Goal: Transaction & Acquisition: Purchase product/service

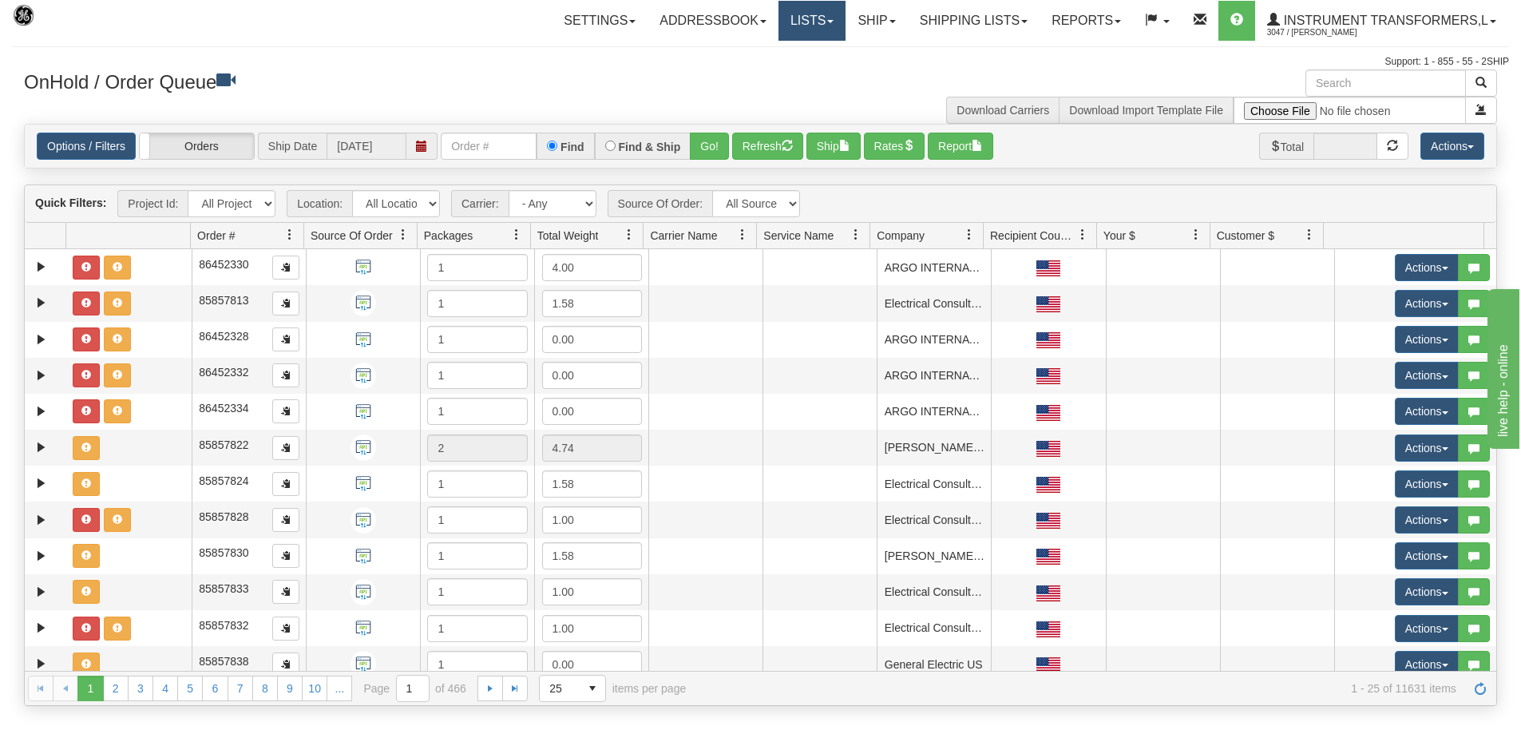
click at [827, 22] on span at bounding box center [830, 21] width 6 height 3
click at [888, 23] on link "Ship" at bounding box center [876, 21] width 61 height 40
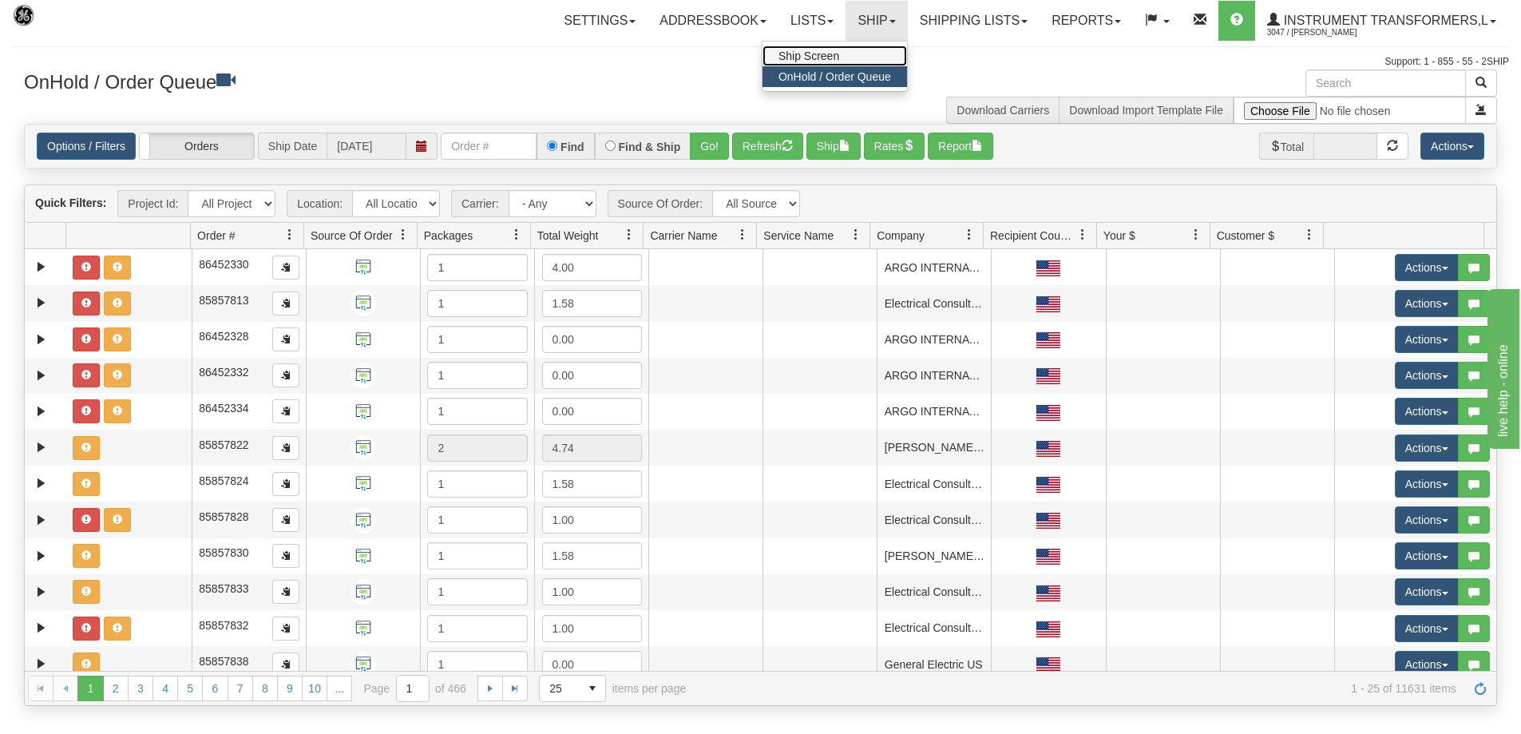
click at [834, 57] on link "Ship Screen" at bounding box center [835, 56] width 145 height 21
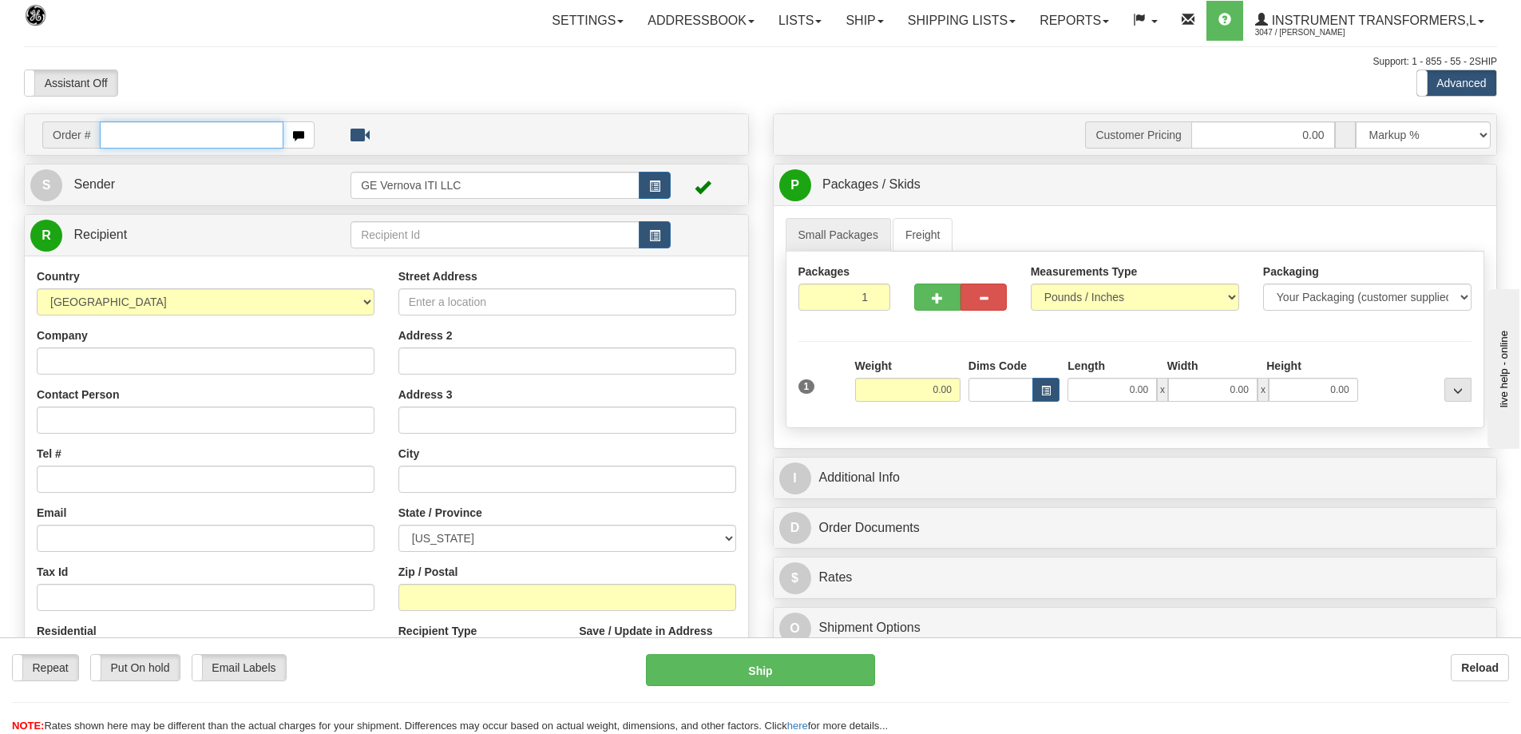
click at [131, 136] on input "text" at bounding box center [192, 134] width 184 height 27
type input "86703746"
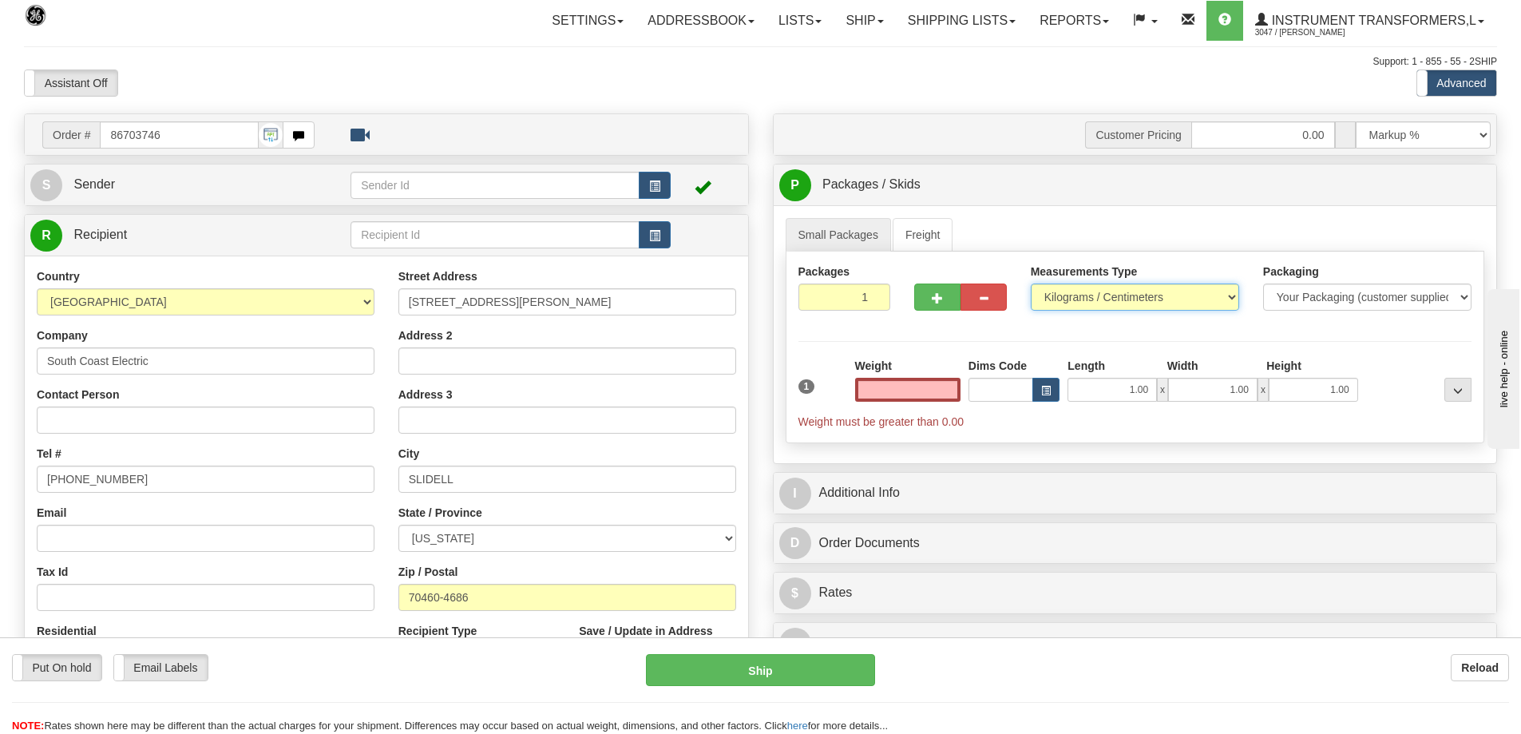
type input "0.00"
click at [1165, 295] on select "Pounds / Inches Kilograms / Centimeters" at bounding box center [1135, 297] width 208 height 27
select select "0"
click at [1031, 284] on select "Pounds / Inches Kilograms / Centimeters" at bounding box center [1135, 297] width 208 height 27
click at [899, 379] on input "0.00" at bounding box center [907, 390] width 105 height 24
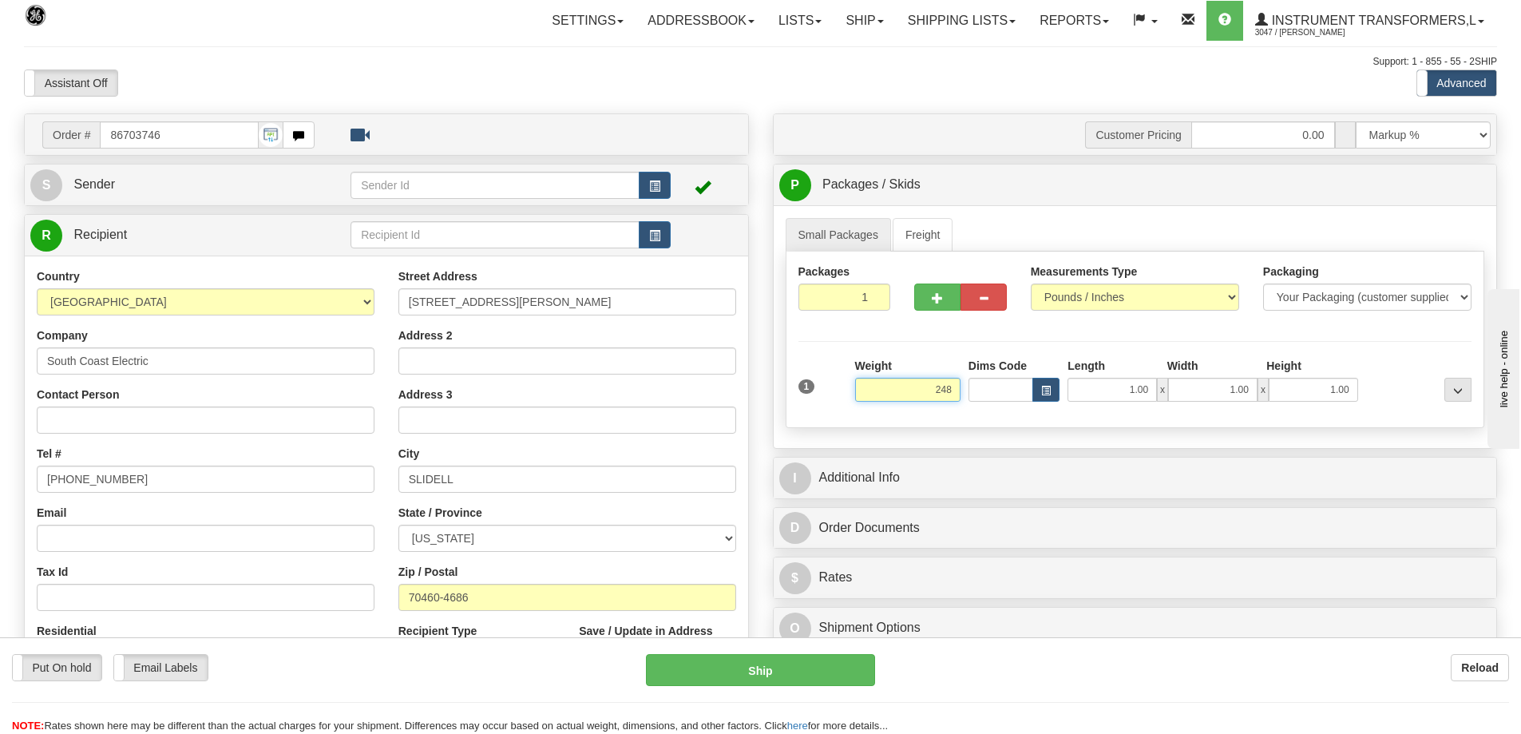
click button "Delete" at bounding box center [0, 0] width 0 height 0
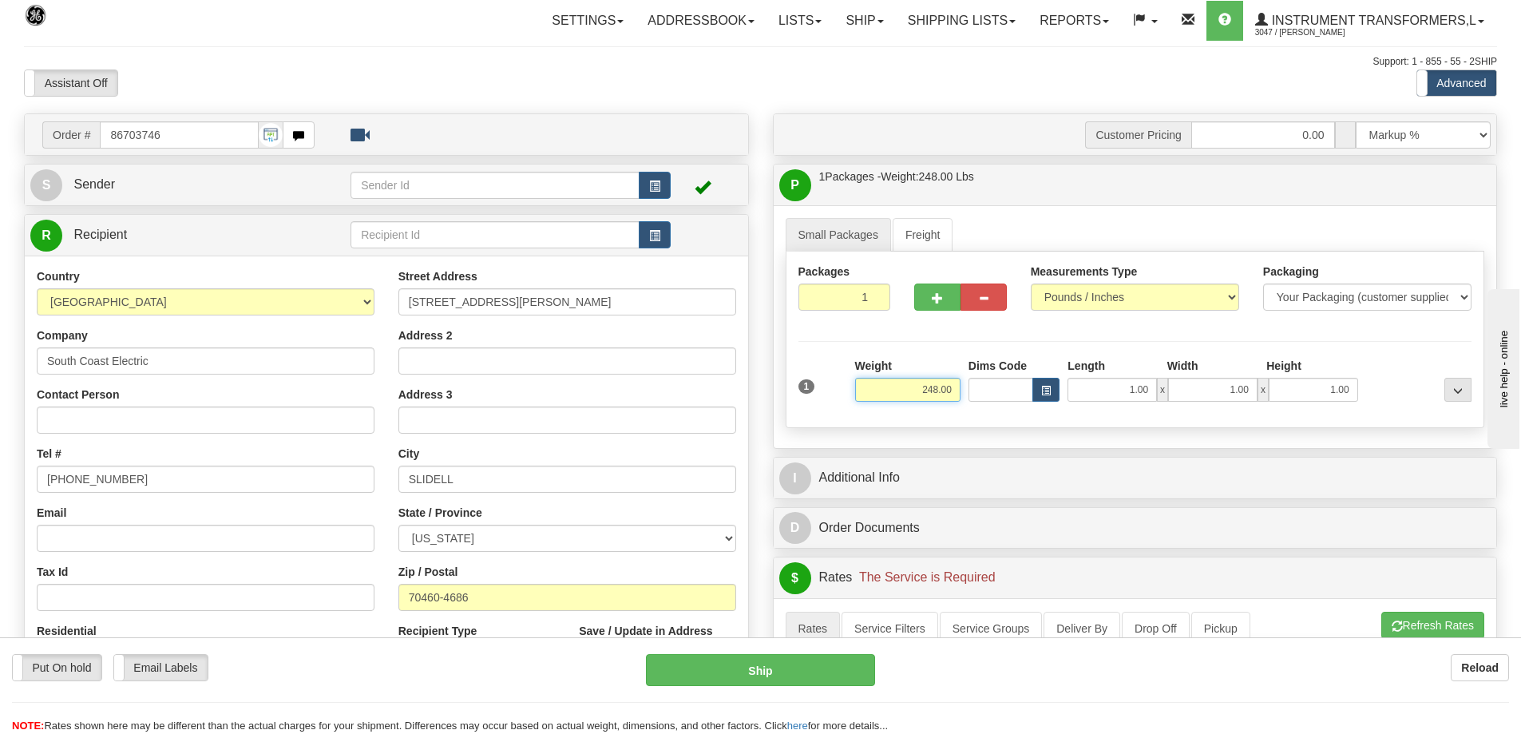
drag, startPoint x: 914, startPoint y: 391, endPoint x: 954, endPoint y: 385, distance: 40.3
click at [954, 385] on input "248.00" at bounding box center [907, 390] width 105 height 24
click button "Delete" at bounding box center [0, 0] width 0 height 0
type input "273.00"
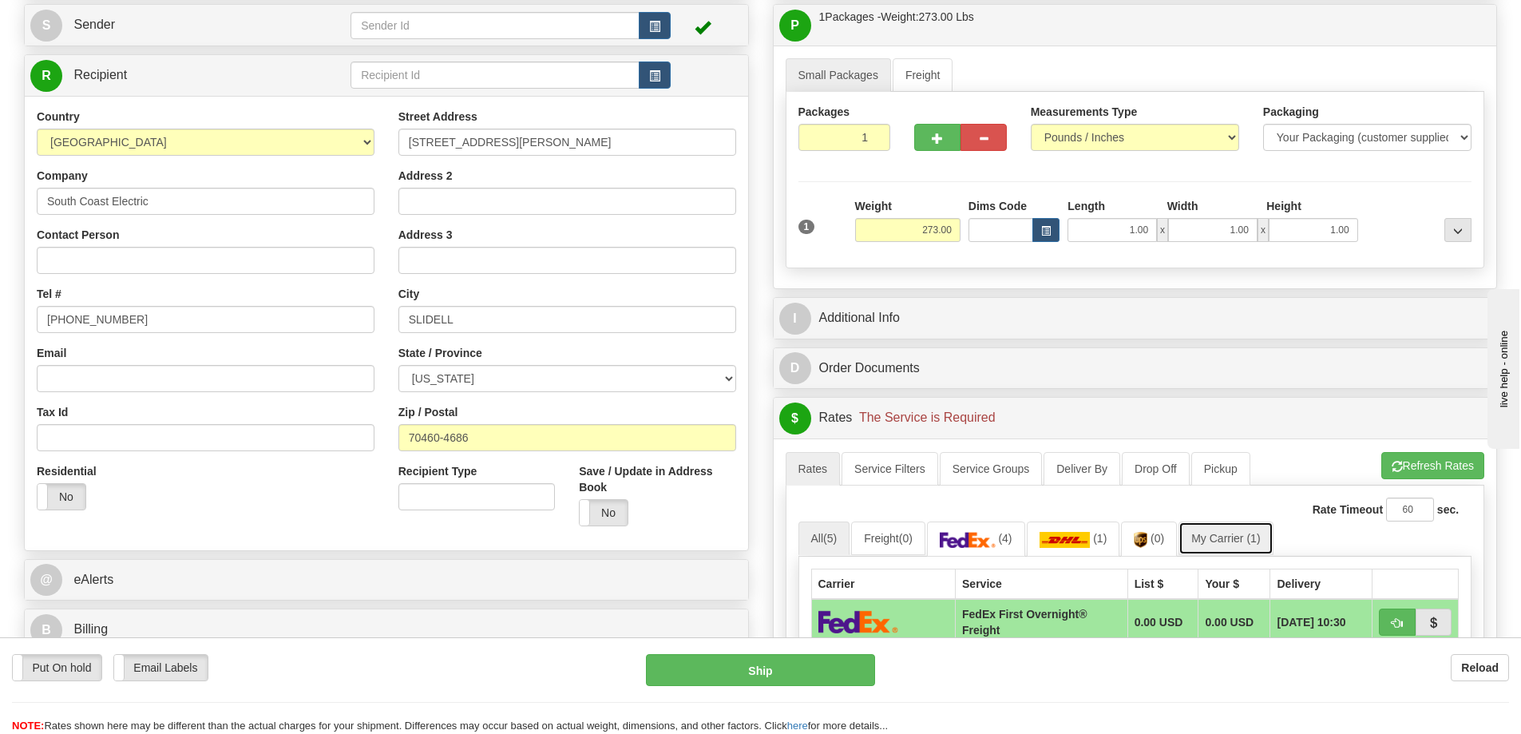
click at [1223, 534] on link "My Carrier (1)" at bounding box center [1226, 539] width 94 height 34
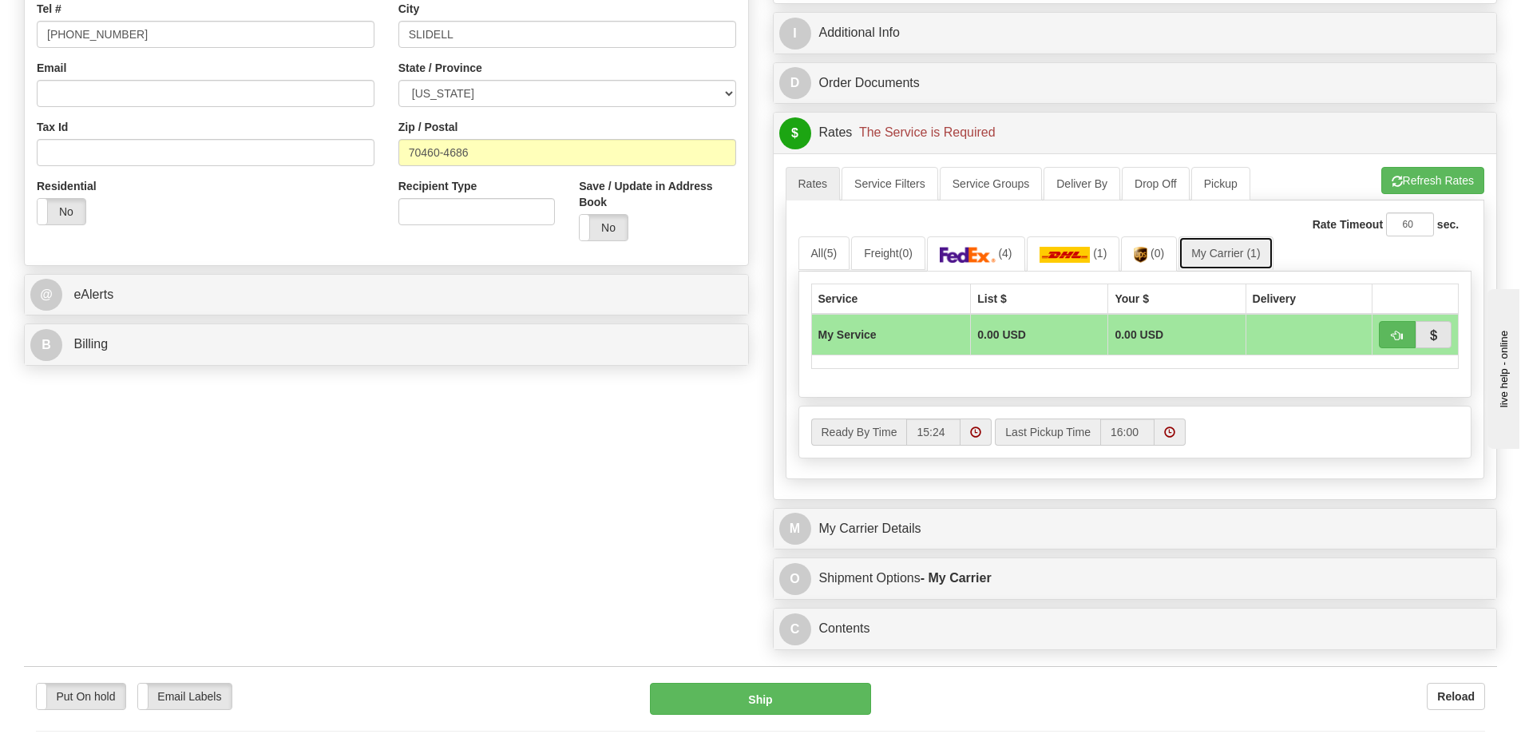
scroll to position [479, 0]
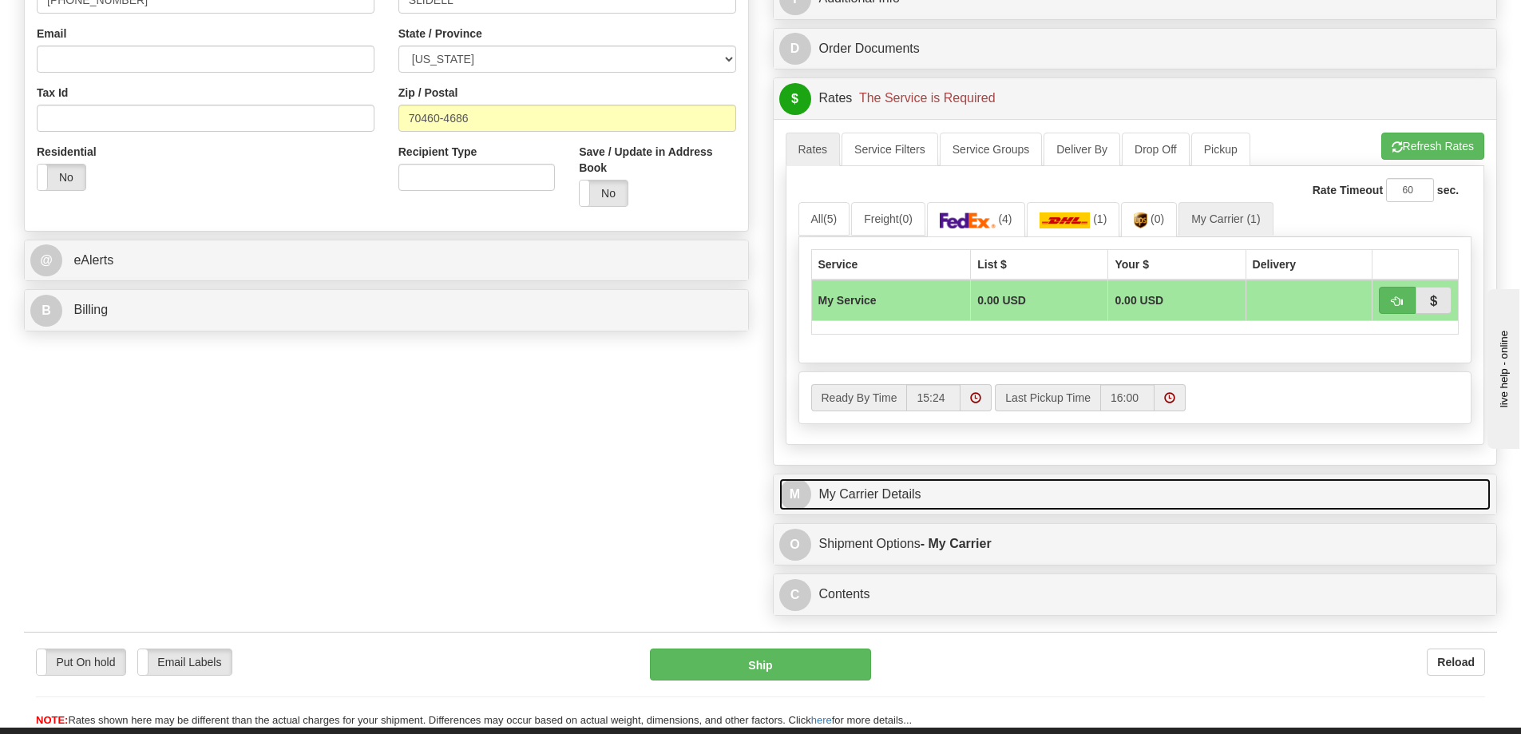
click at [903, 502] on link "M My Carrier Details" at bounding box center [1135, 494] width 712 height 33
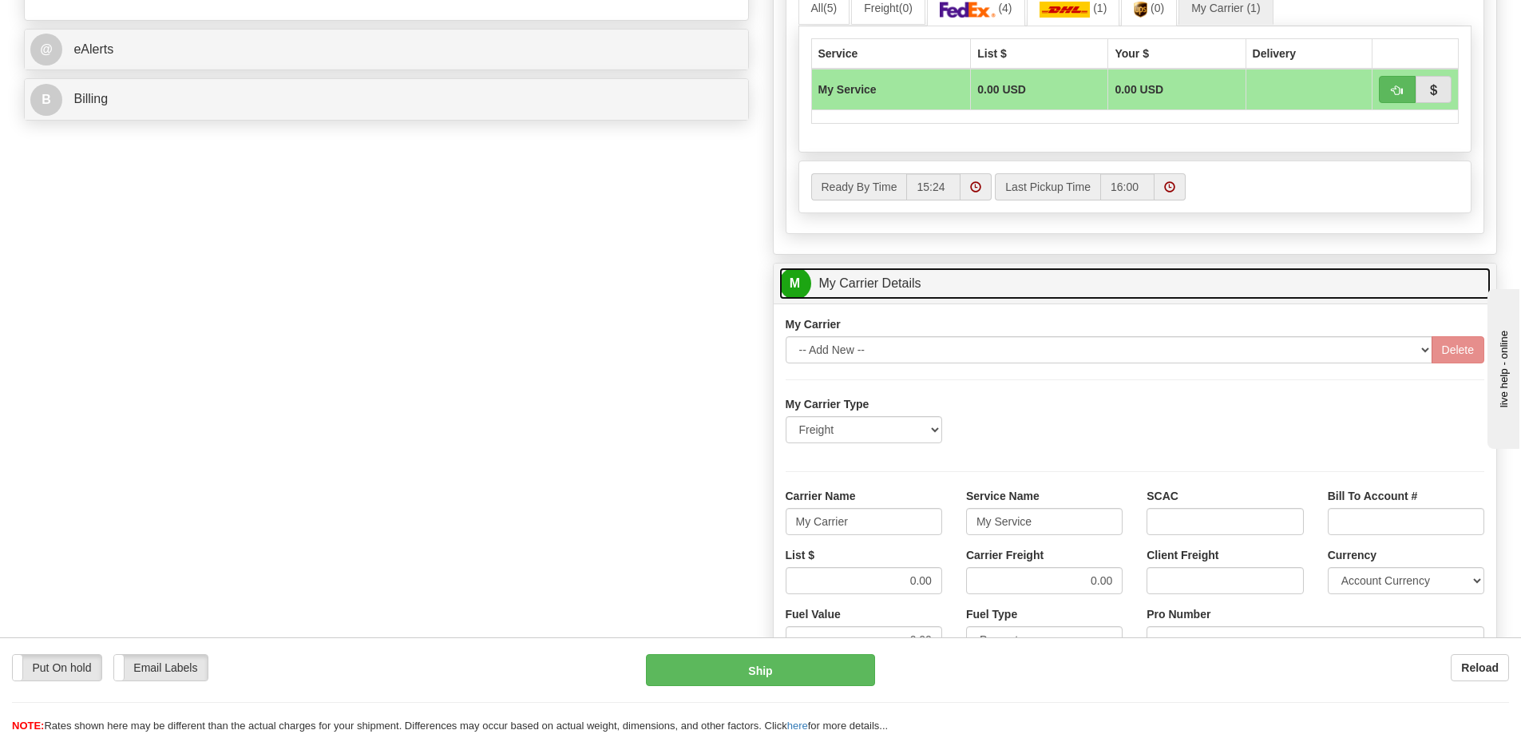
scroll to position [719, 0]
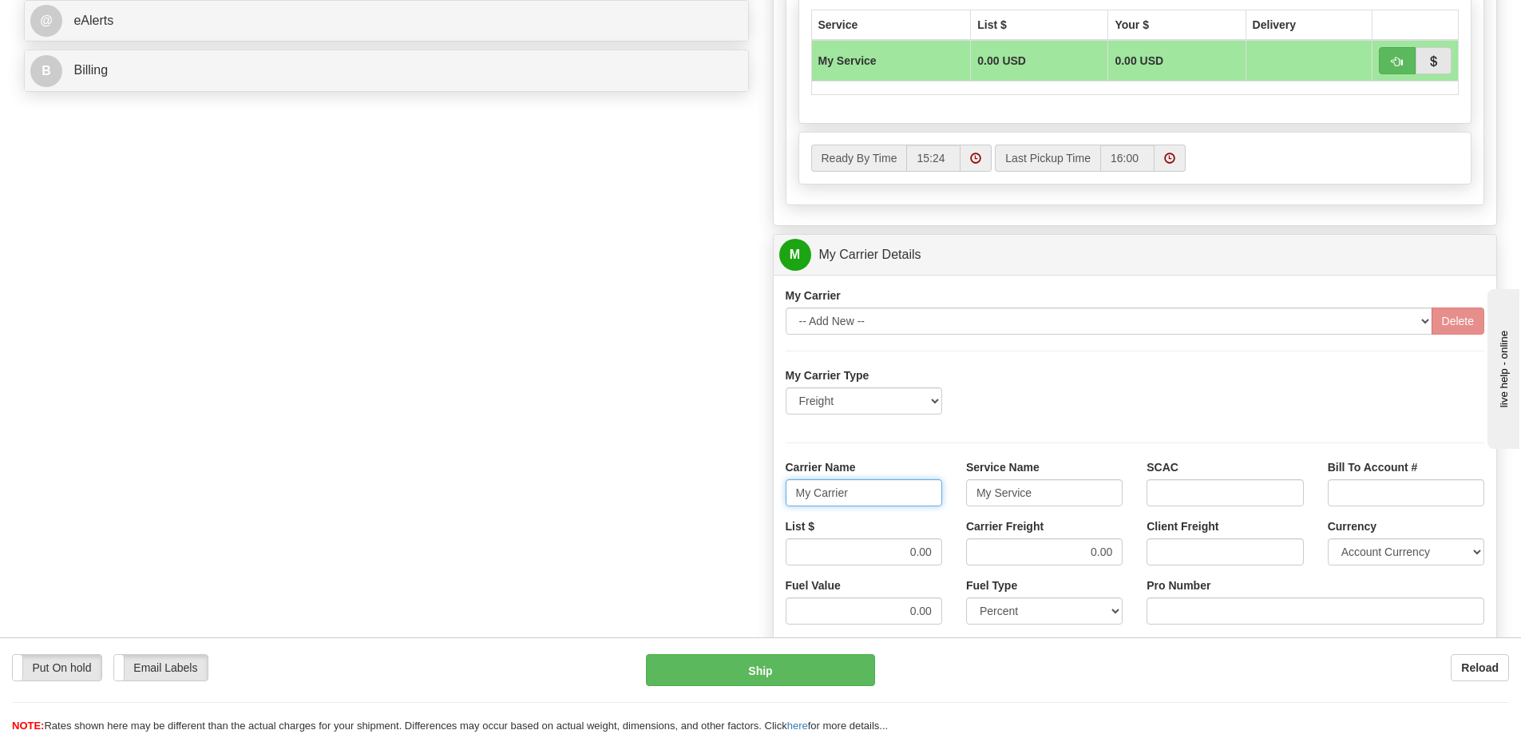
drag, startPoint x: 853, startPoint y: 493, endPoint x: 790, endPoint y: 490, distance: 63.2
click at [790, 490] on input "My Carrier" at bounding box center [864, 492] width 157 height 27
click at [850, 495] on input "Carrier Name" at bounding box center [864, 492] width 157 height 27
type input "AVR"
drag, startPoint x: 1053, startPoint y: 494, endPoint x: 930, endPoint y: 497, distance: 122.2
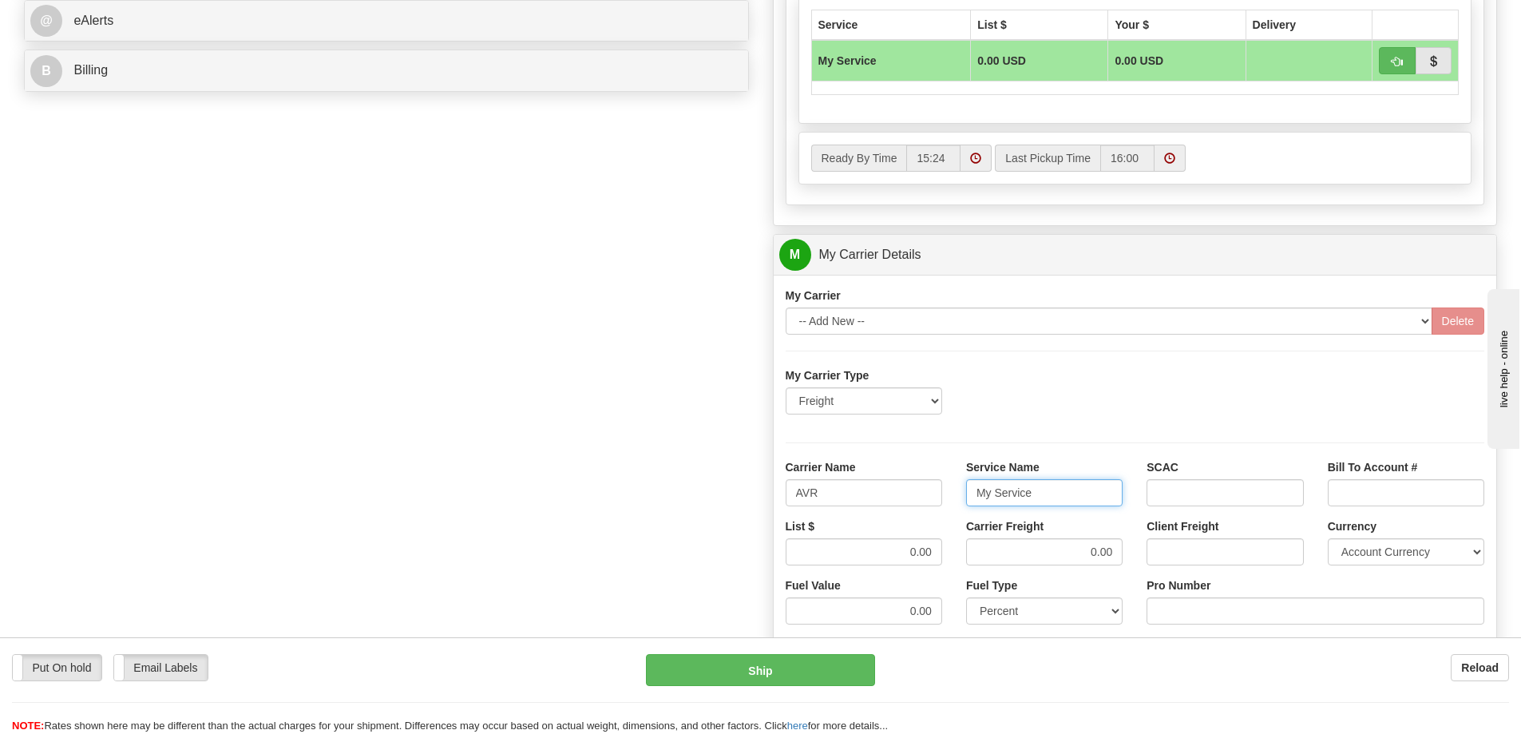
click at [930, 497] on div "Carrier Name AVR Service Name My Service SCAC Bill To Account #" at bounding box center [1136, 488] width 724 height 59
click at [996, 489] on input "Service Name" at bounding box center [1044, 492] width 157 height 27
type input "LTL"
drag, startPoint x: 897, startPoint y: 551, endPoint x: 960, endPoint y: 549, distance: 63.1
click at [960, 549] on div "List $ 0.00 Carrier Freight 0.00 Client Freight Currency Account Currency ARN A…" at bounding box center [1136, 547] width 724 height 59
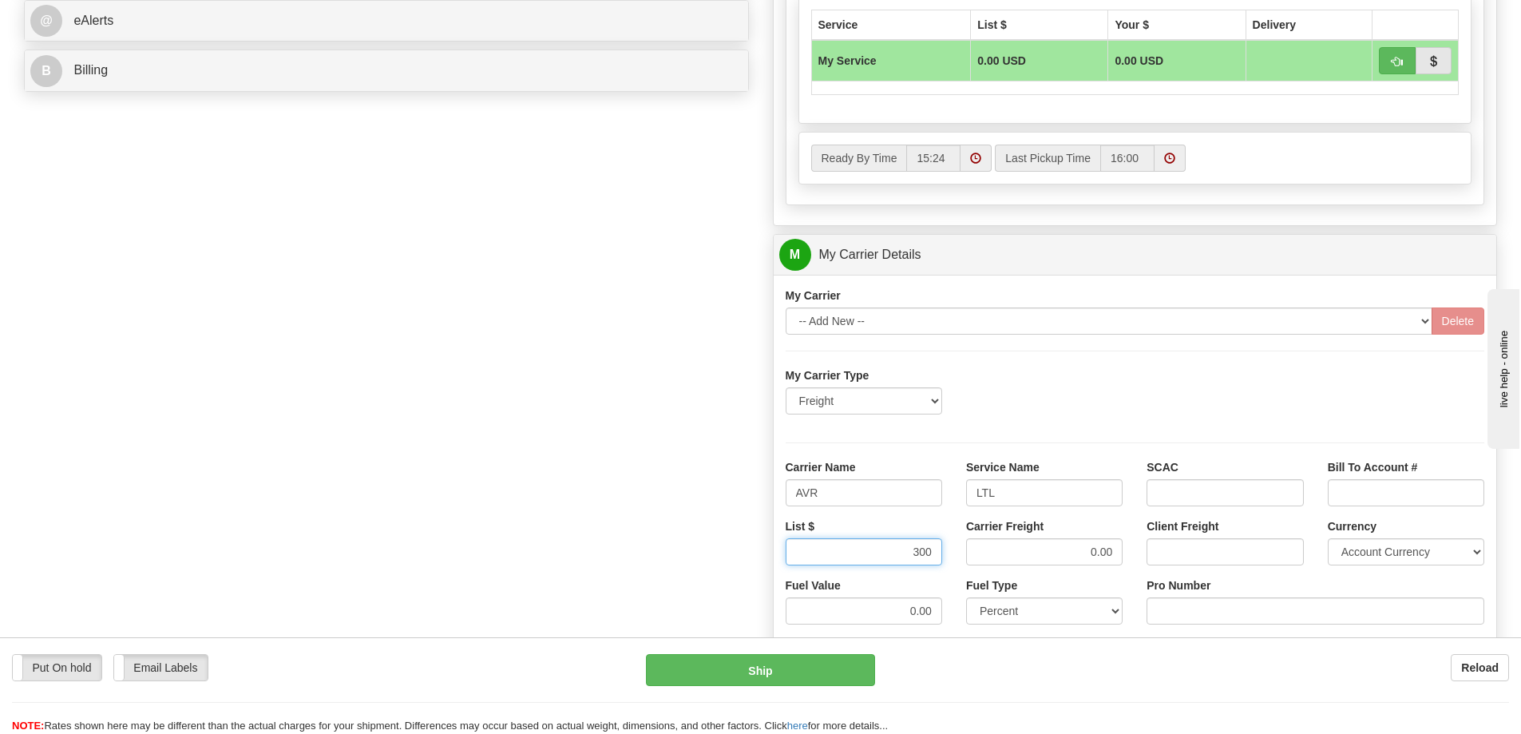
type input "300"
drag, startPoint x: 1085, startPoint y: 561, endPoint x: 1138, endPoint y: 552, distance: 54.4
click at [1138, 552] on div "List $ 300 Carrier Freight 0.00 Client Freight Currency Account Currency ARN AW…" at bounding box center [1136, 547] width 724 height 59
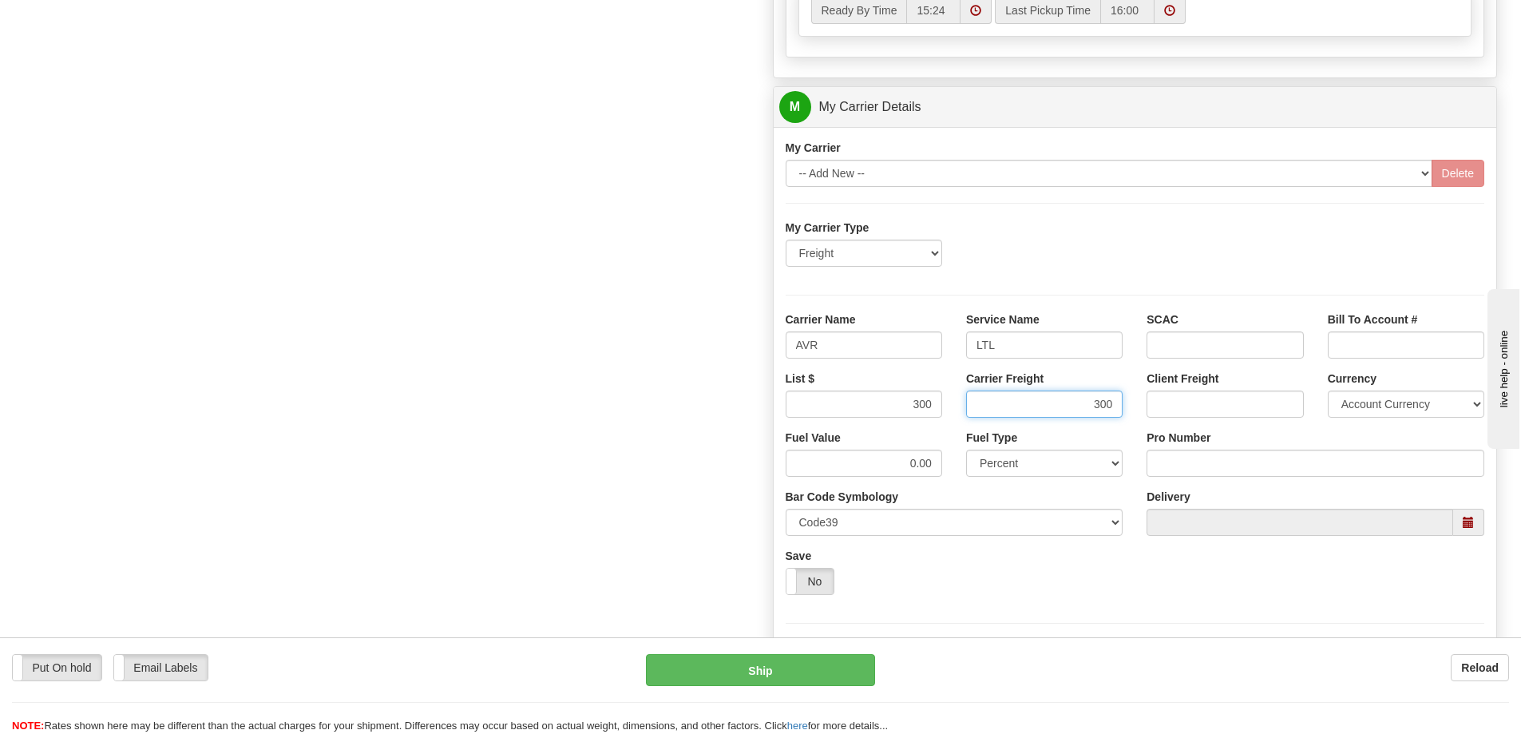
scroll to position [878, 0]
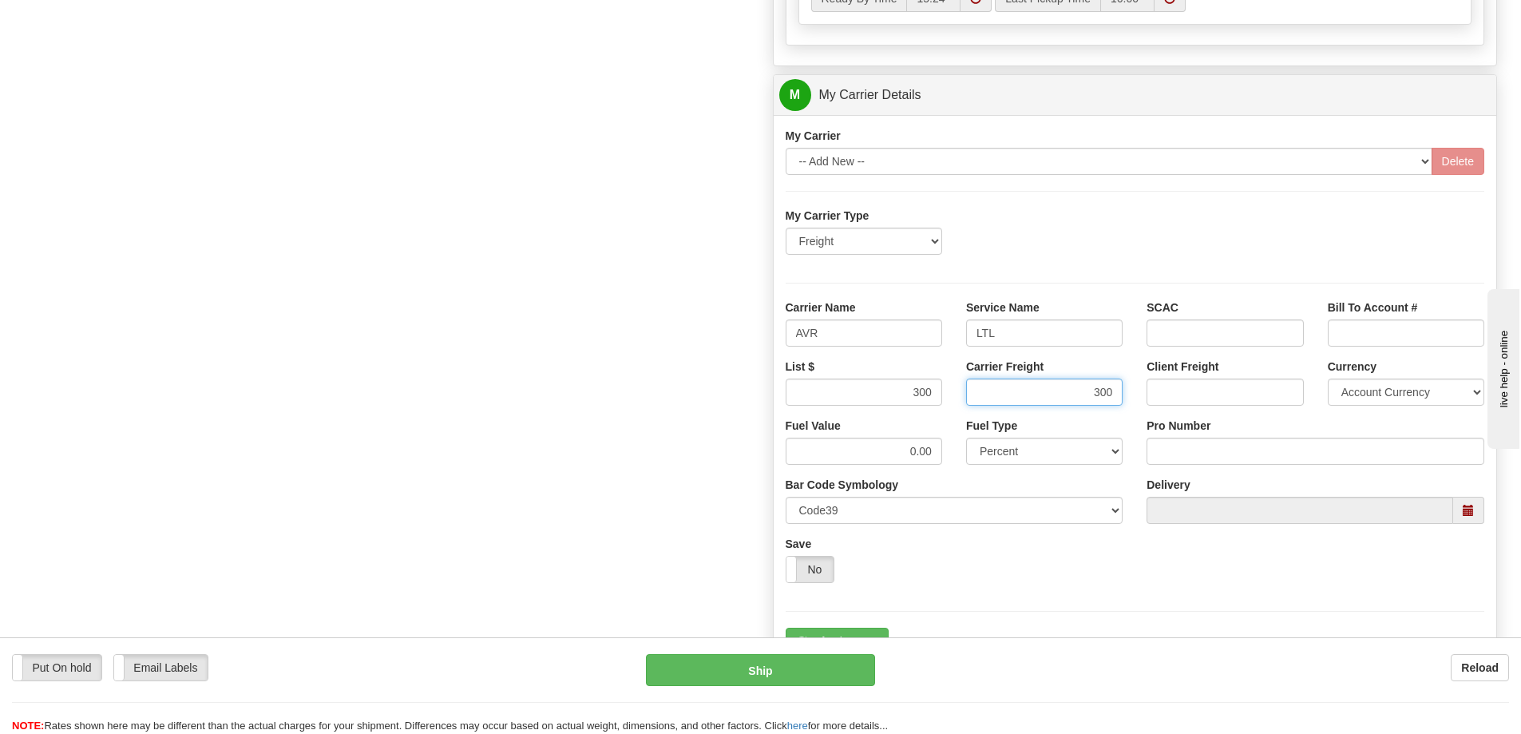
type input "300"
click at [1198, 447] on input "Pro Number" at bounding box center [1316, 451] width 338 height 27
type input "0760161671"
click button "Delete" at bounding box center [0, 0] width 0 height 0
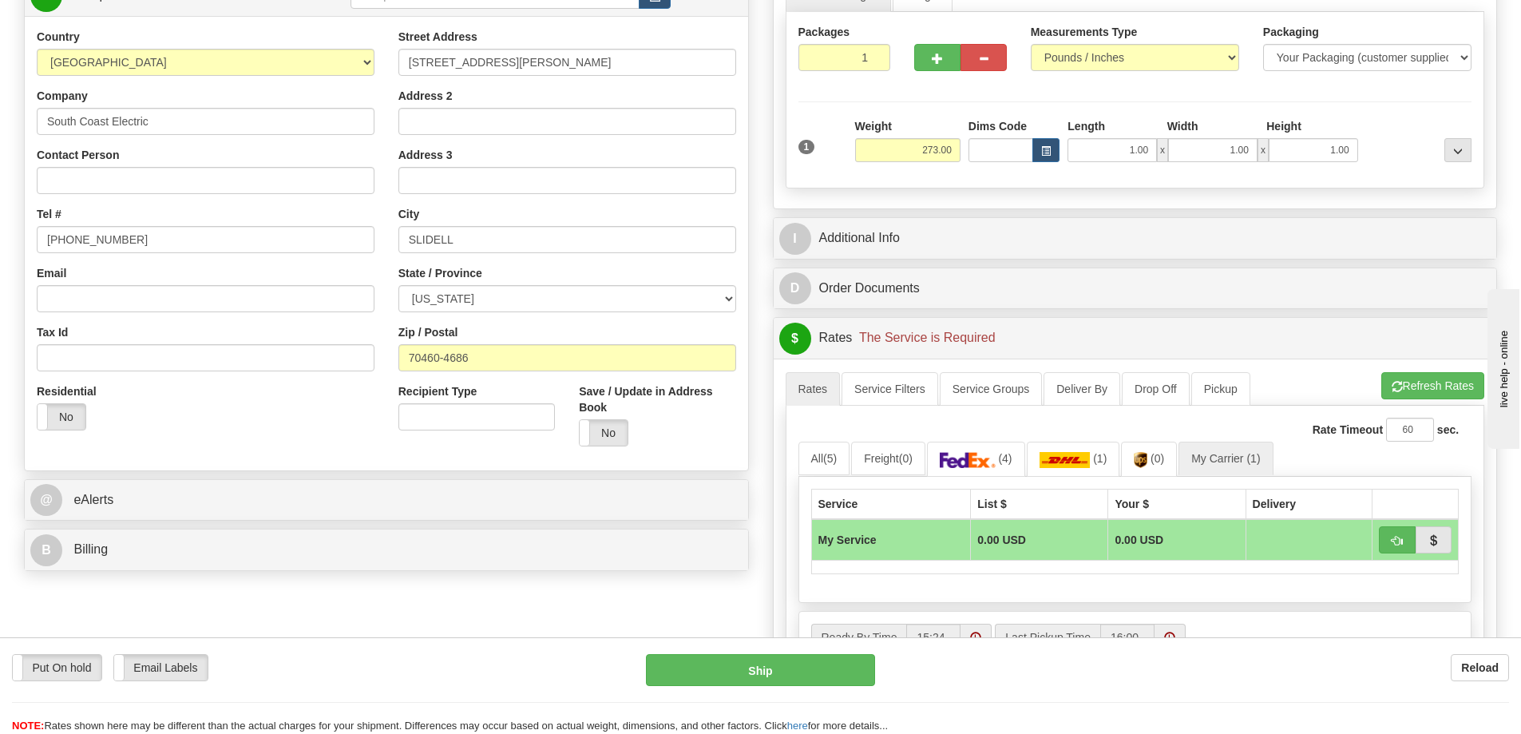
scroll to position [319, 0]
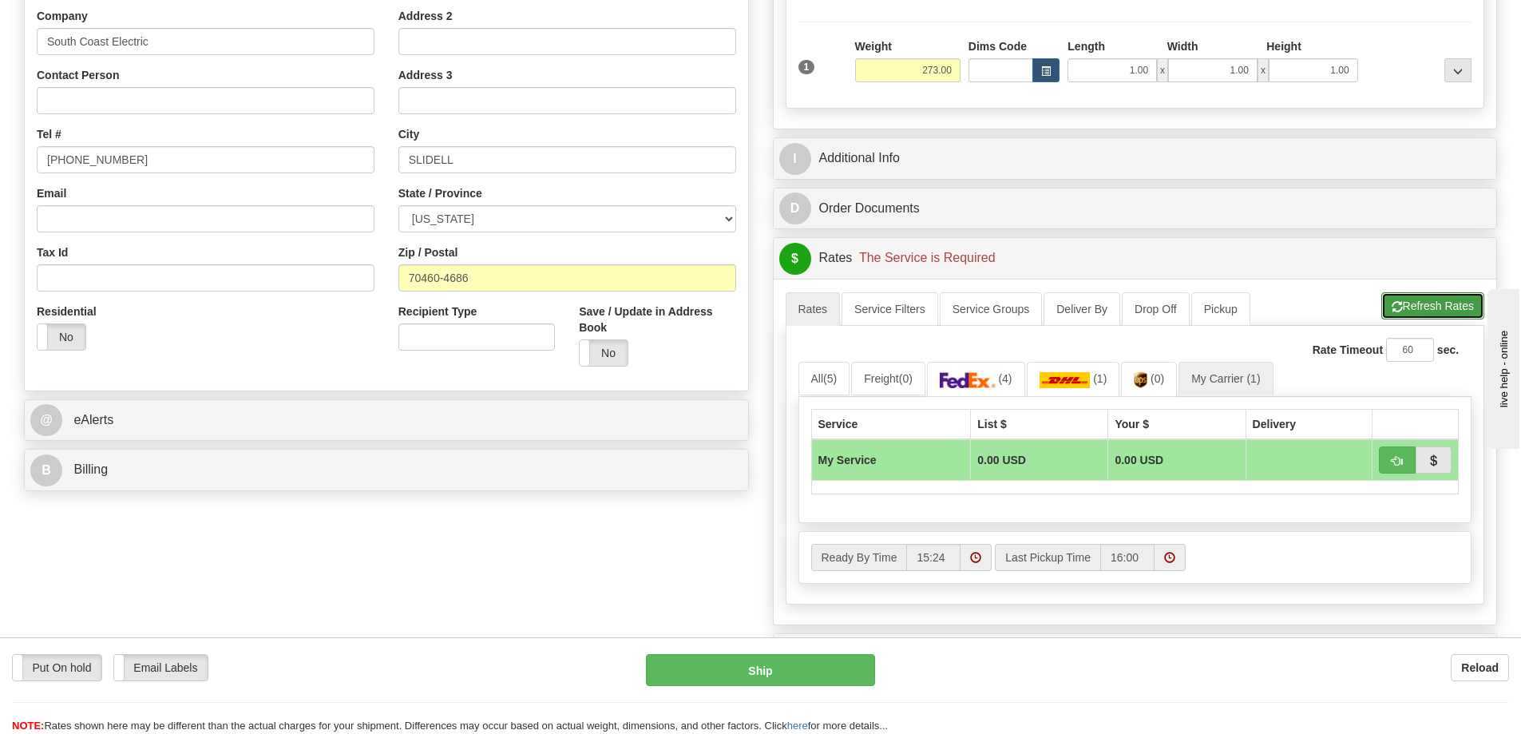
click at [1424, 316] on button "Refresh Rates" at bounding box center [1433, 305] width 103 height 27
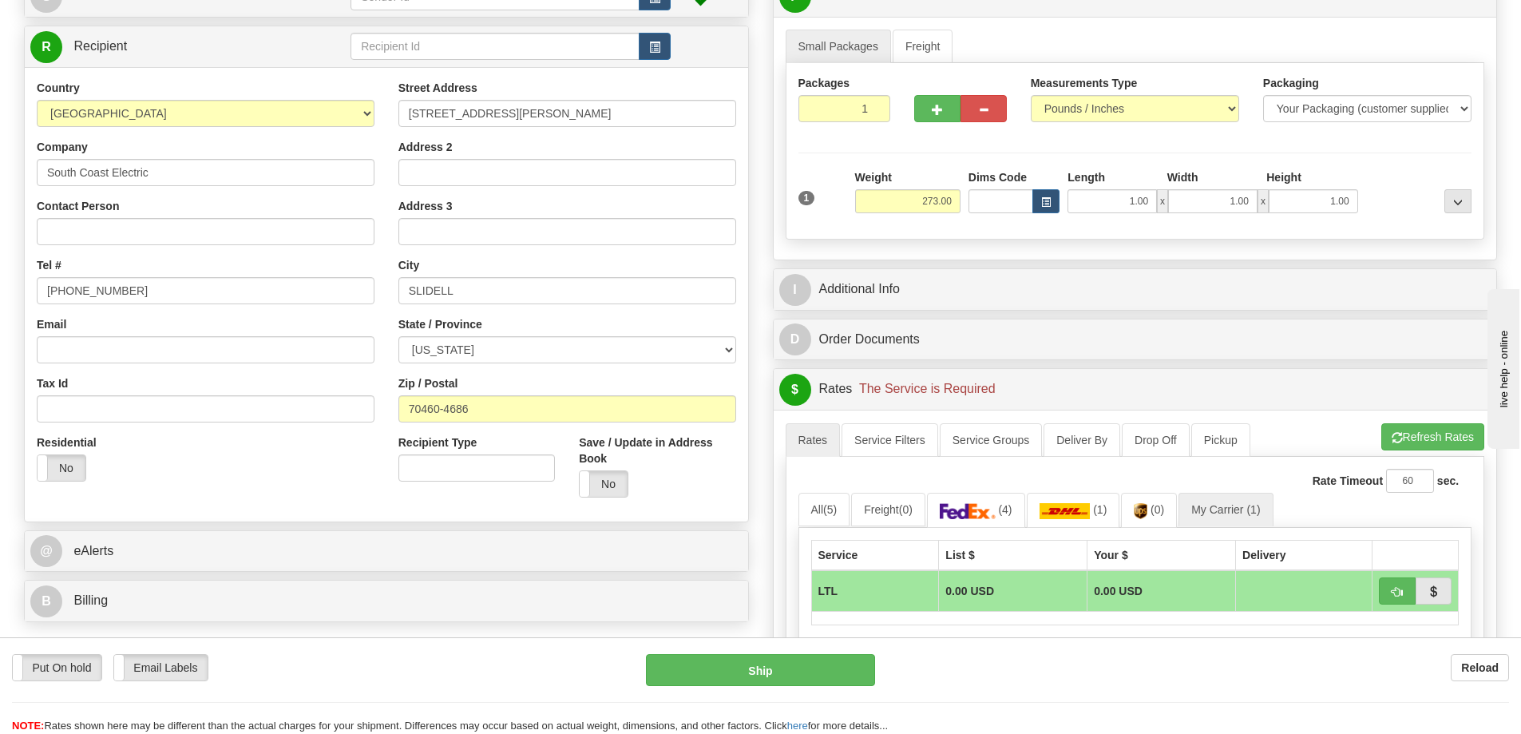
scroll to position [160, 0]
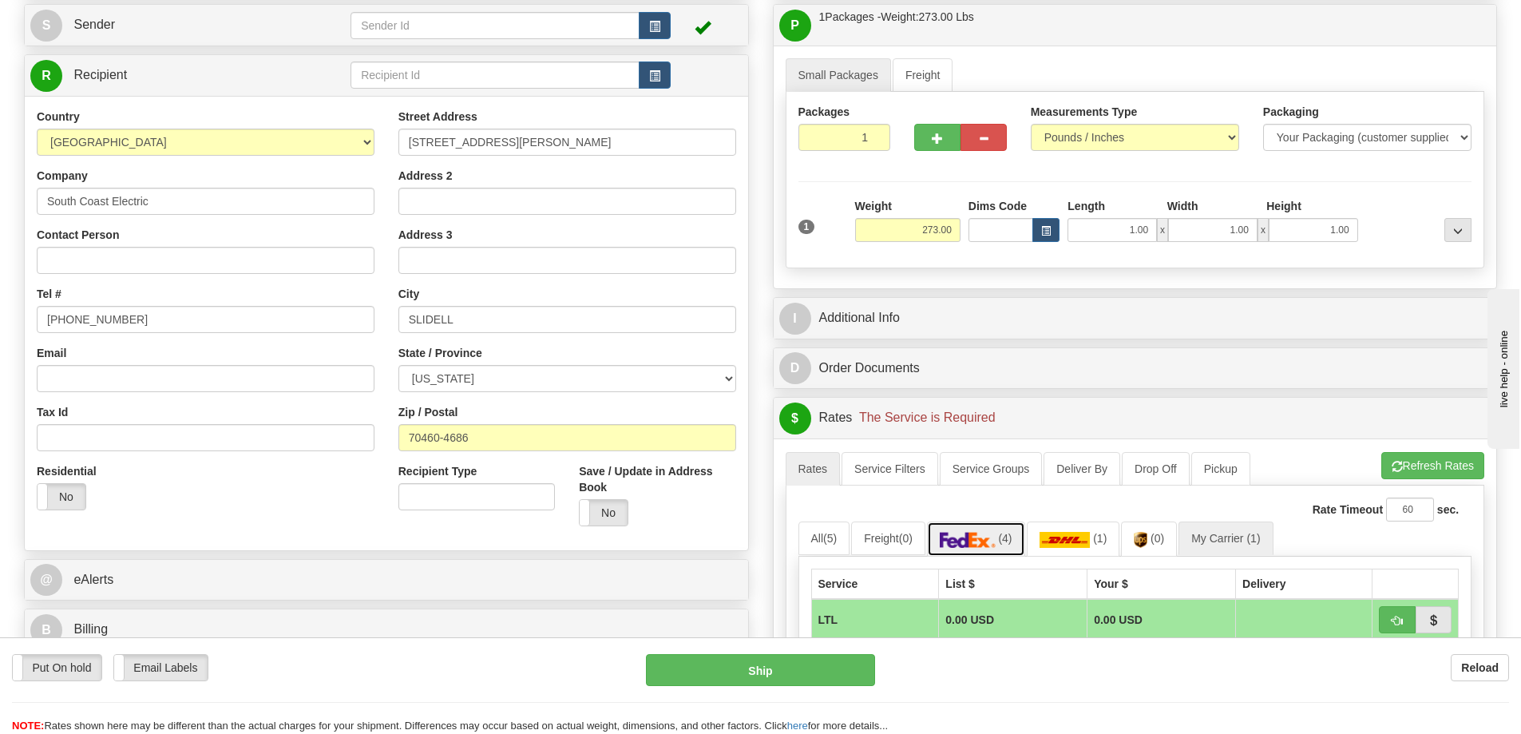
click at [1004, 533] on link "(4)" at bounding box center [976, 539] width 98 height 34
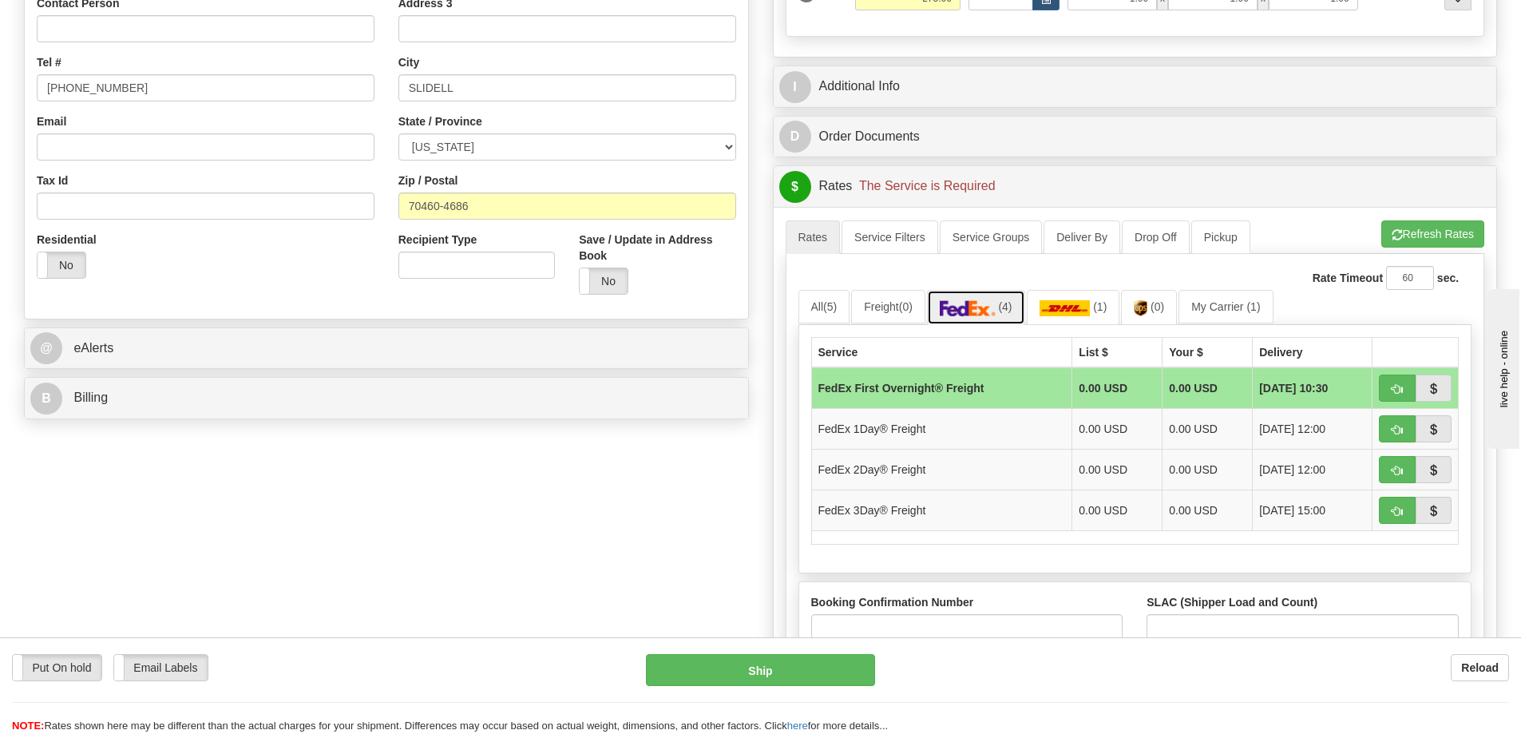
scroll to position [399, 0]
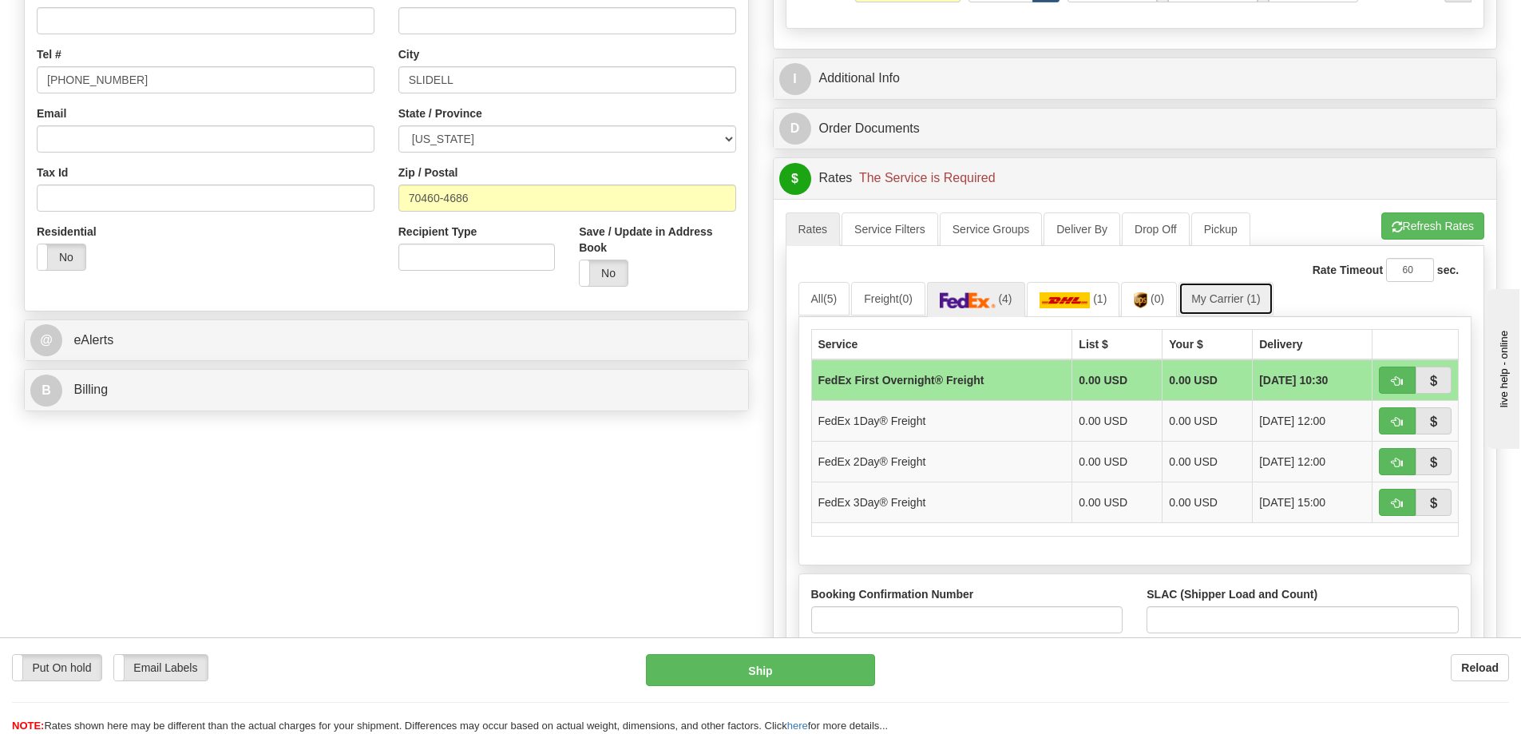
click at [1246, 295] on link "My Carrier (1)" at bounding box center [1226, 299] width 94 height 34
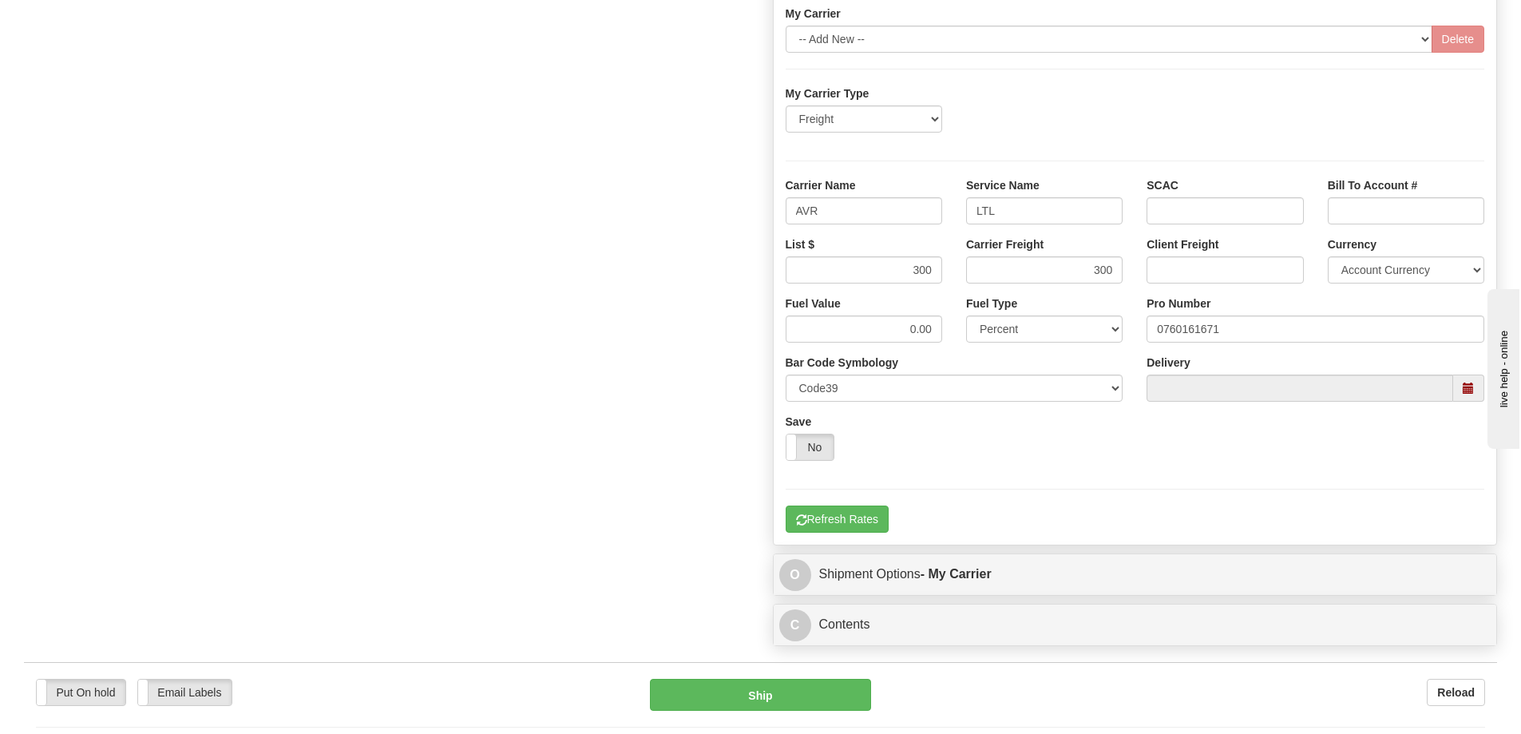
scroll to position [1038, 0]
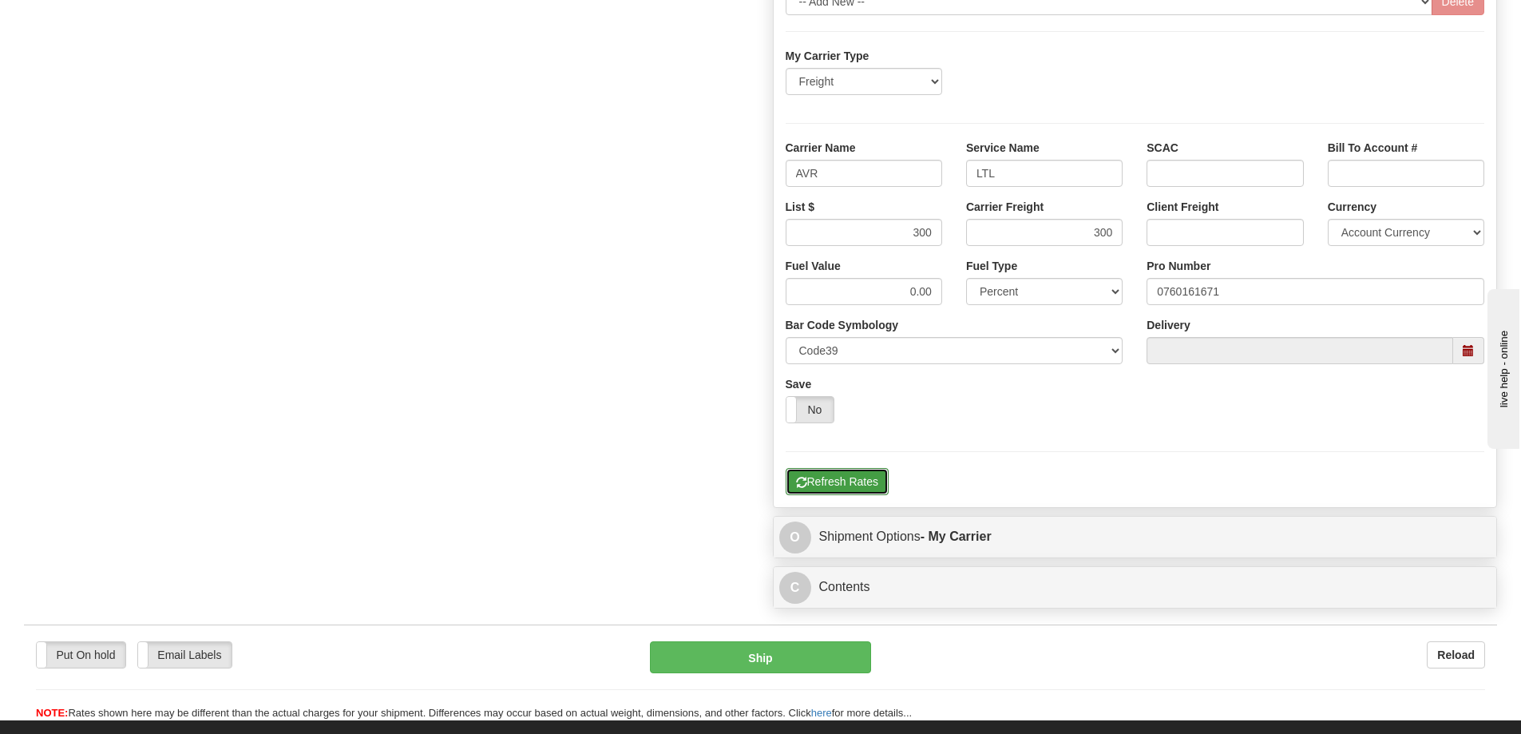
click at [882, 485] on button "Refresh Rates" at bounding box center [837, 481] width 103 height 27
click at [851, 488] on button "Refresh Rates" at bounding box center [837, 481] width 103 height 27
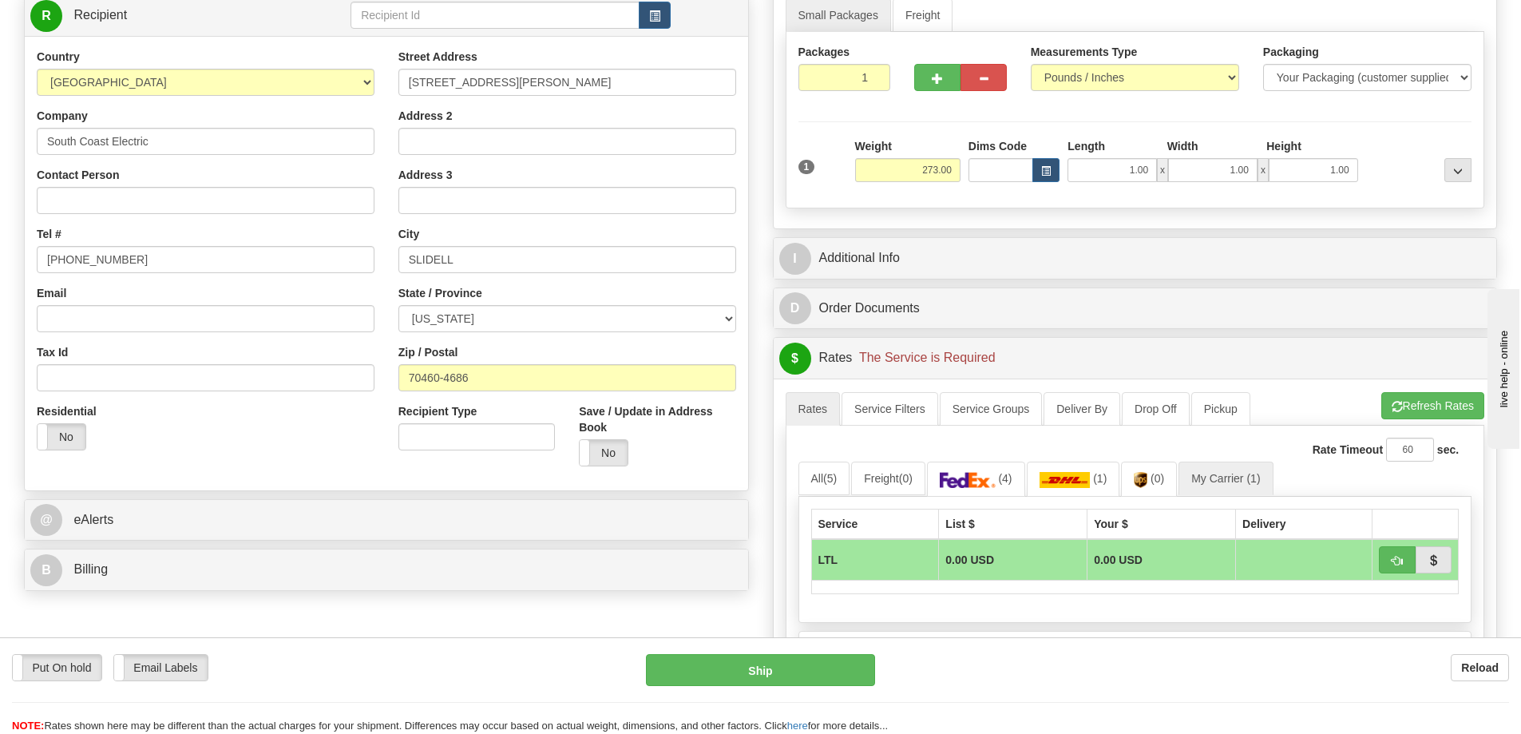
scroll to position [240, 0]
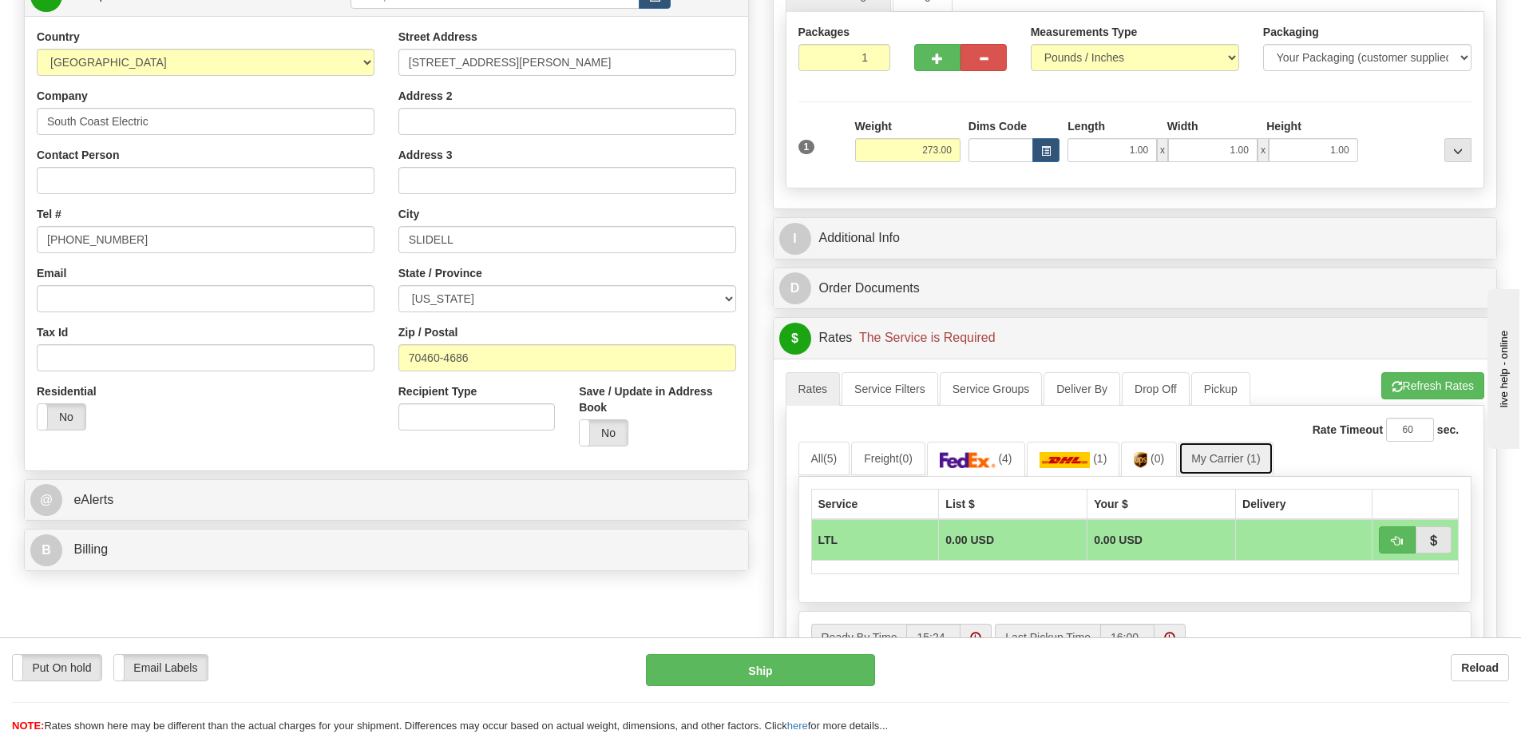
click at [1203, 470] on link "My Carrier (1)" at bounding box center [1226, 459] width 94 height 34
click at [1211, 463] on link "My Carrier (1)" at bounding box center [1226, 459] width 94 height 34
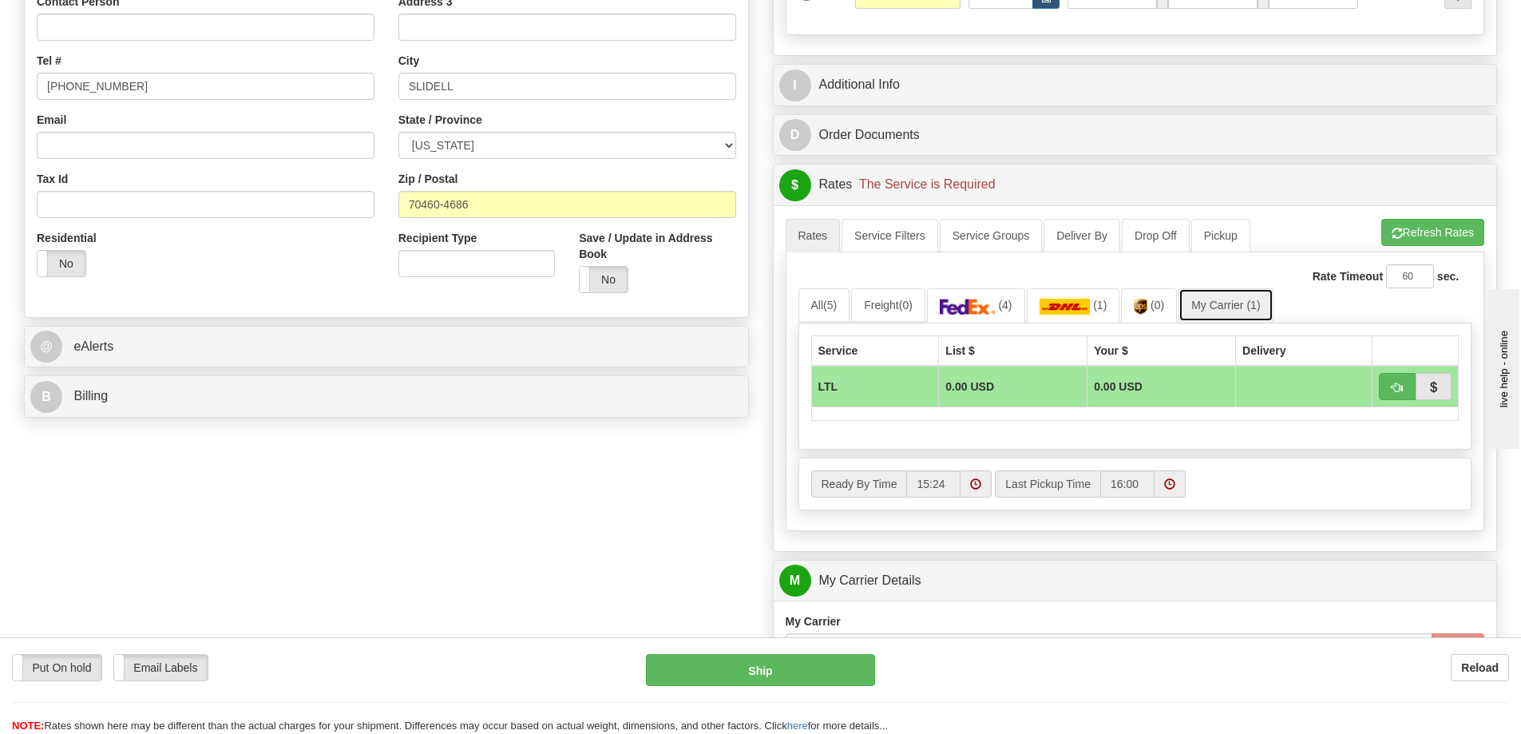
scroll to position [399, 0]
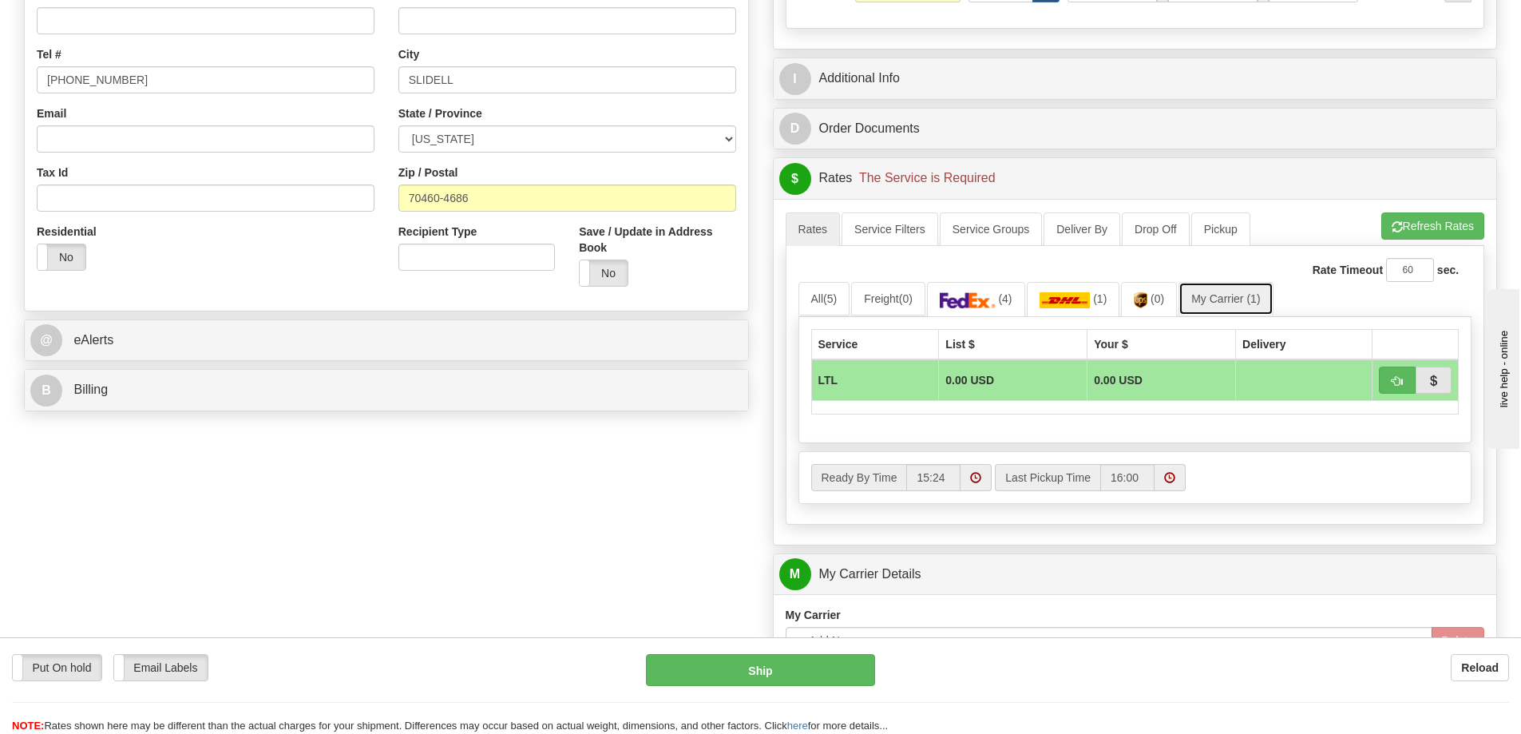
click at [1236, 296] on link "My Carrier (1)" at bounding box center [1226, 299] width 94 height 34
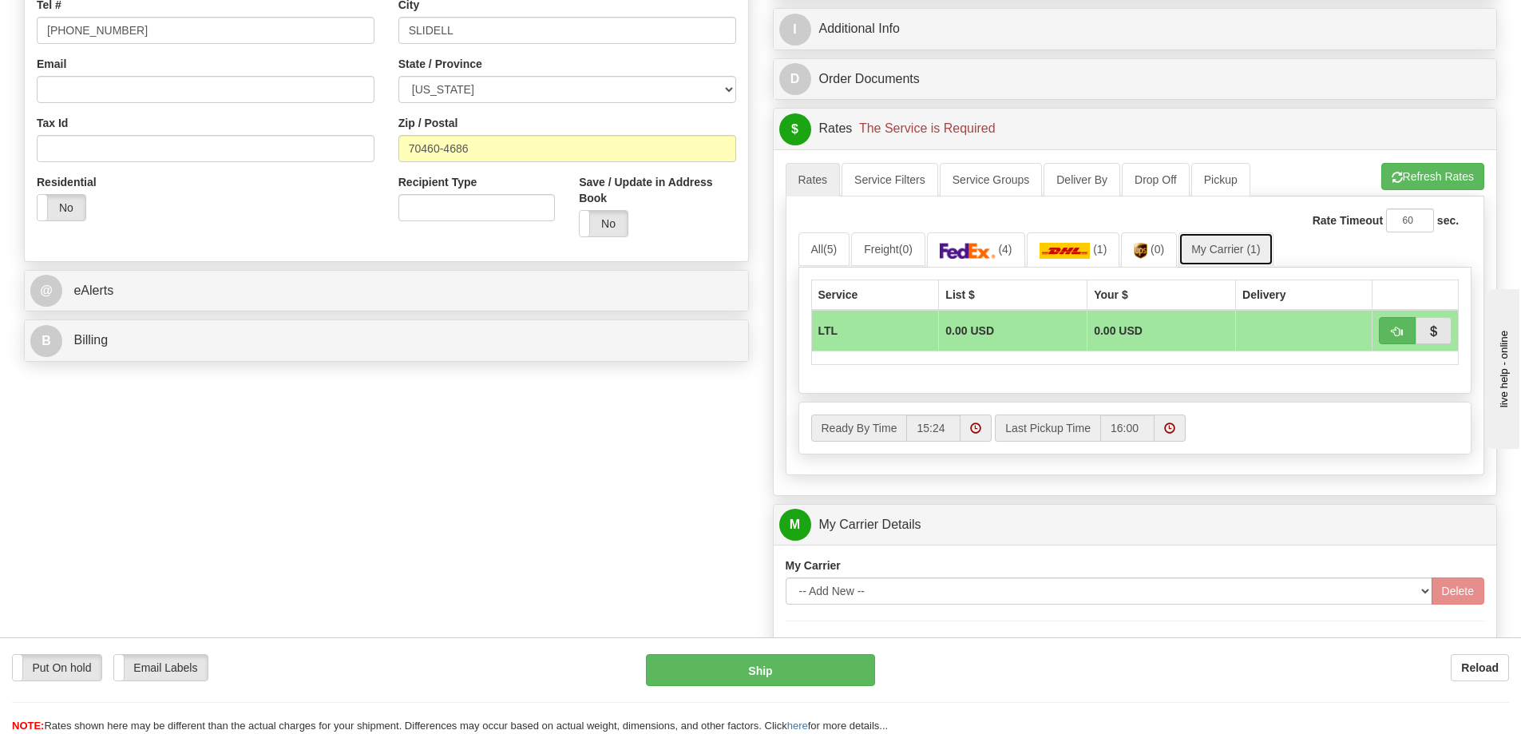
scroll to position [719, 0]
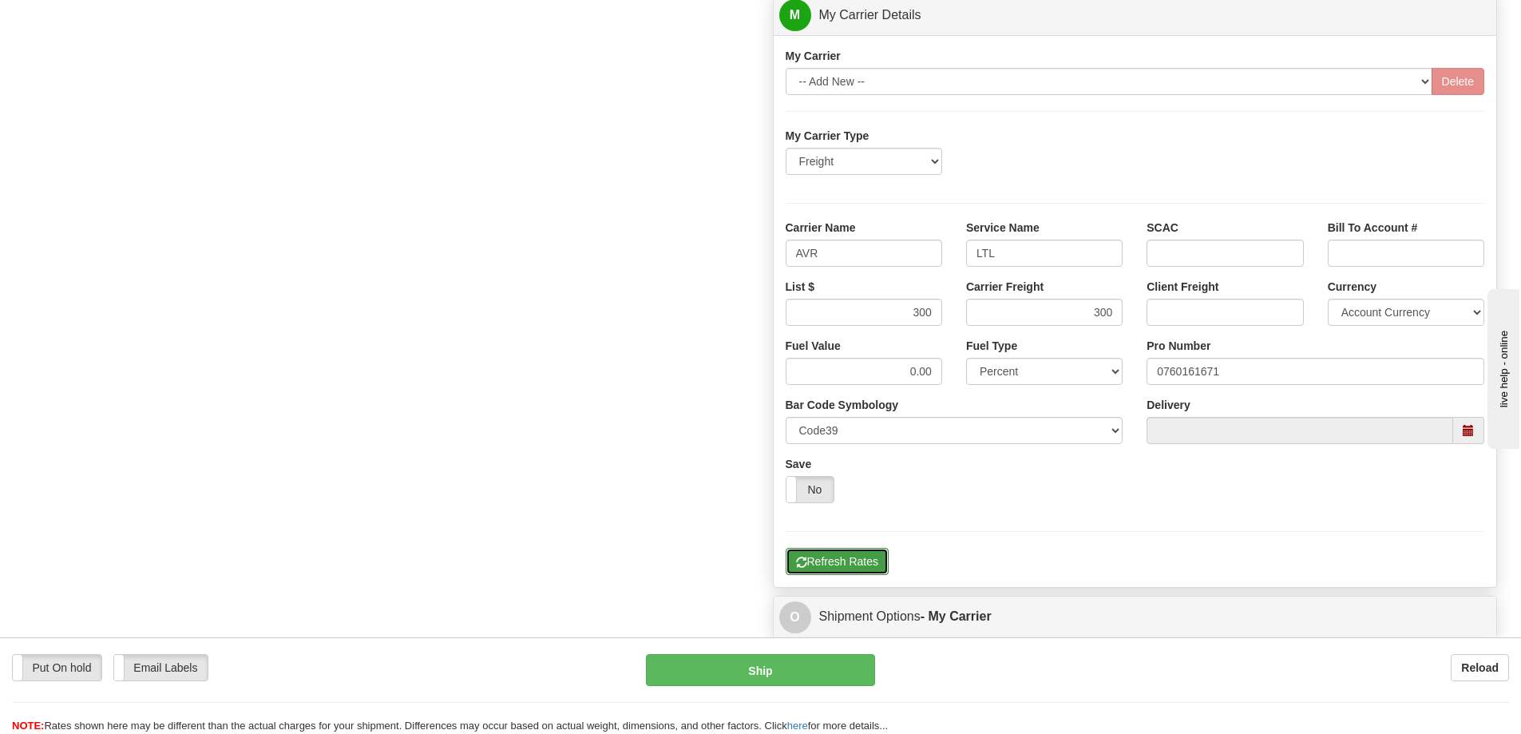
click at [832, 555] on button "Refresh Rates" at bounding box center [837, 561] width 103 height 27
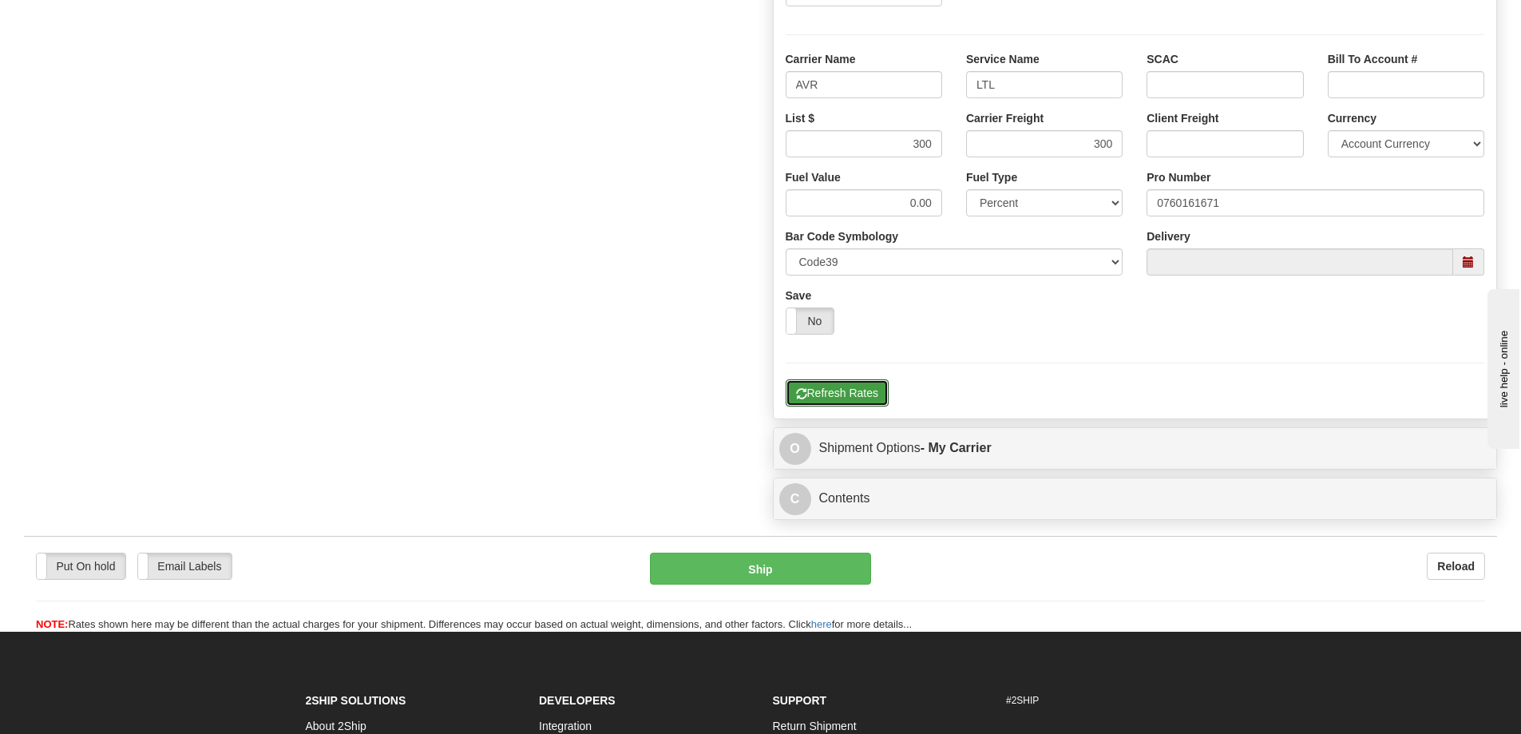
scroll to position [1198, 0]
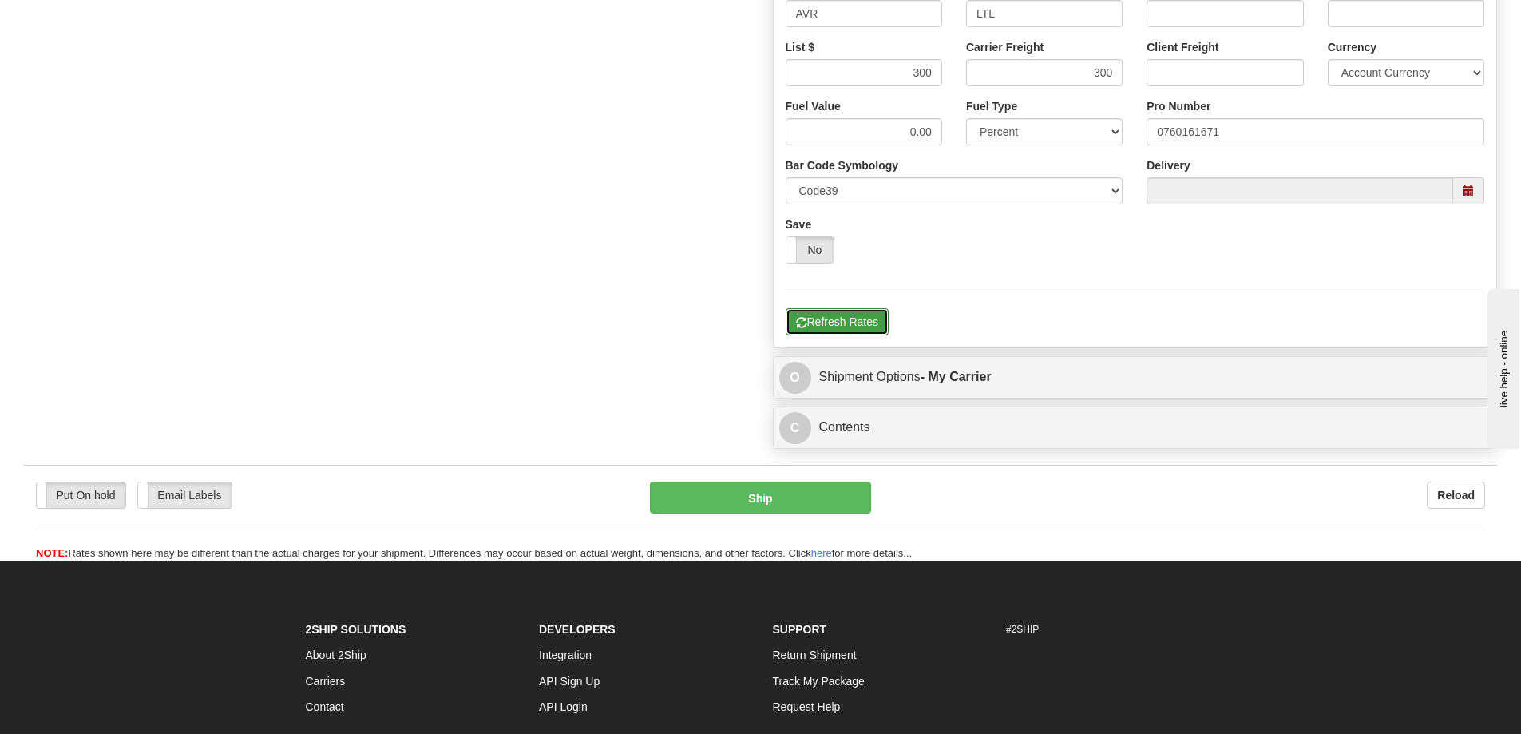
click at [821, 315] on button "Refresh Rates" at bounding box center [837, 321] width 103 height 27
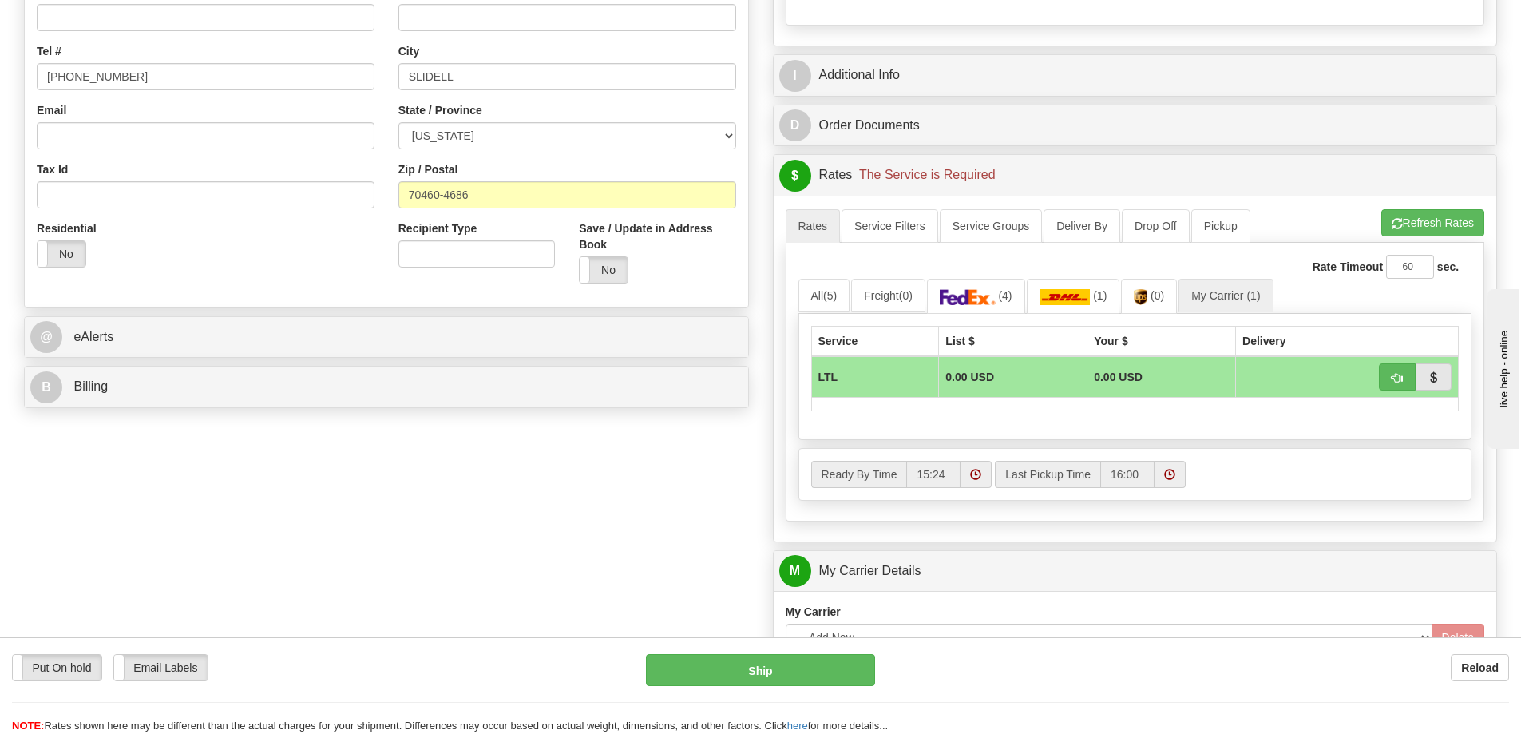
scroll to position [399, 0]
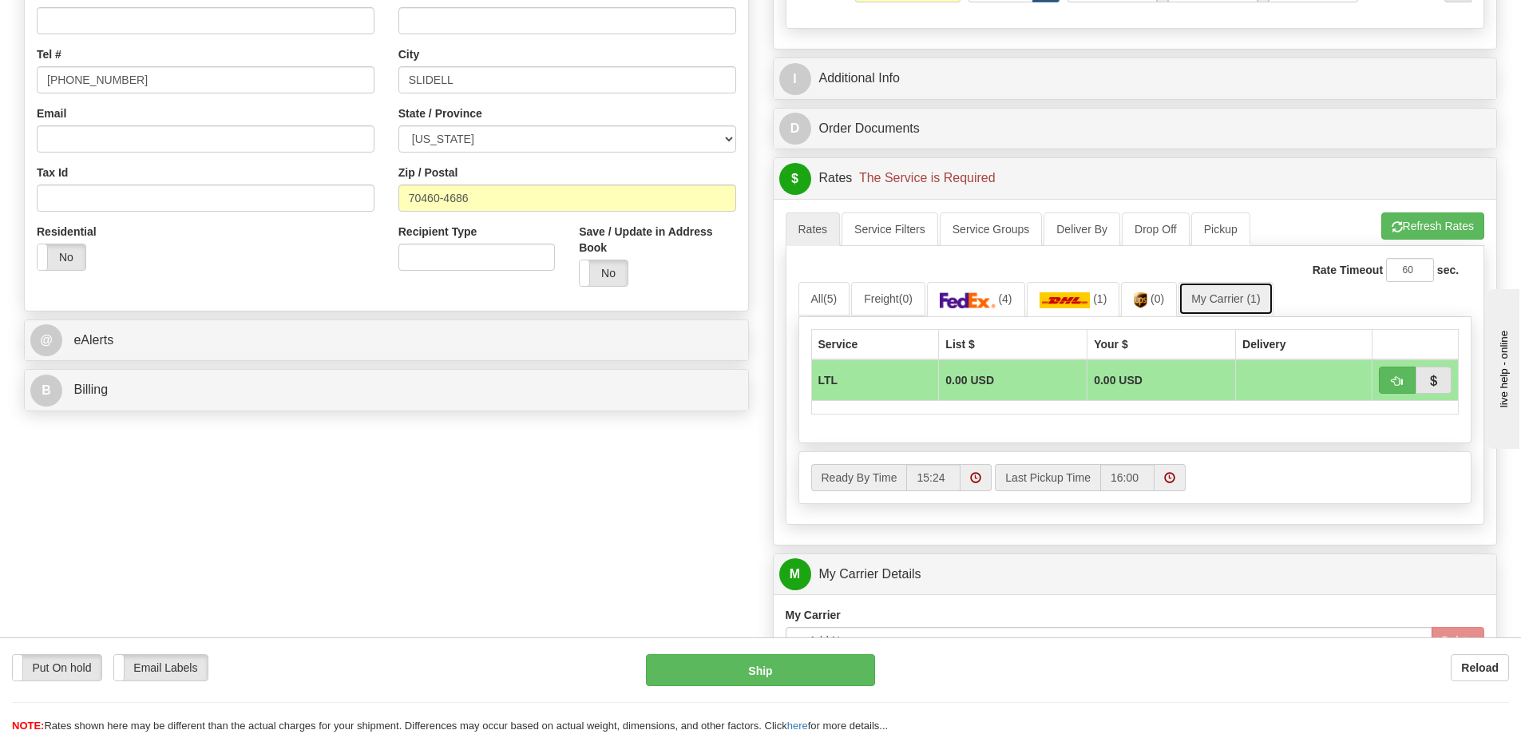
click at [1255, 302] on span "(1)" at bounding box center [1254, 298] width 14 height 13
click at [1219, 299] on link "My Carrier (1)" at bounding box center [1226, 299] width 94 height 34
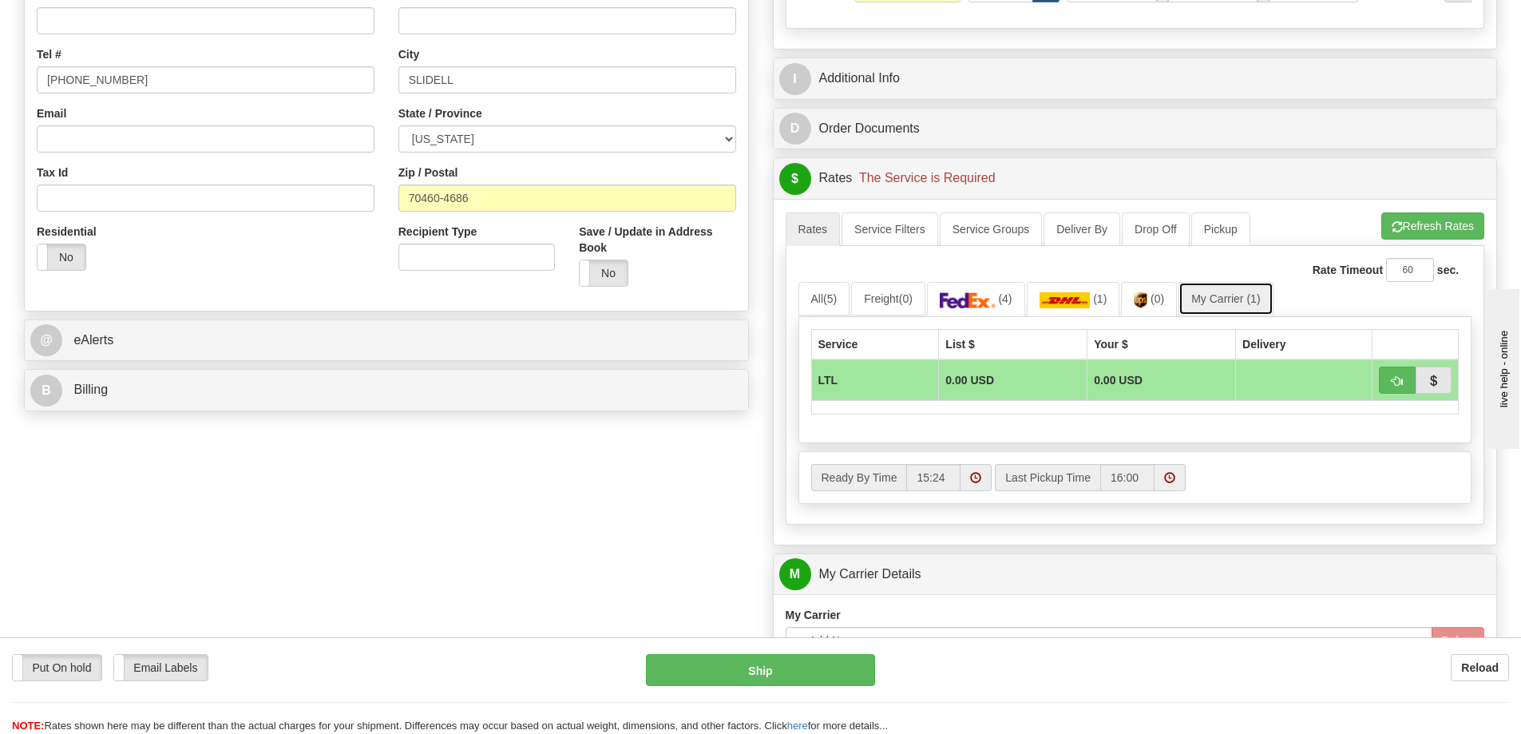
click at [1219, 299] on link "My Carrier (1)" at bounding box center [1226, 299] width 94 height 34
click at [1022, 298] on link "(4)" at bounding box center [976, 299] width 98 height 34
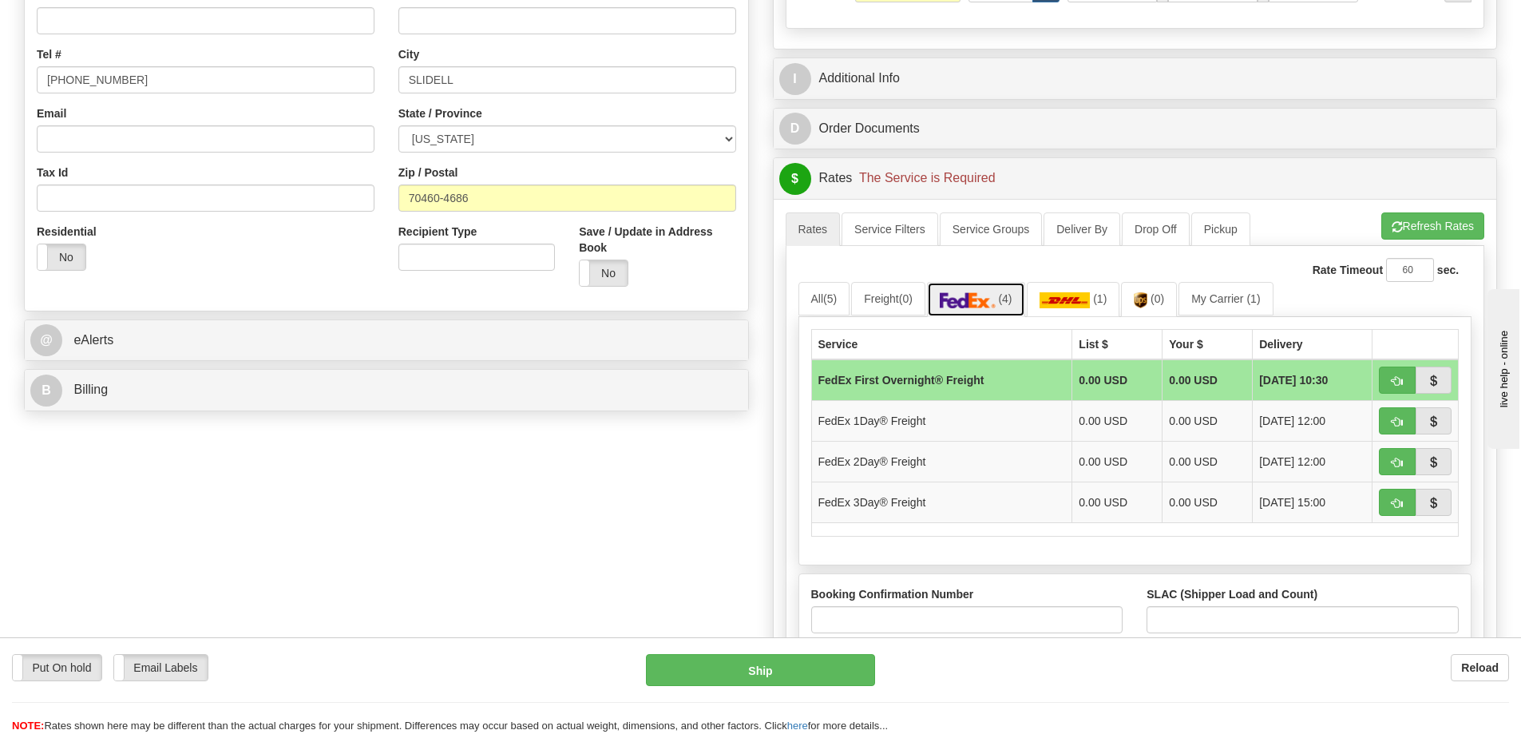
click at [1022, 298] on link "(4)" at bounding box center [976, 299] width 98 height 34
click at [1087, 298] on img at bounding box center [1065, 300] width 51 height 16
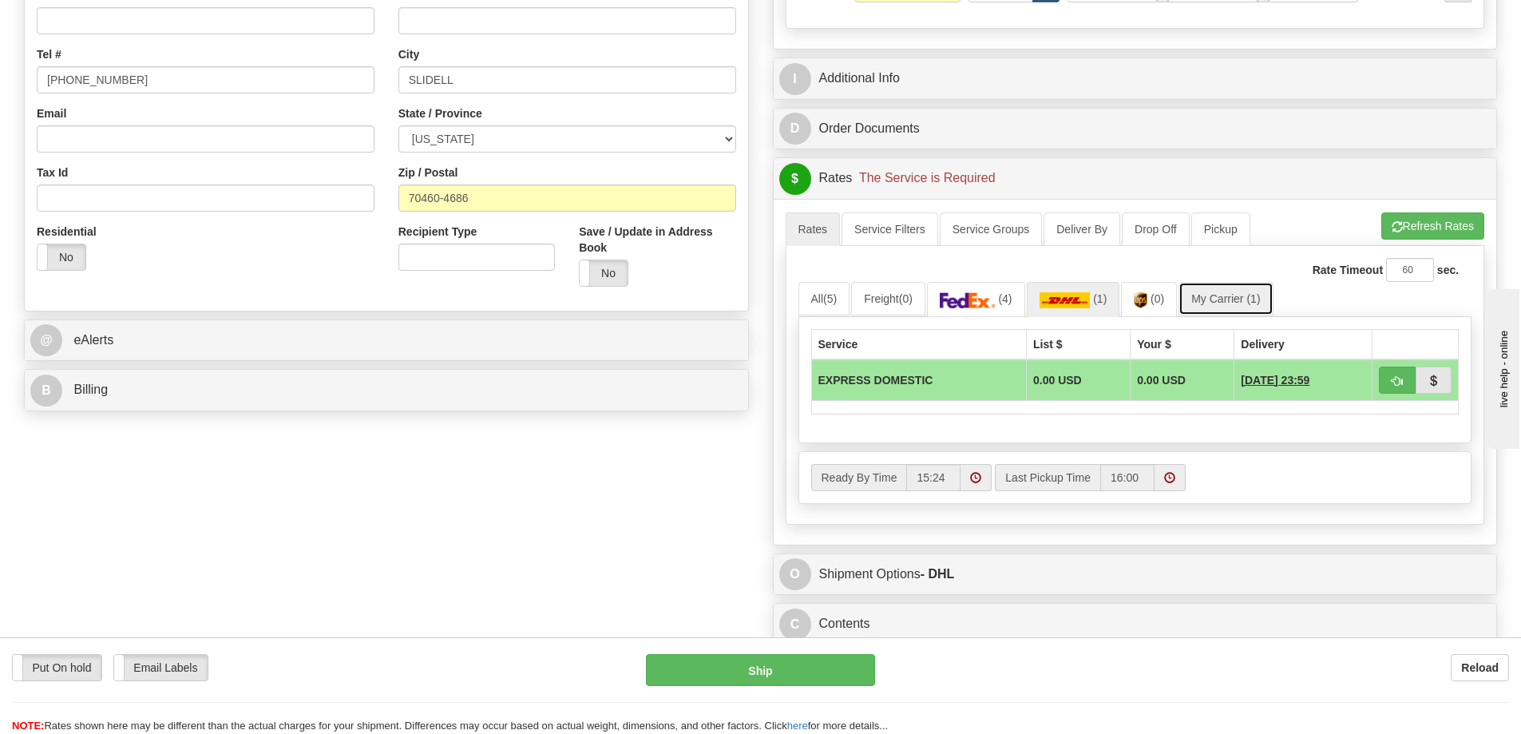
click at [1208, 297] on link "My Carrier (1)" at bounding box center [1226, 299] width 94 height 34
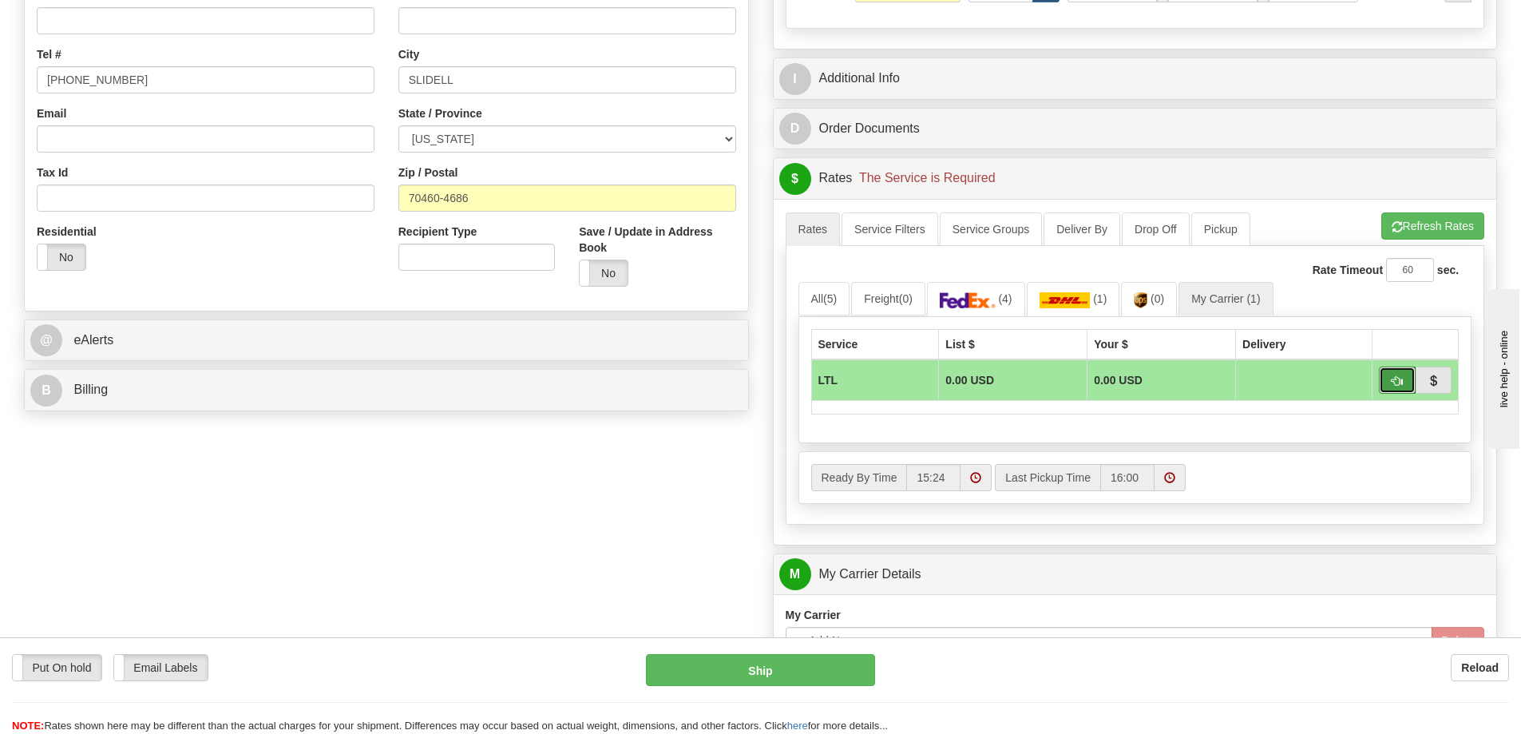
click at [1394, 377] on span "button" at bounding box center [1397, 381] width 11 height 10
type input "00"
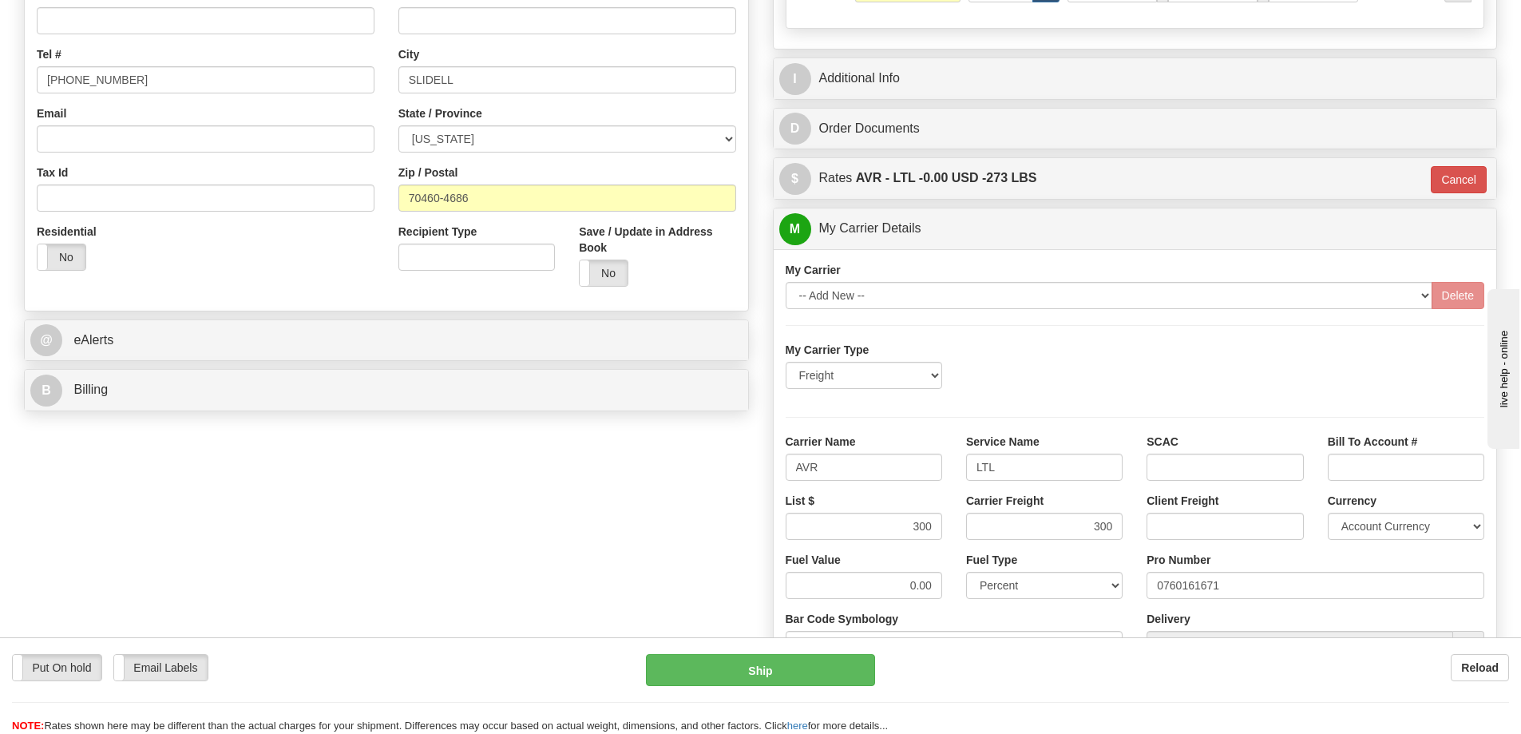
scroll to position [479, 0]
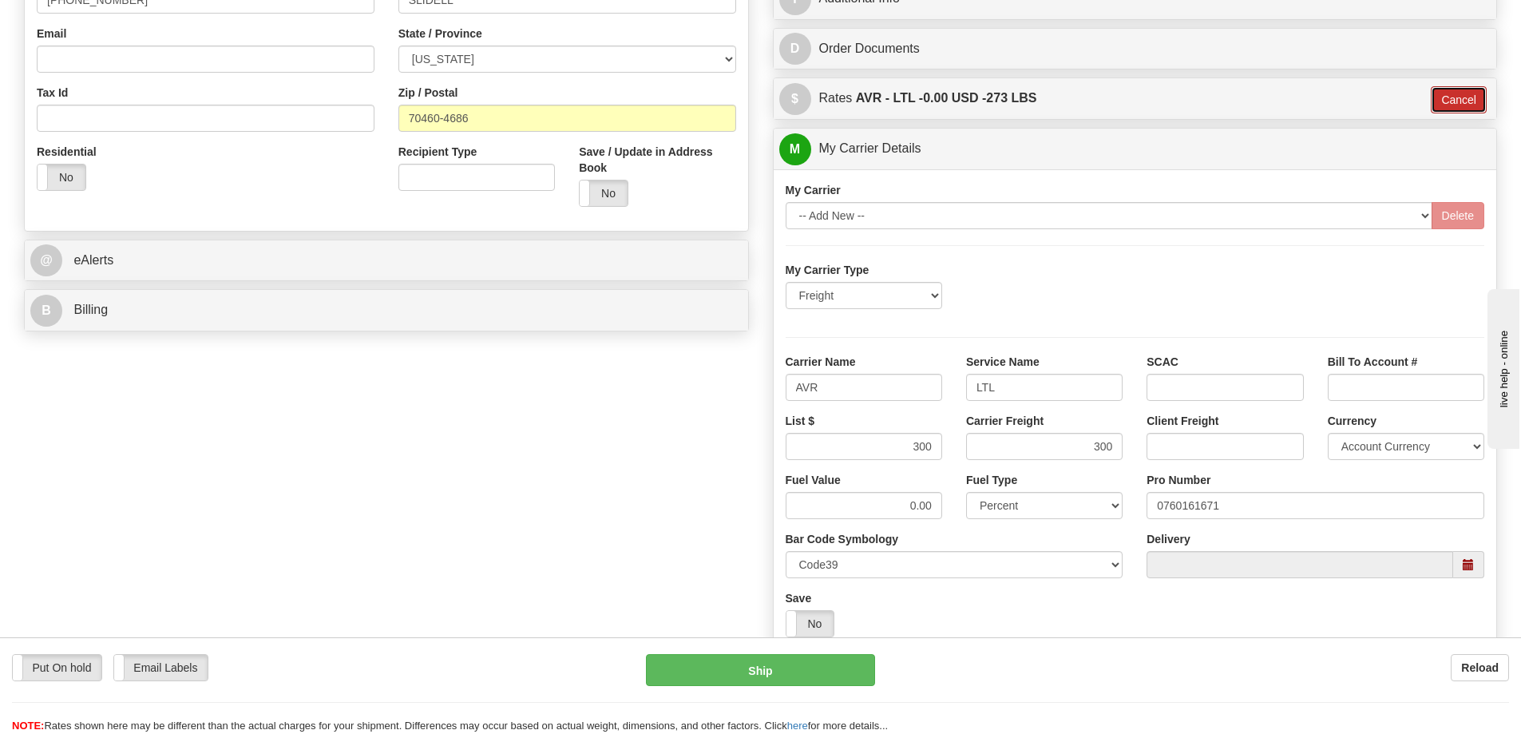
click at [1462, 101] on button "Cancel" at bounding box center [1459, 99] width 56 height 27
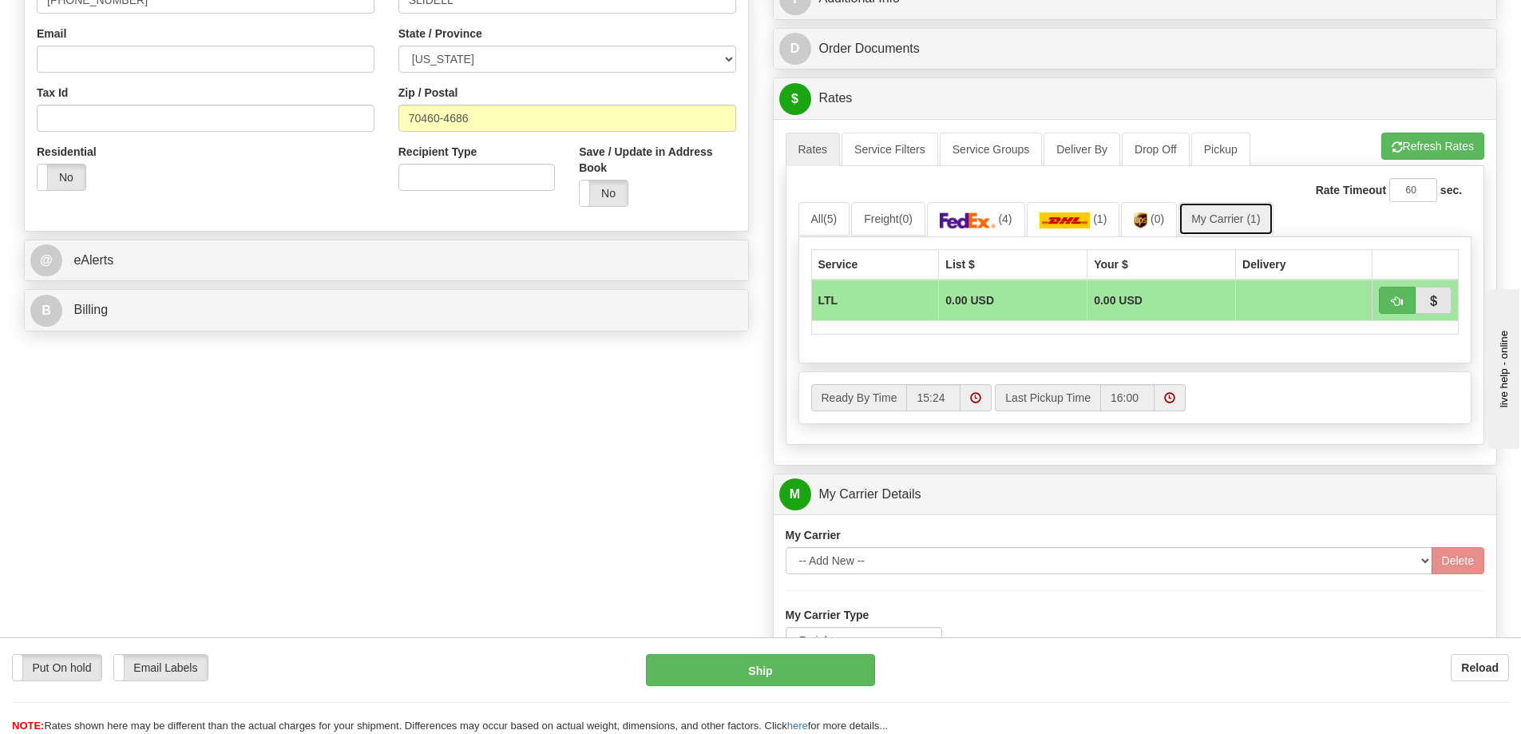
click at [1258, 211] on link "My Carrier (1)" at bounding box center [1226, 219] width 94 height 34
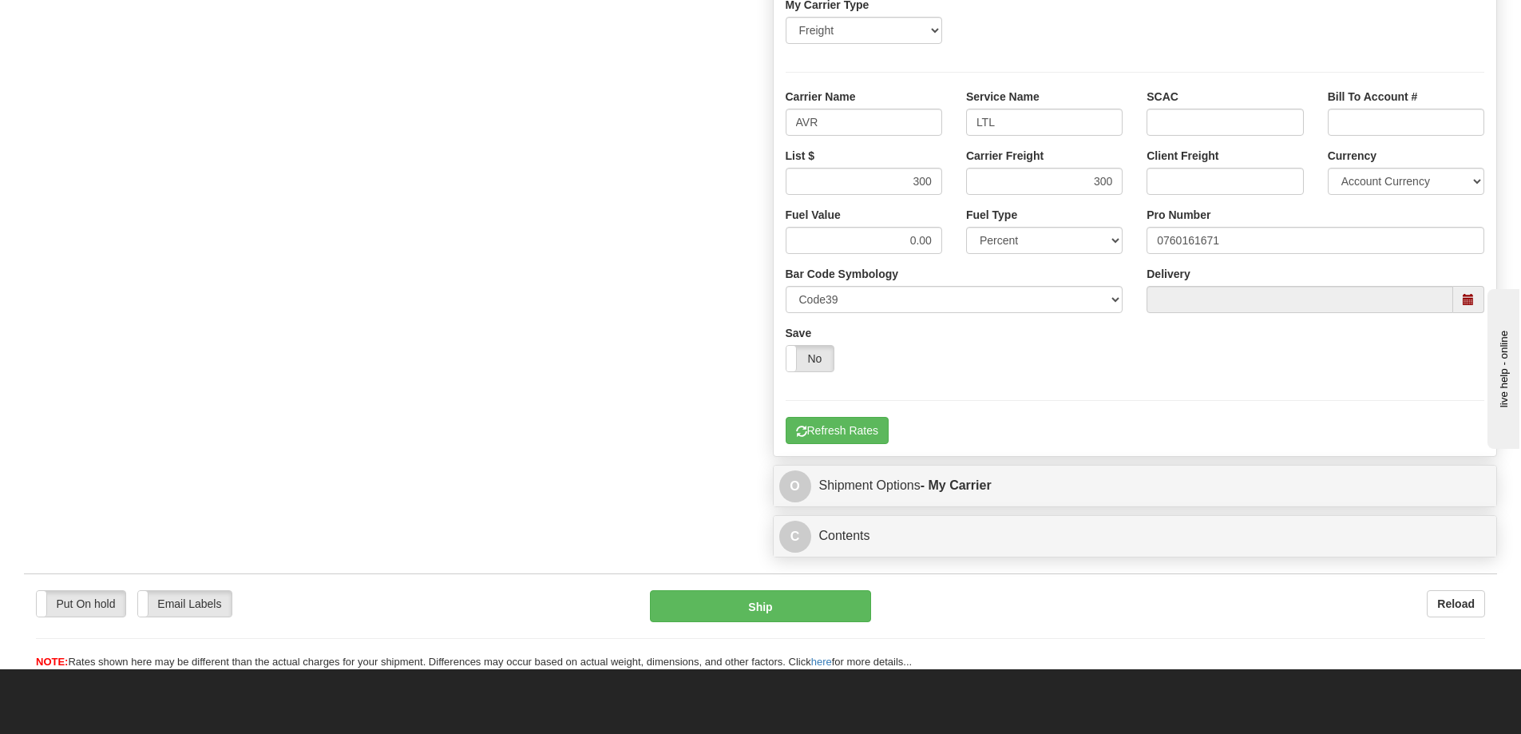
scroll to position [1118, 0]
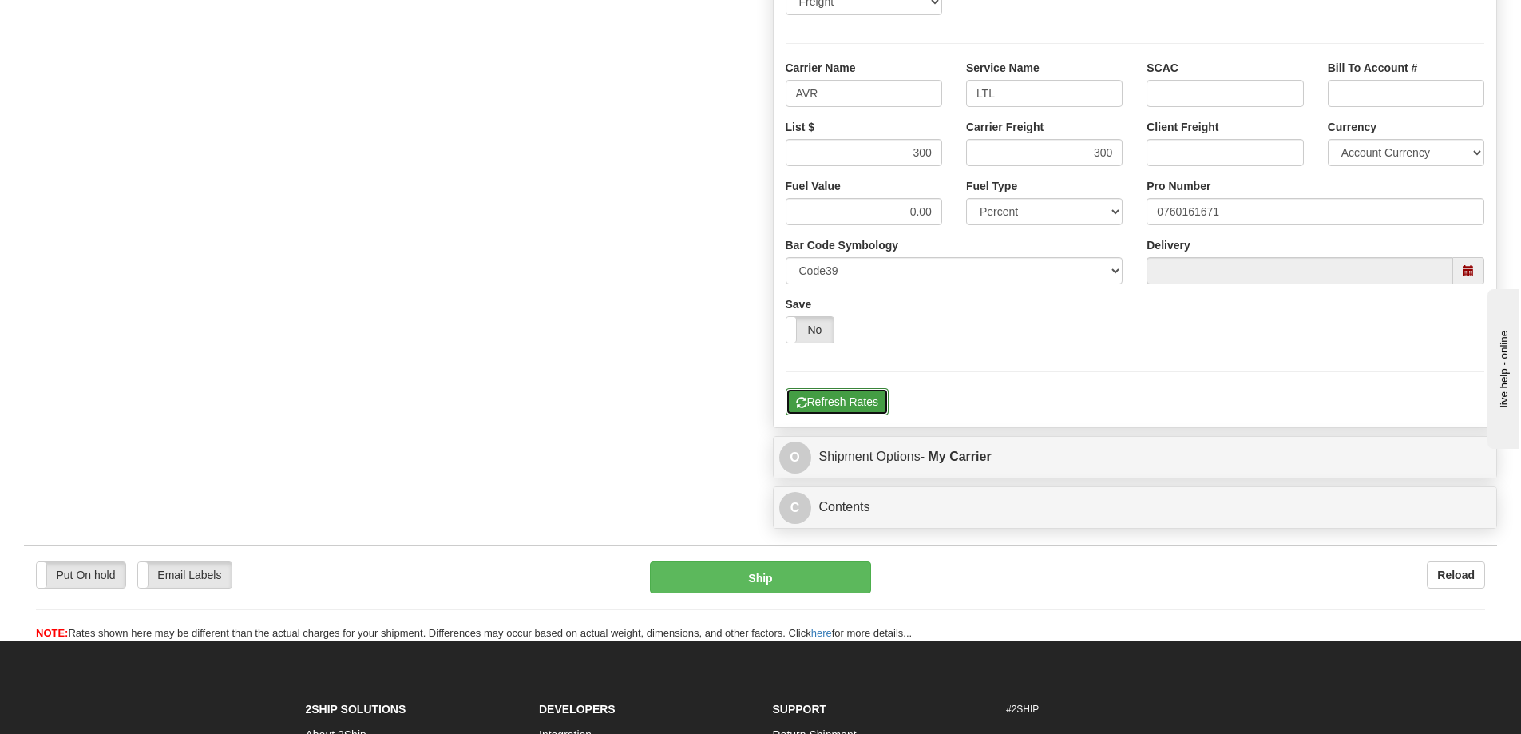
click at [867, 406] on button "Refresh Rates" at bounding box center [837, 401] width 103 height 27
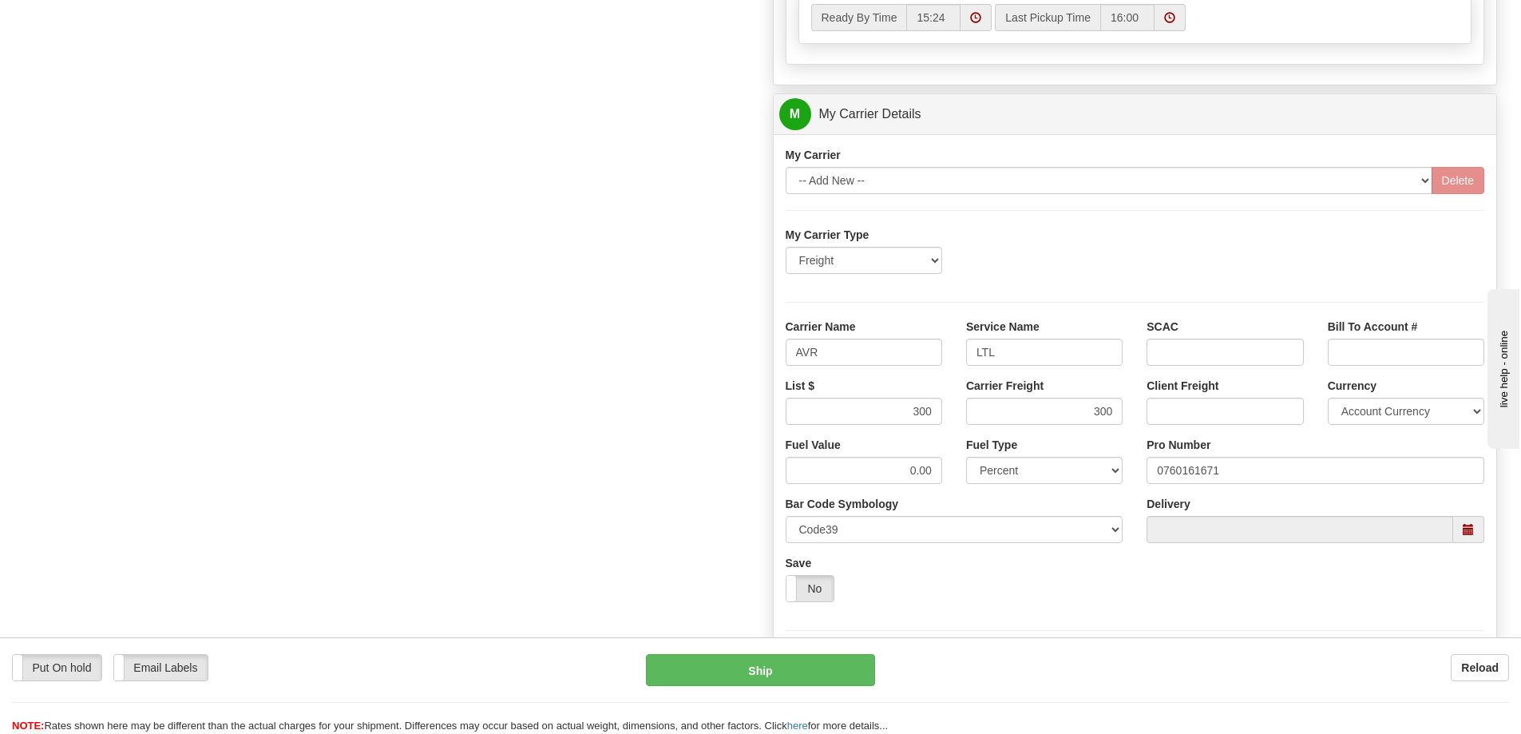
scroll to position [878, 0]
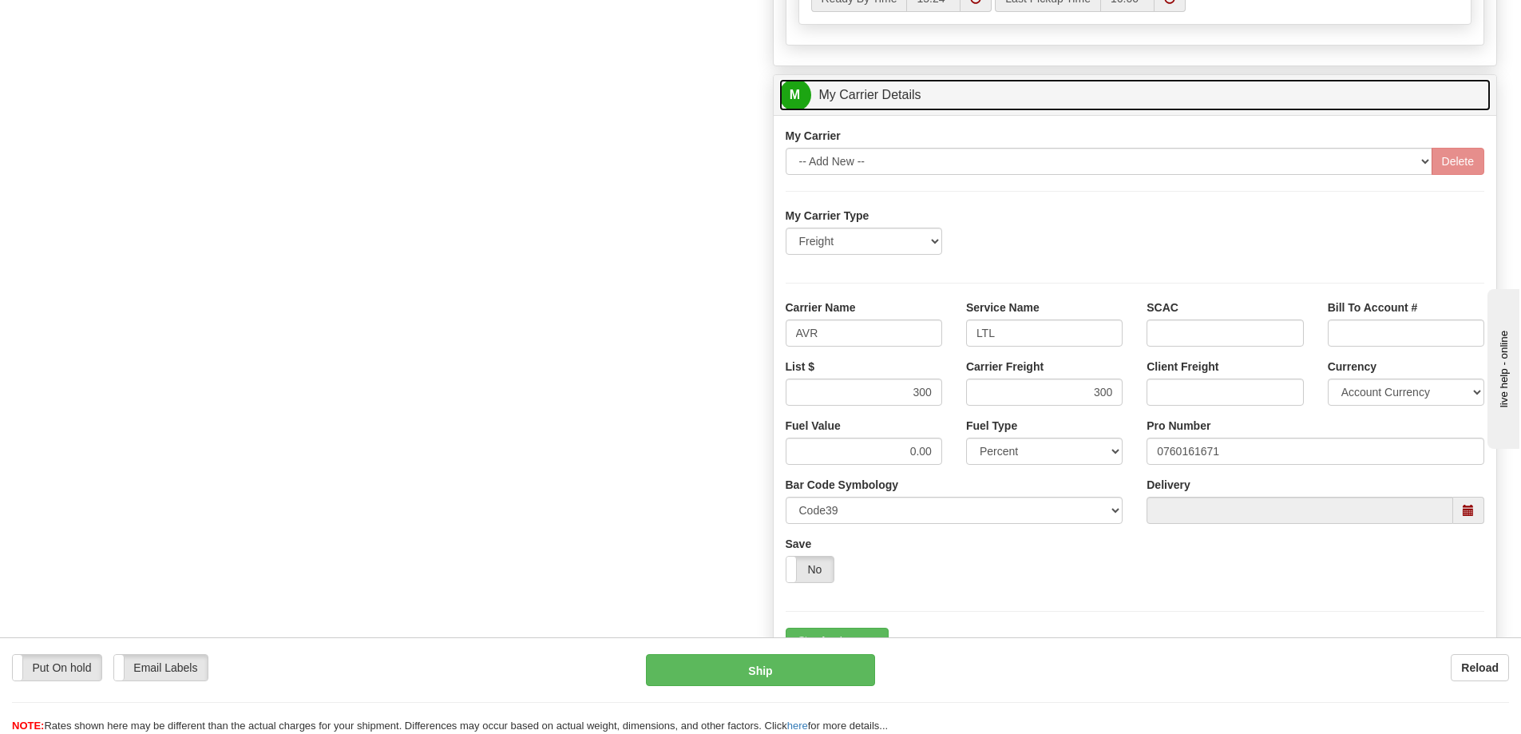
click at [1061, 106] on link "M My Carrier Details" at bounding box center [1135, 95] width 712 height 33
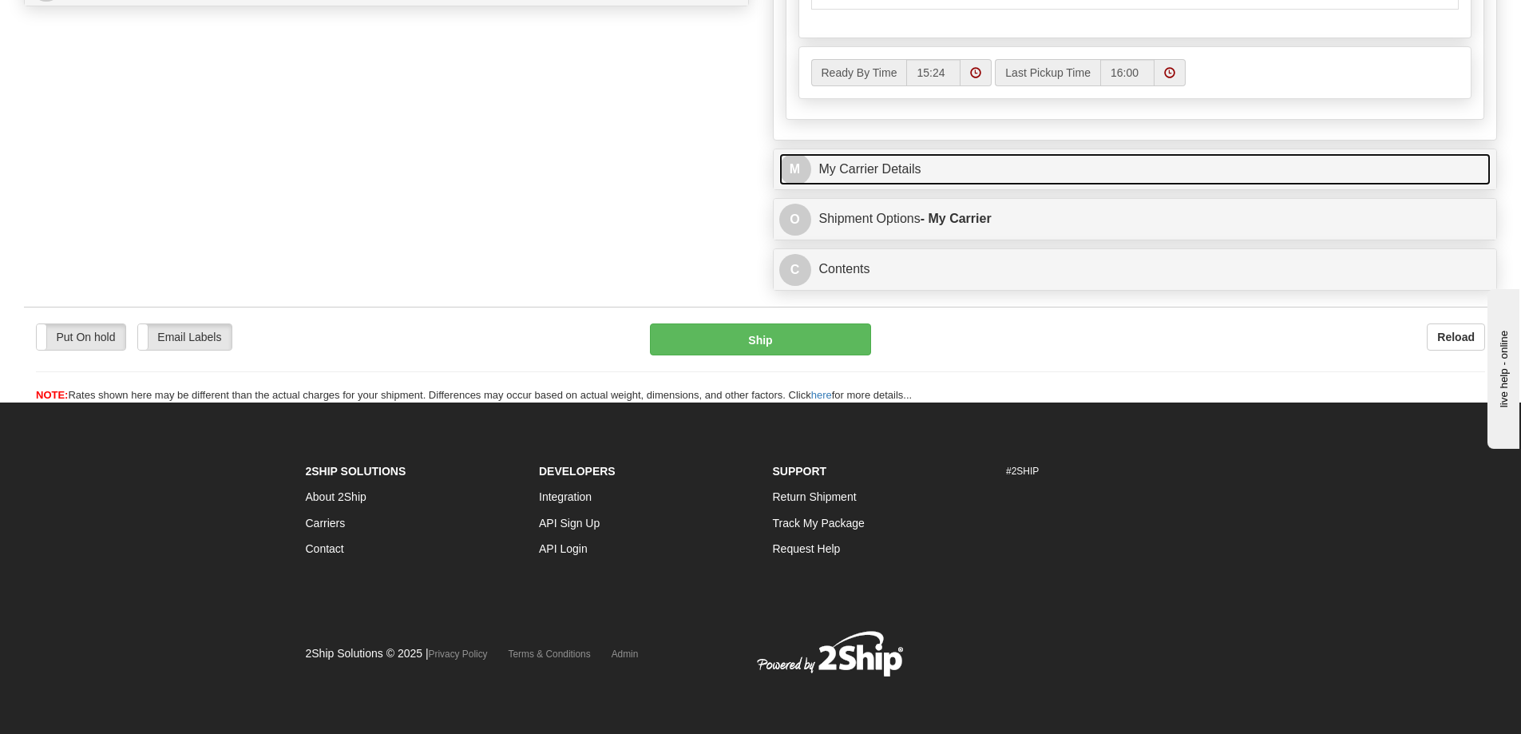
click at [977, 174] on link "M My Carrier Details" at bounding box center [1135, 169] width 712 height 33
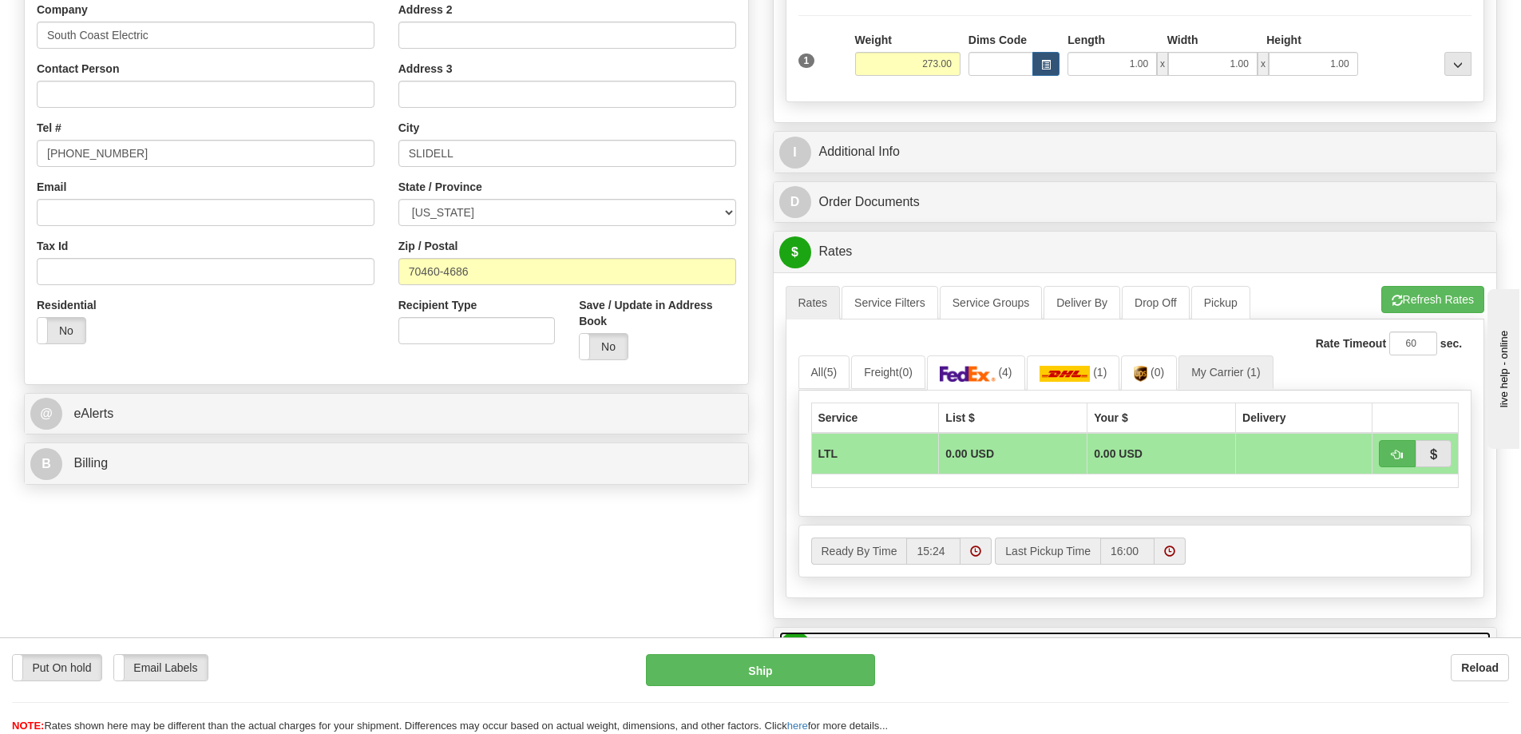
scroll to position [297, 0]
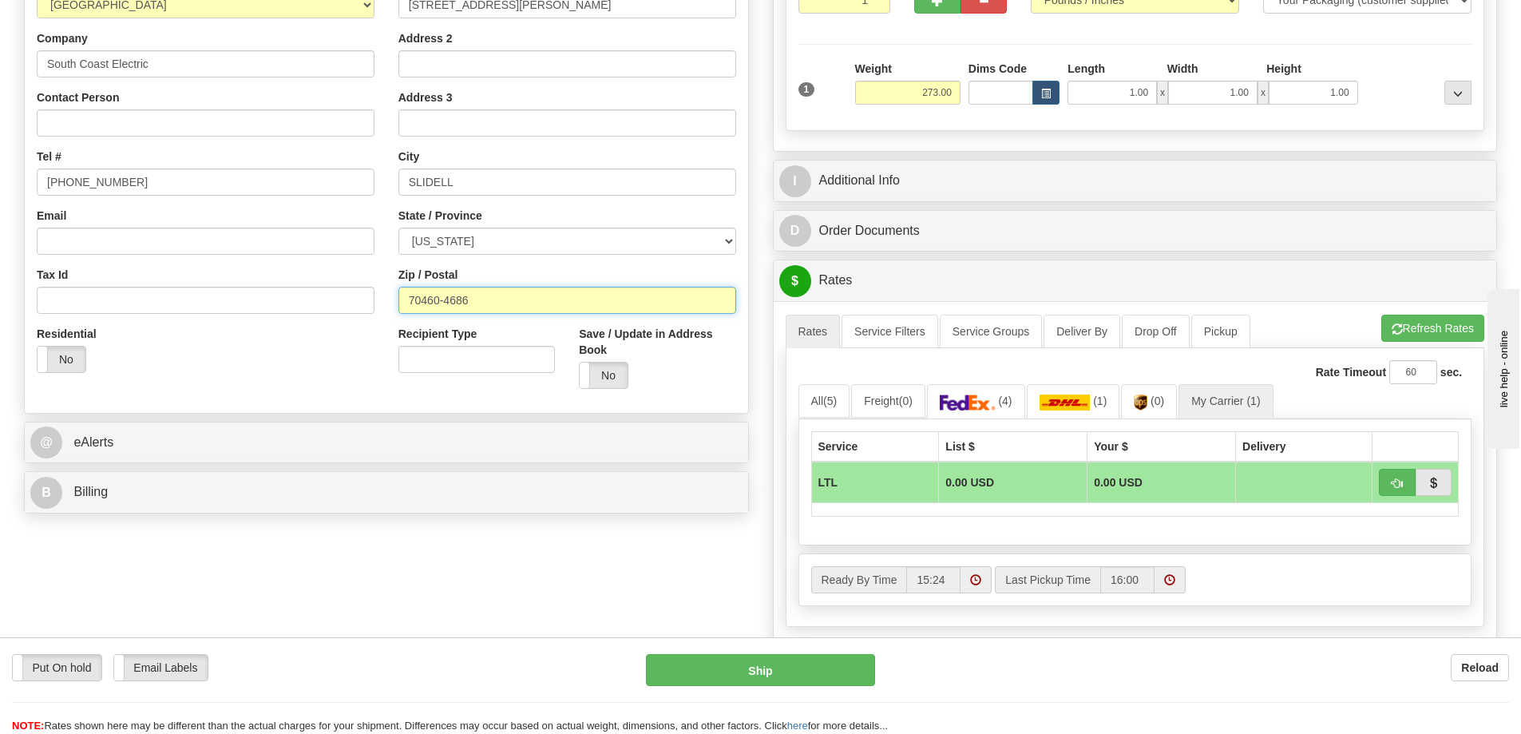
drag, startPoint x: 502, startPoint y: 306, endPoint x: 387, endPoint y: 307, distance: 114.2
click at [387, 307] on div "Street Address [STREET_ADDRESS][PERSON_NAME] Address 2 Address 3 City [GEOGRAPH…" at bounding box center [568, 186] width 362 height 430
click at [496, 296] on input "70460-4686" at bounding box center [568, 300] width 338 height 27
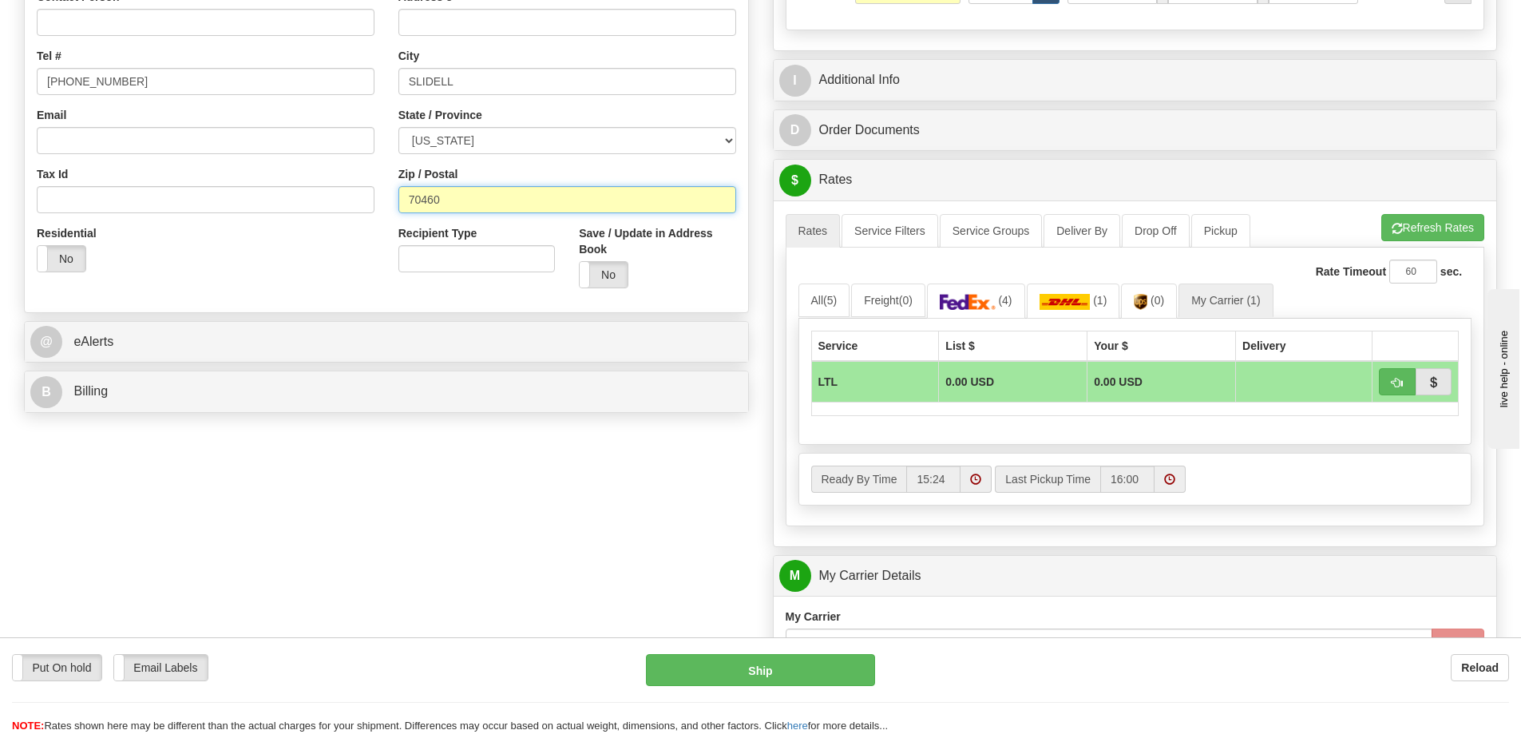
scroll to position [617, 0]
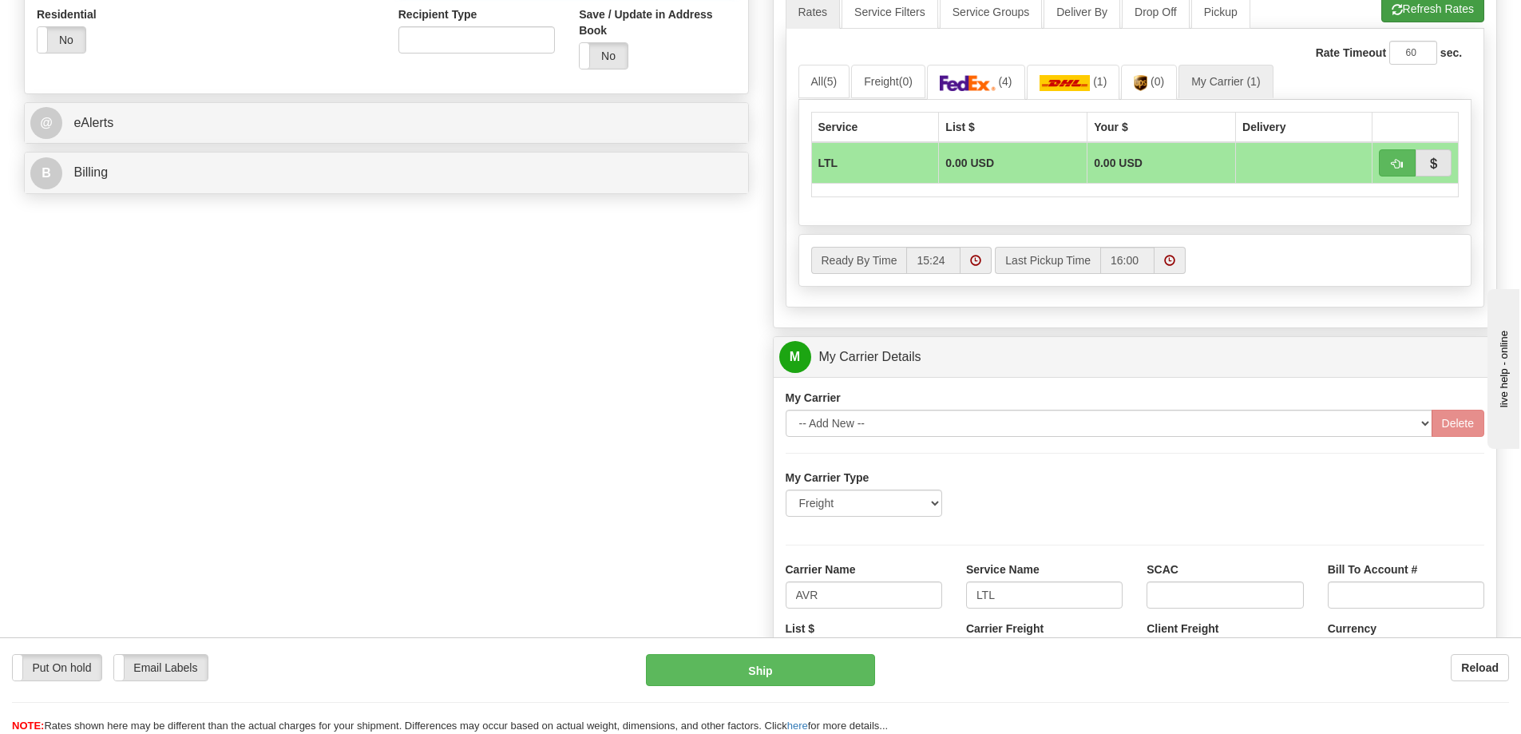
type input "70460"
click at [1438, 14] on button "Refresh Rates" at bounding box center [1433, 8] width 103 height 27
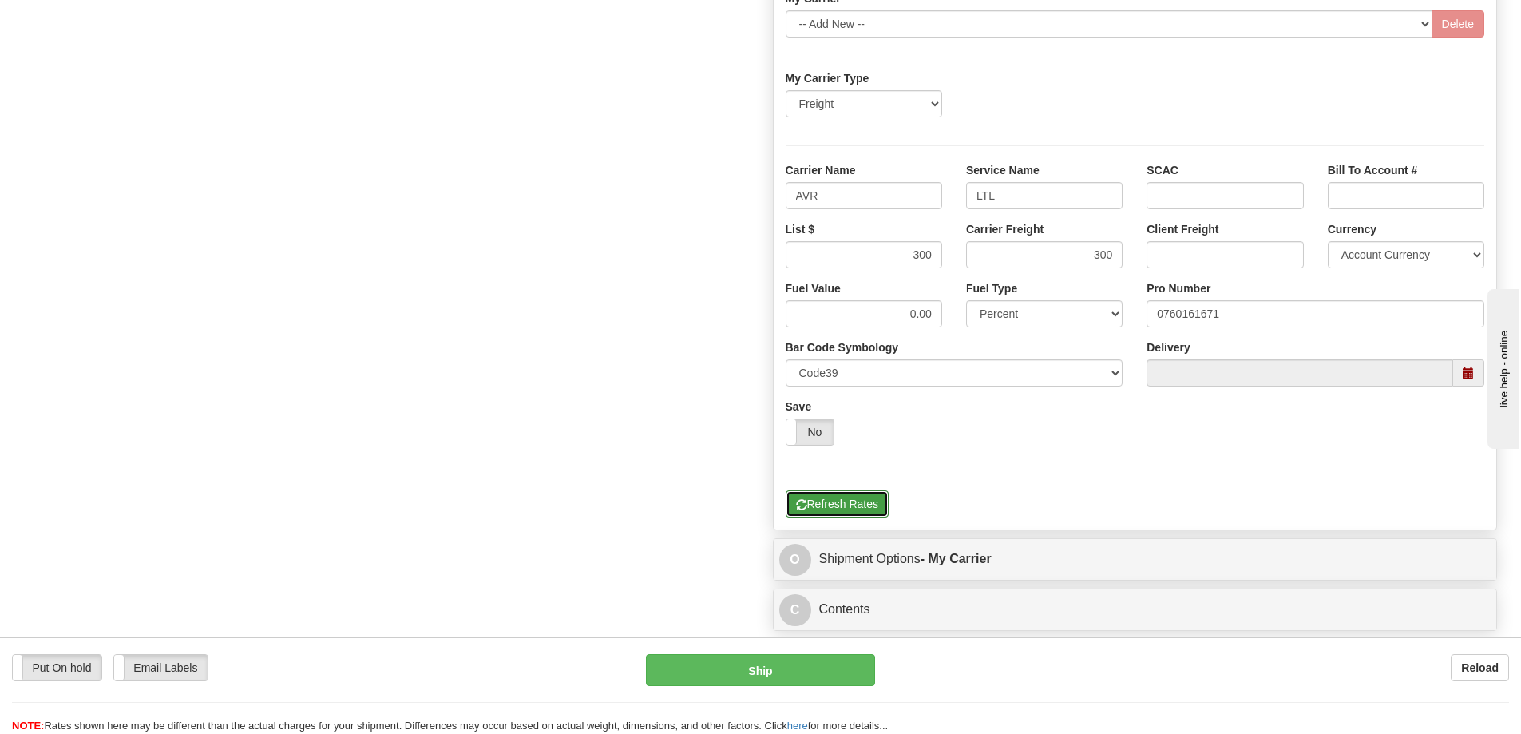
click at [844, 514] on button "Refresh Rates" at bounding box center [837, 503] width 103 height 27
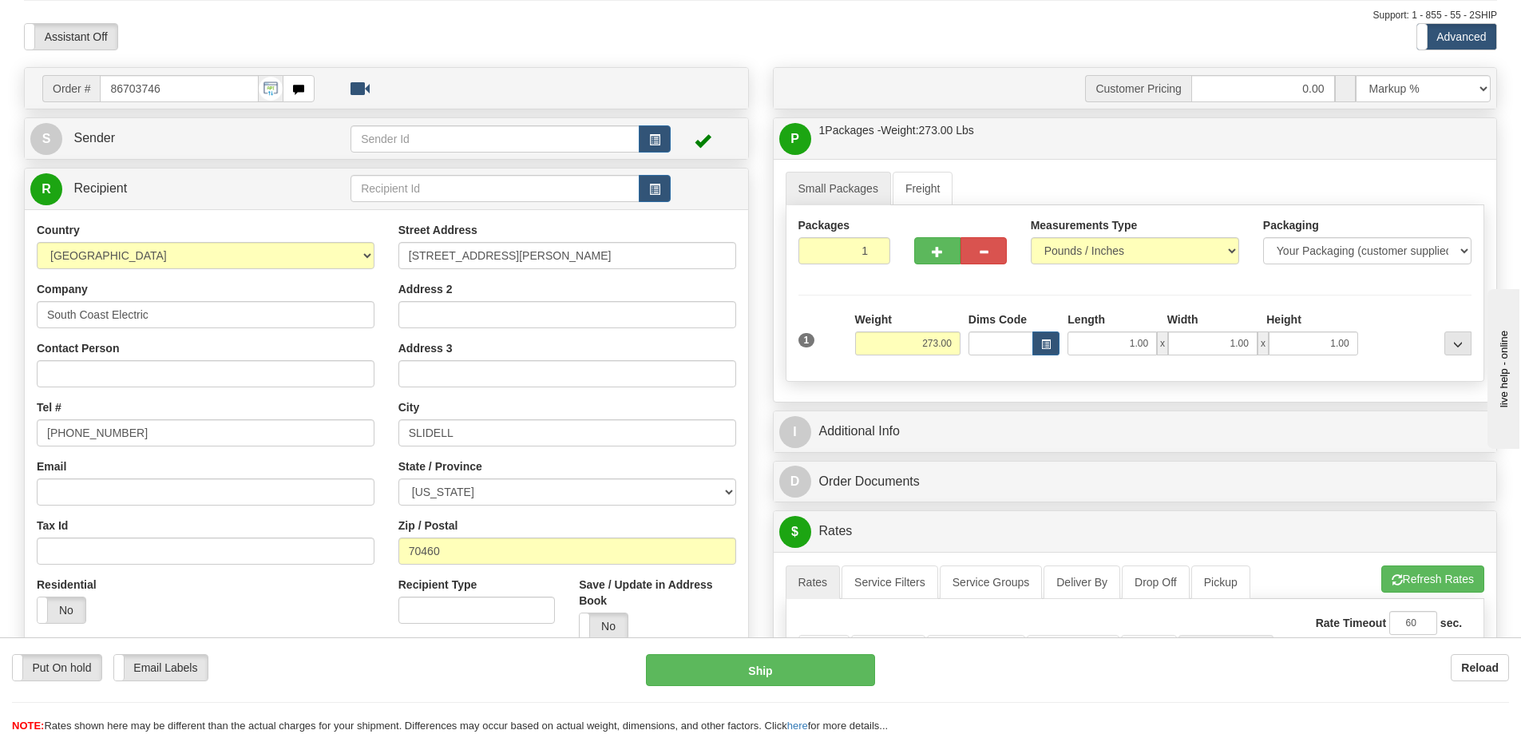
scroll to position [0, 0]
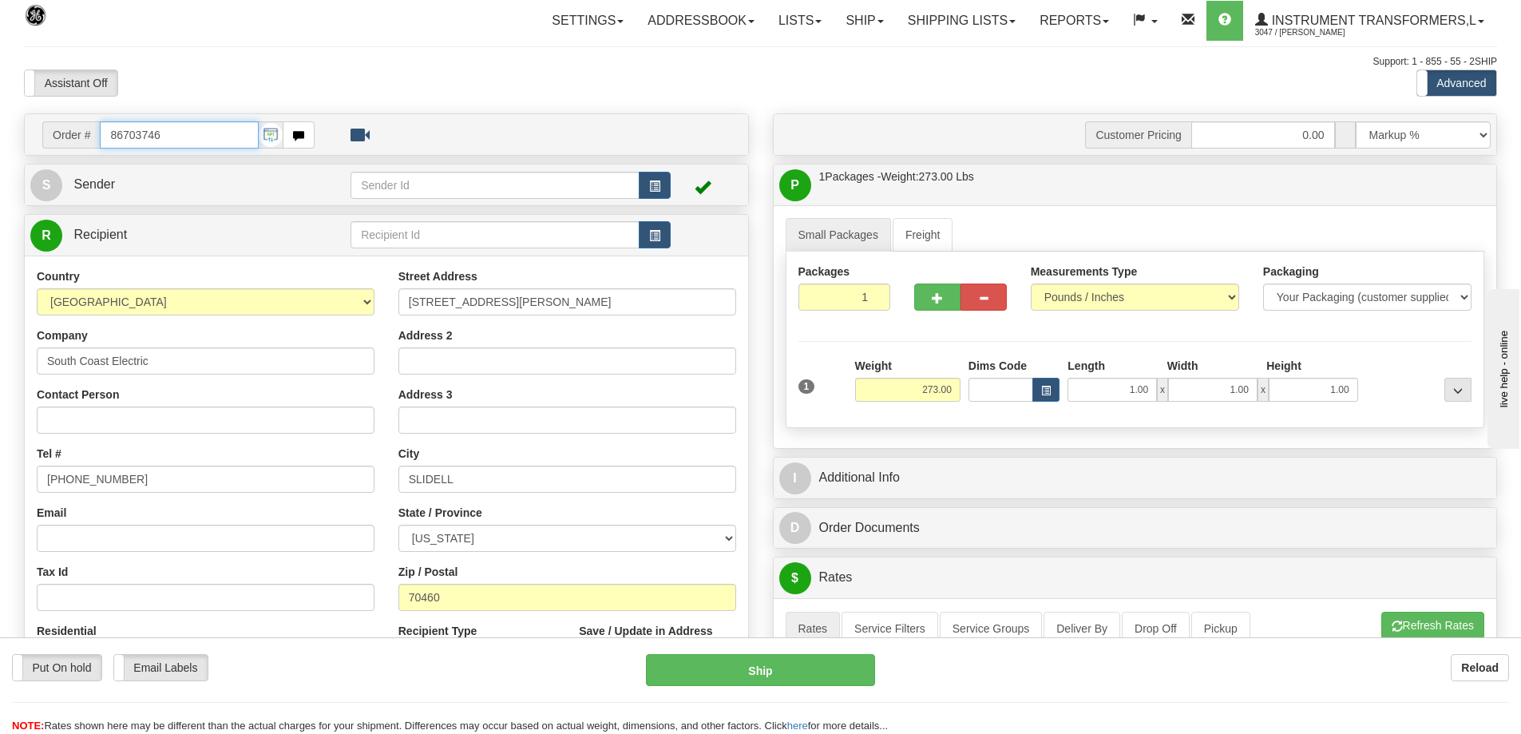
drag, startPoint x: 164, startPoint y: 132, endPoint x: 89, endPoint y: 131, distance: 74.3
click at [89, 131] on div "Order # 86703746" at bounding box center [178, 134] width 272 height 27
type input "86703739"
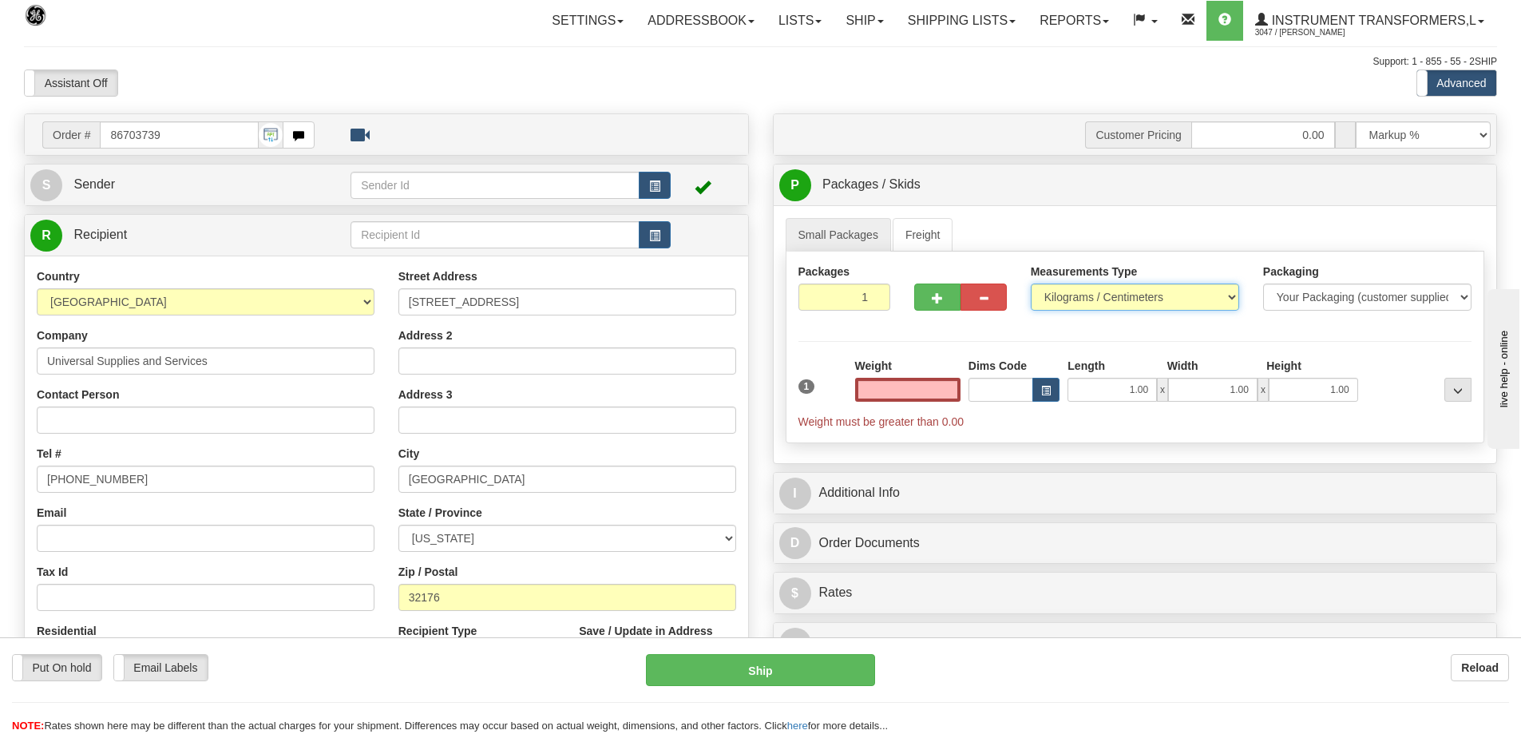
type input "0.00"
click at [1130, 289] on select "Pounds / Inches Kilograms / Centimeters" at bounding box center [1135, 297] width 208 height 27
select select "0"
click at [1031, 284] on select "Pounds / Inches Kilograms / Centimeters" at bounding box center [1135, 297] width 208 height 27
click at [920, 384] on input "0.00" at bounding box center [907, 390] width 105 height 24
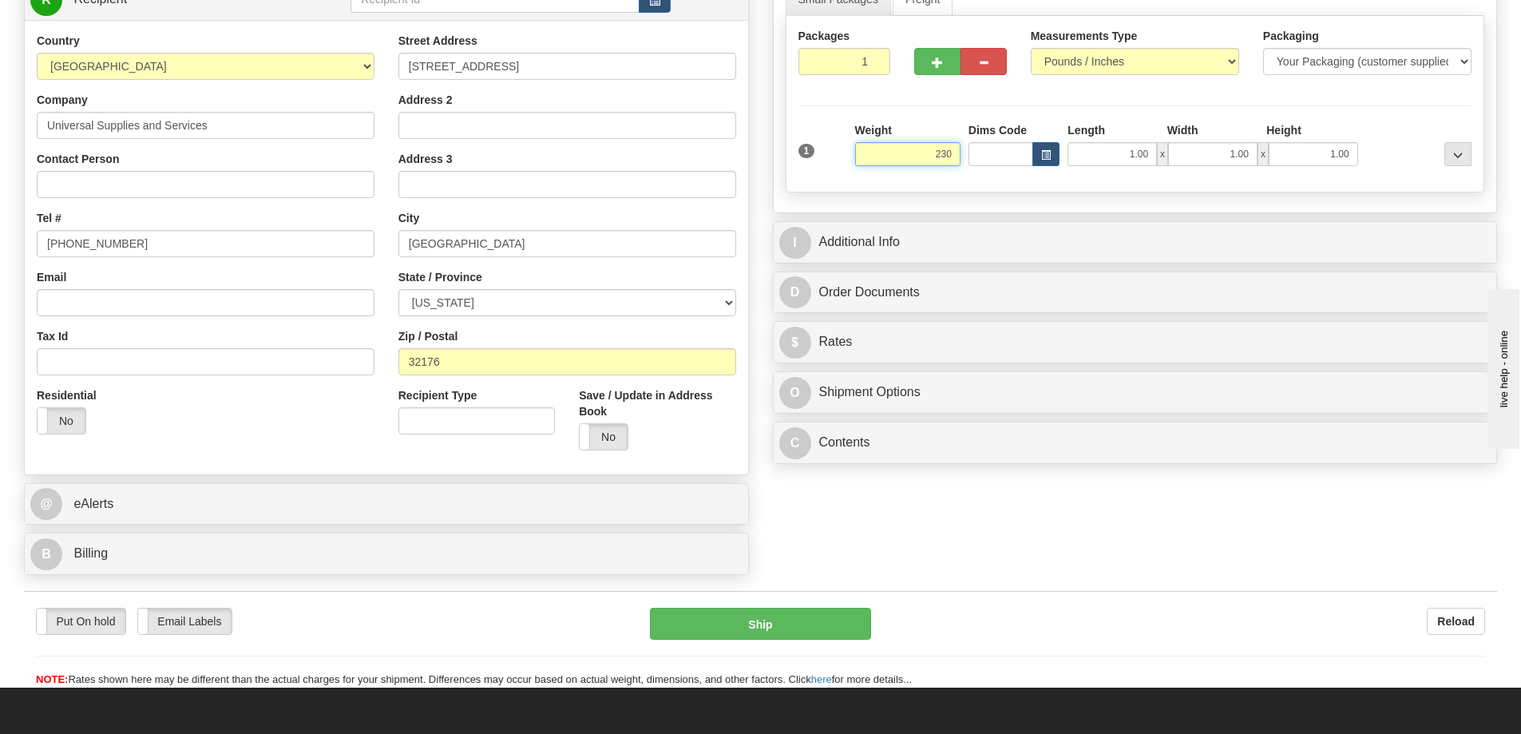
scroll to position [240, 0]
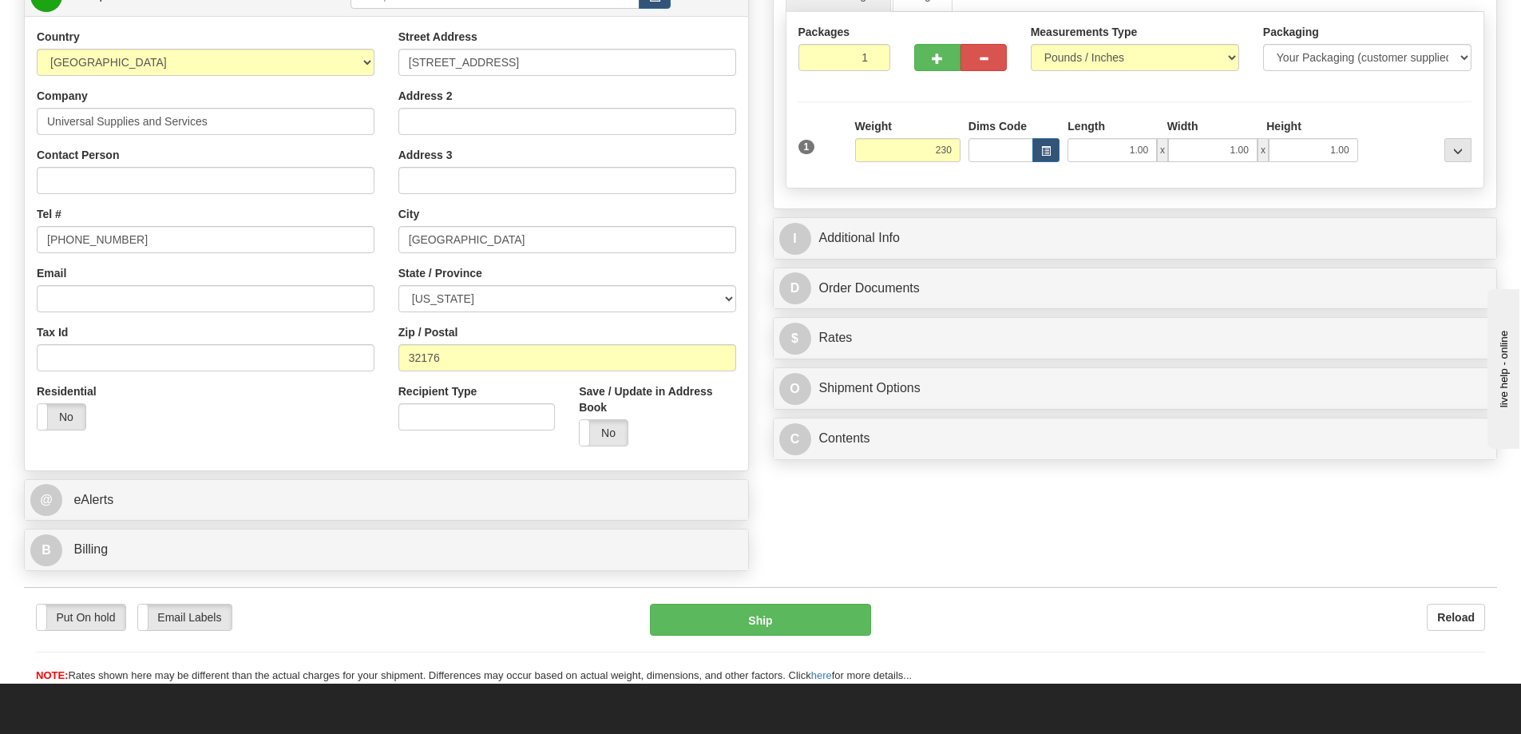
type input "230.00"
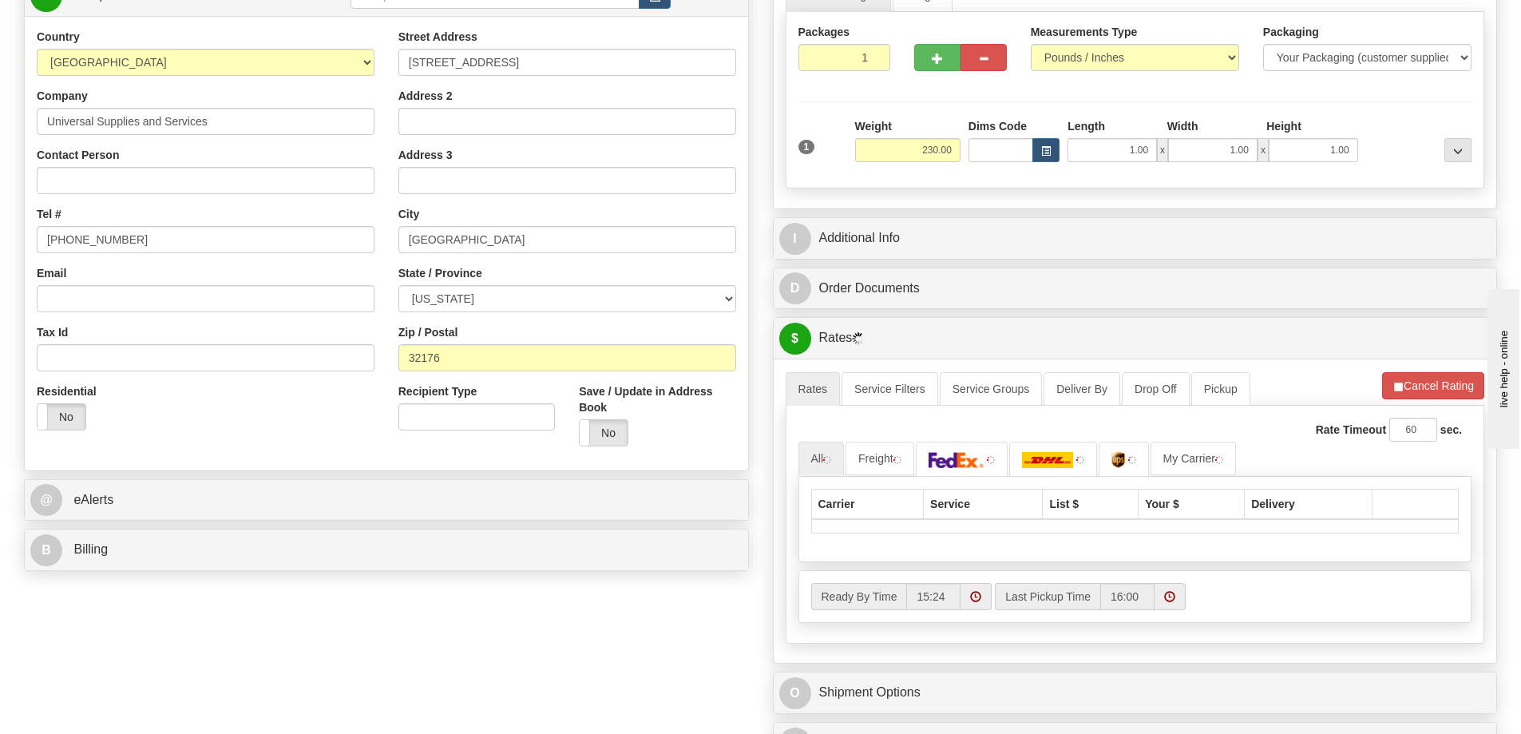
click at [986, 356] on div "$ Rates Cancel" at bounding box center [1136, 338] width 724 height 41
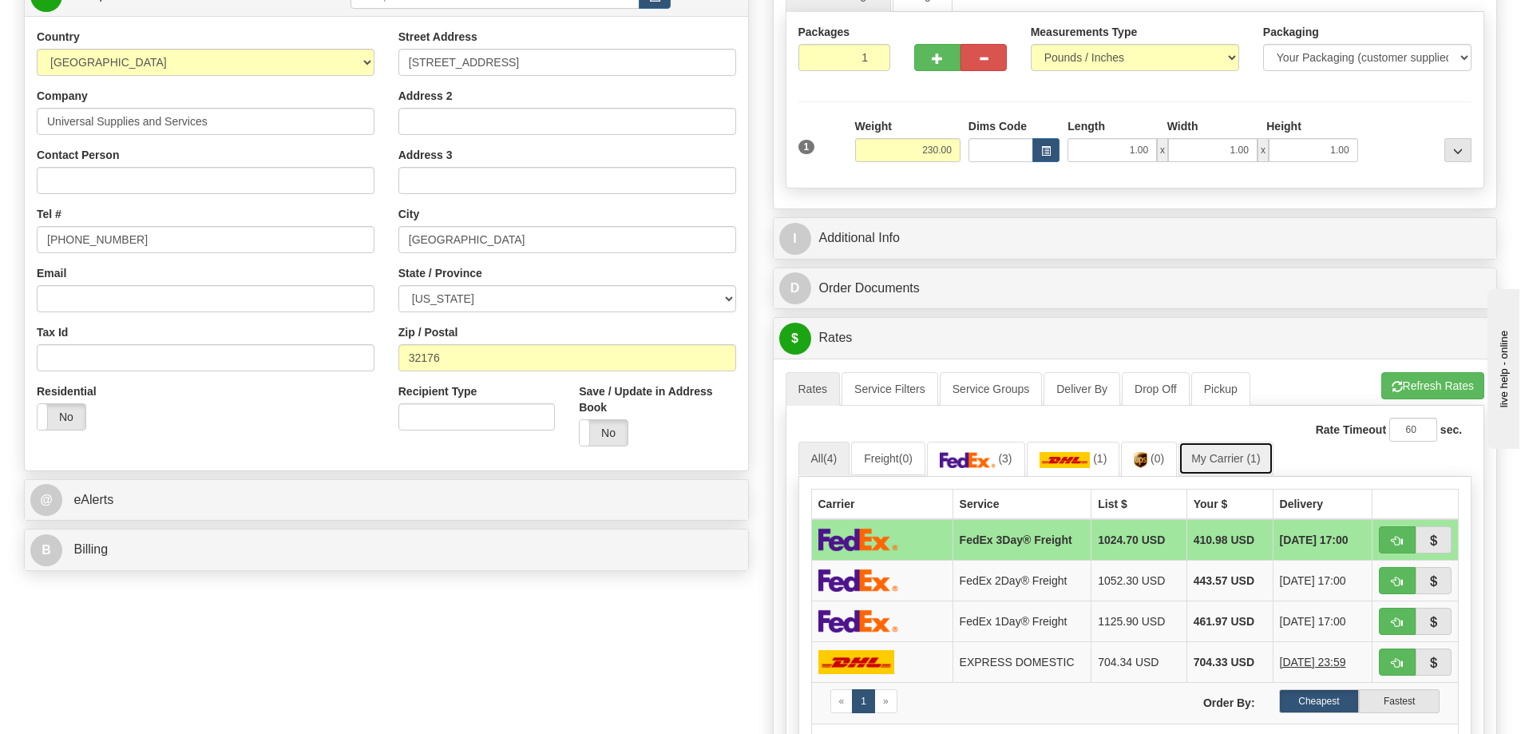
click at [1220, 462] on link "My Carrier (1)" at bounding box center [1226, 459] width 94 height 34
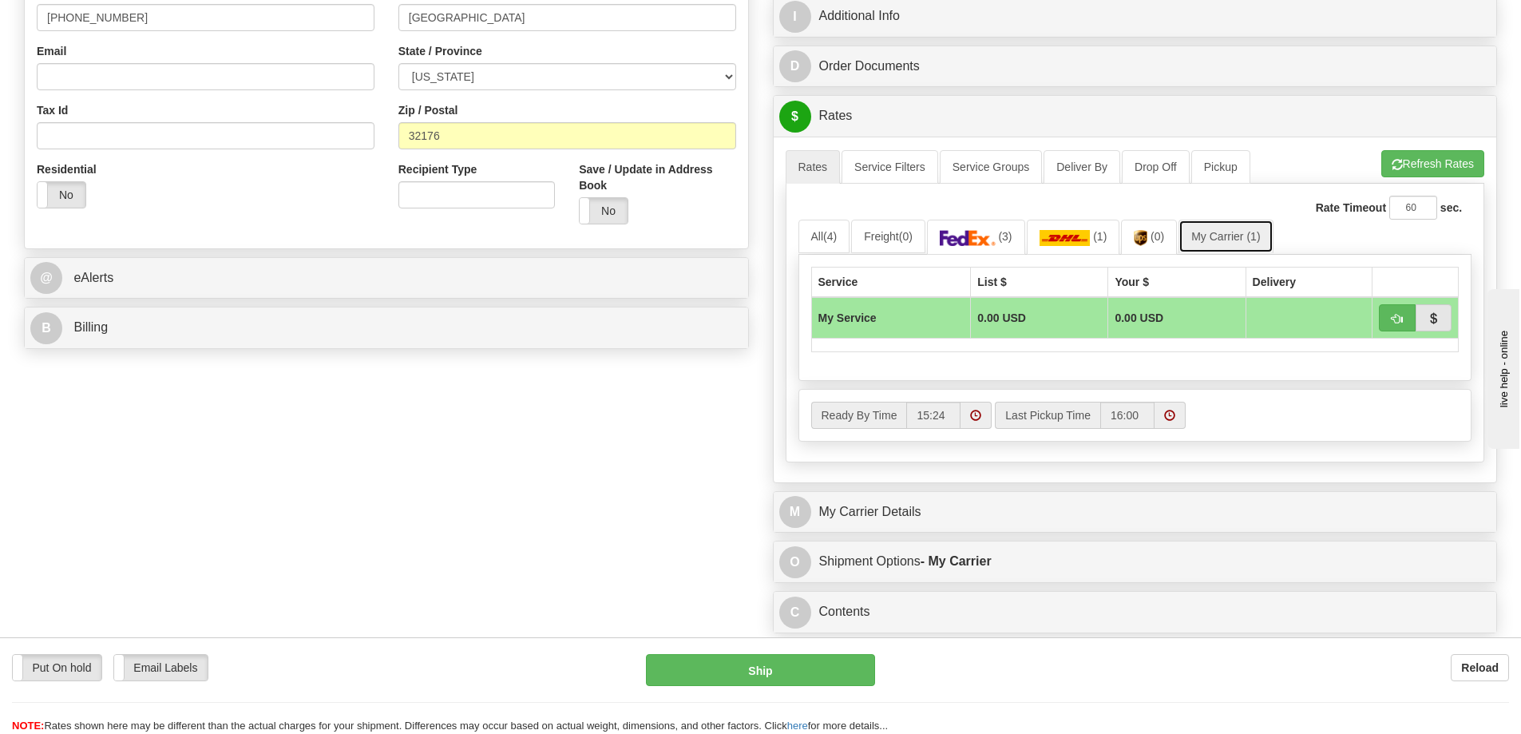
scroll to position [559, 0]
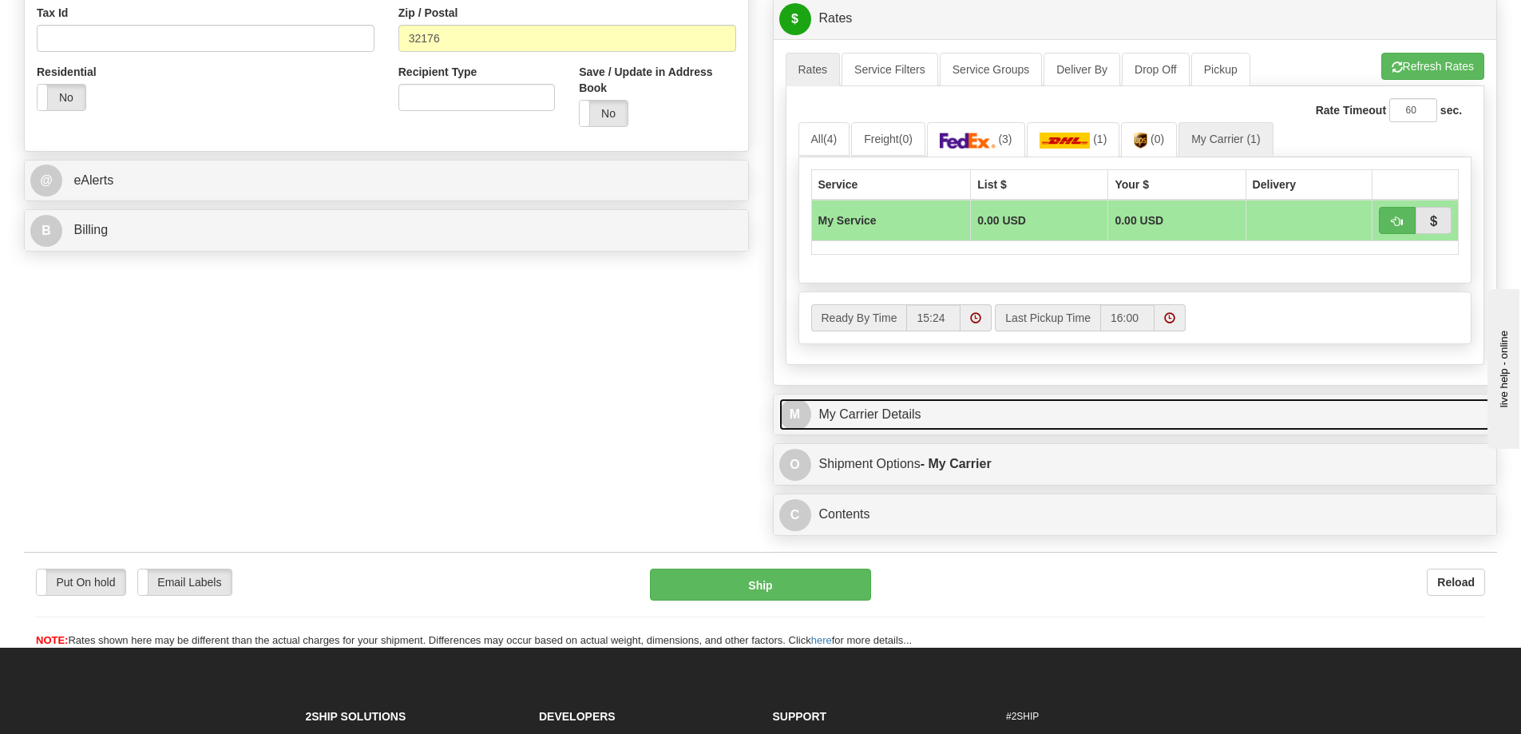
click at [1038, 425] on link "M My Carrier Details" at bounding box center [1135, 415] width 712 height 33
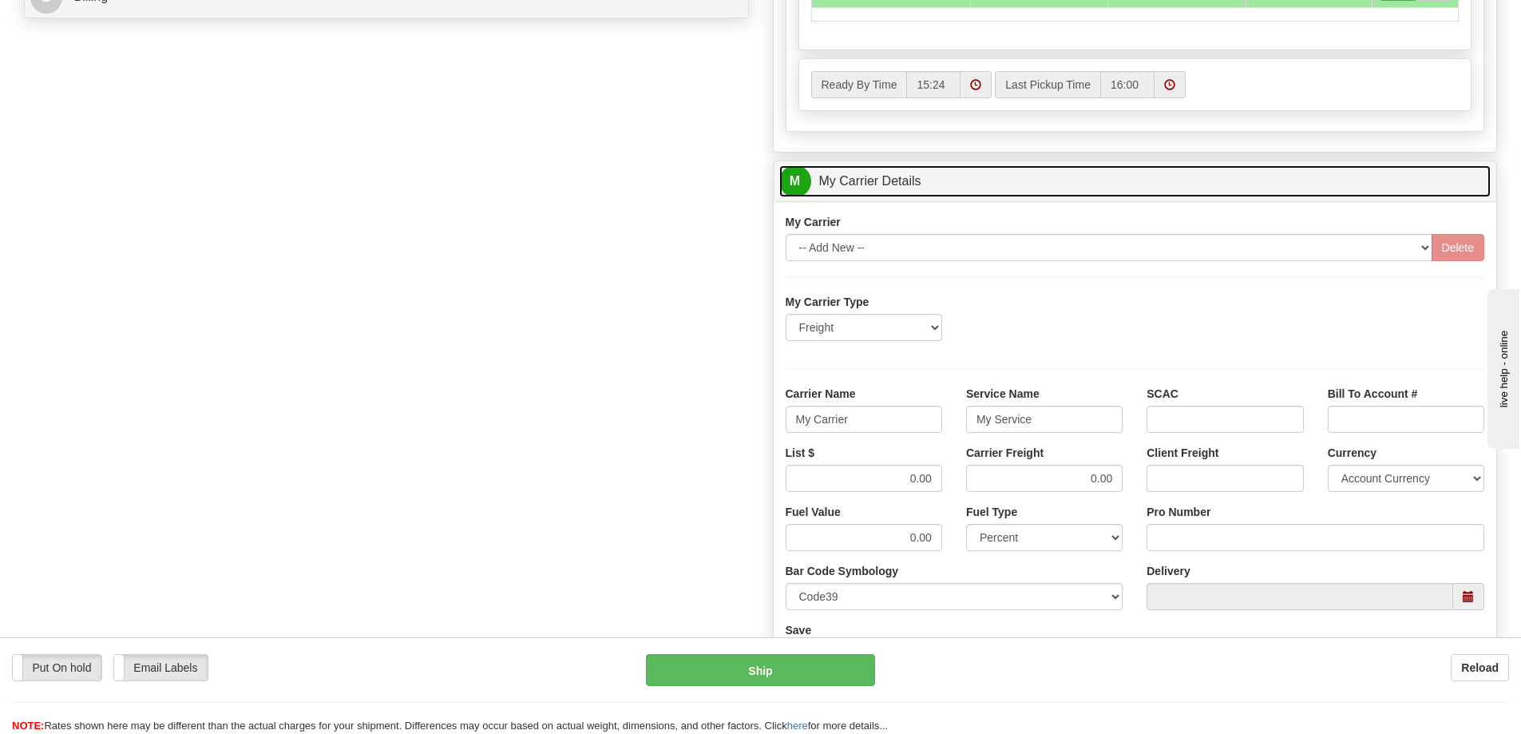
scroll to position [878, 0]
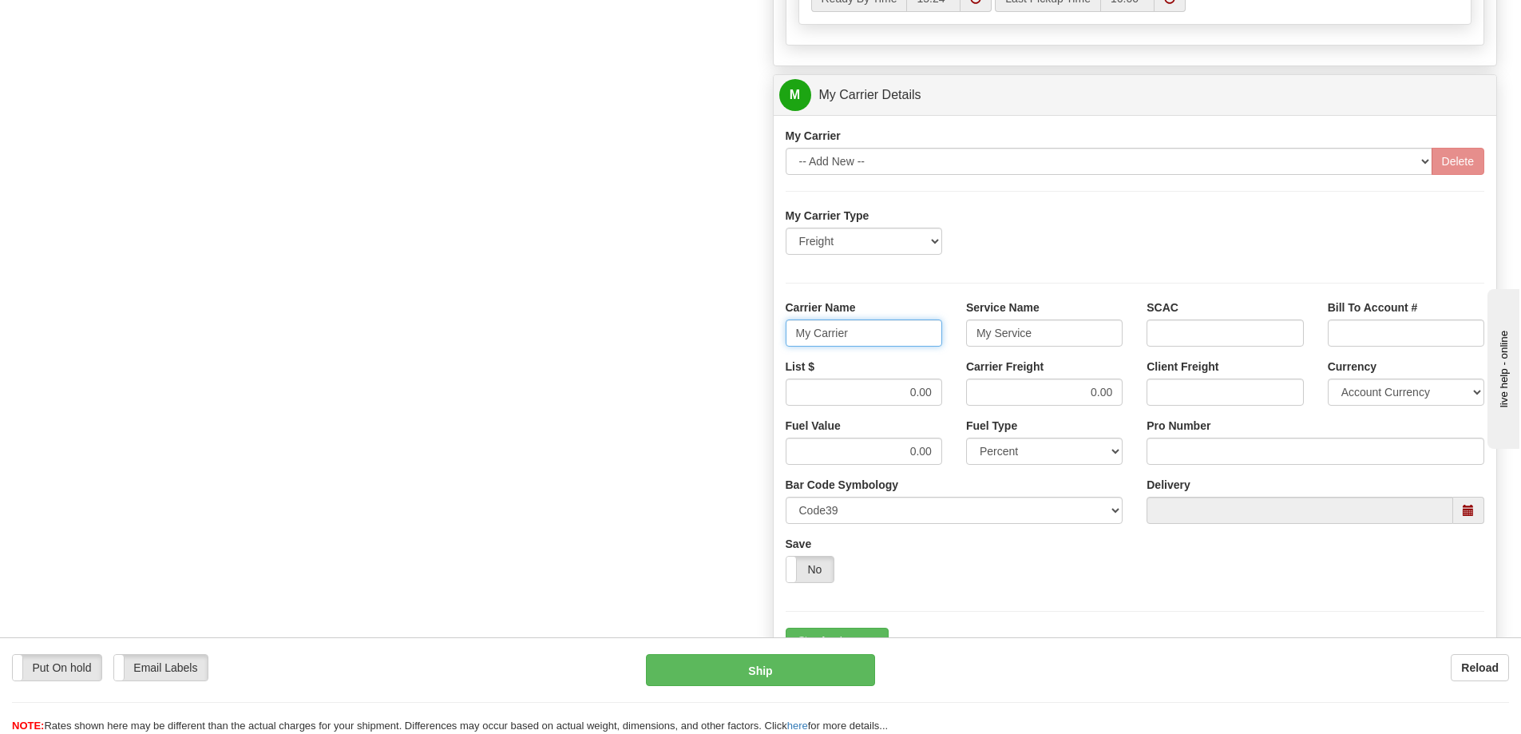
drag, startPoint x: 863, startPoint y: 334, endPoint x: 793, endPoint y: 335, distance: 70.3
click at [793, 335] on input "My Carrier" at bounding box center [864, 332] width 157 height 27
drag, startPoint x: 1045, startPoint y: 331, endPoint x: 943, endPoint y: 343, distance: 102.9
click at [943, 343] on div "Carrier Name Service Name My Service SCAC Bill To Account #" at bounding box center [1136, 328] width 724 height 59
click at [889, 335] on input "Carrier Name" at bounding box center [864, 332] width 157 height 27
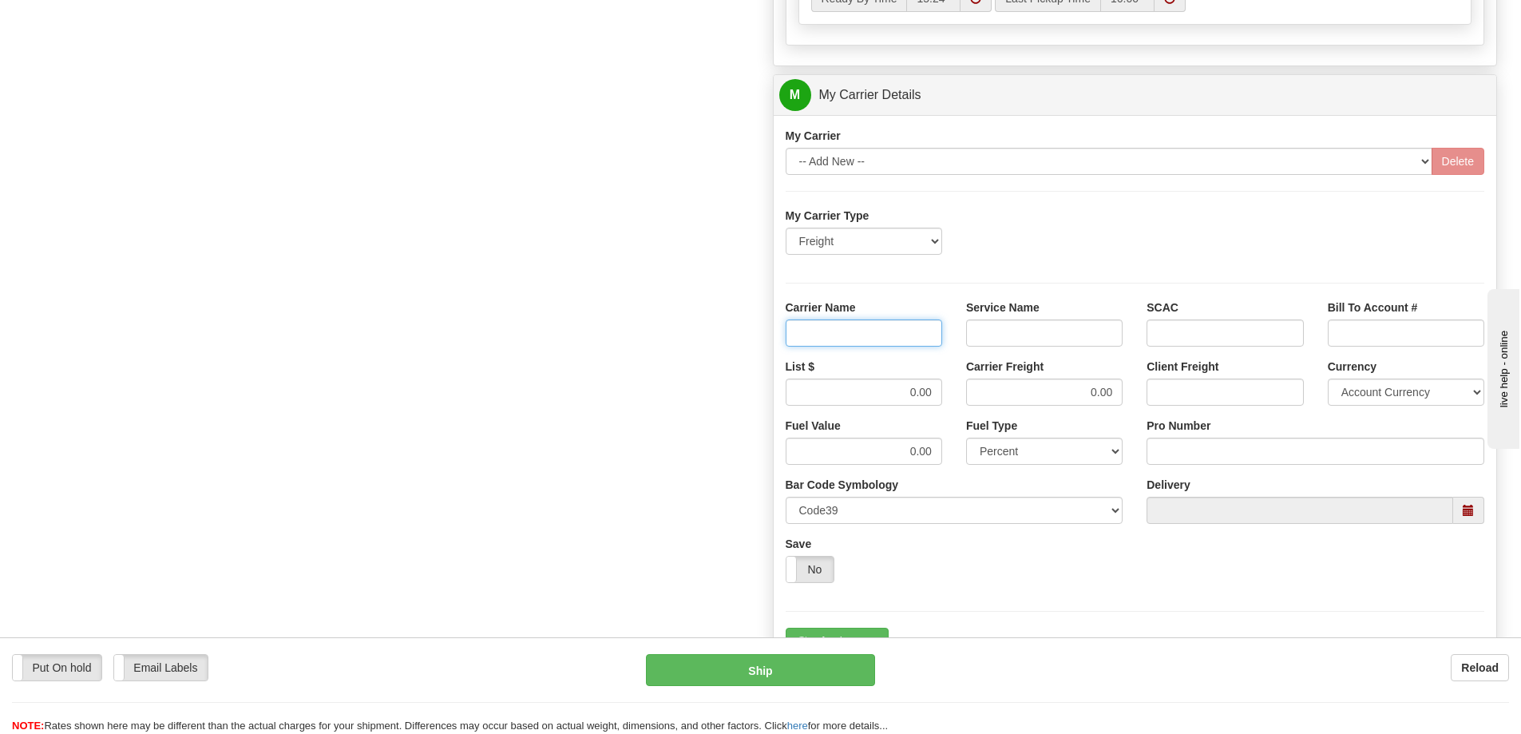
type input "AVR"
click at [996, 340] on input "Service Name" at bounding box center [1044, 332] width 157 height 27
type input "LTL"
drag, startPoint x: 1033, startPoint y: 394, endPoint x: 1122, endPoint y: 390, distance: 88.7
click at [1122, 390] on input "0.00" at bounding box center [1044, 392] width 157 height 27
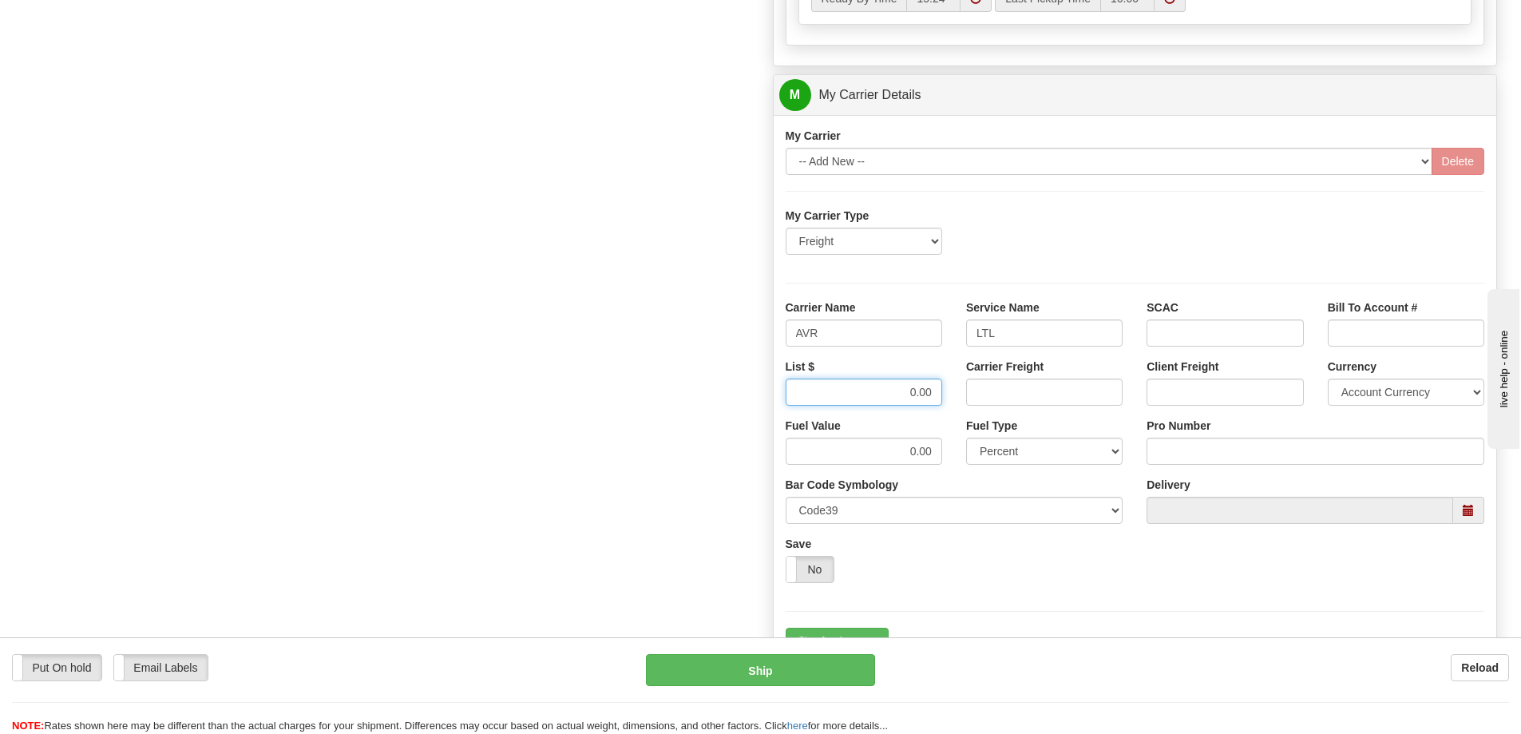
drag, startPoint x: 896, startPoint y: 392, endPoint x: 949, endPoint y: 386, distance: 53.1
click at [949, 386] on div "List $ 0.00" at bounding box center [864, 388] width 180 height 59
type input "300"
click at [1038, 397] on input "Carrier Freight" at bounding box center [1044, 392] width 157 height 27
type input "300"
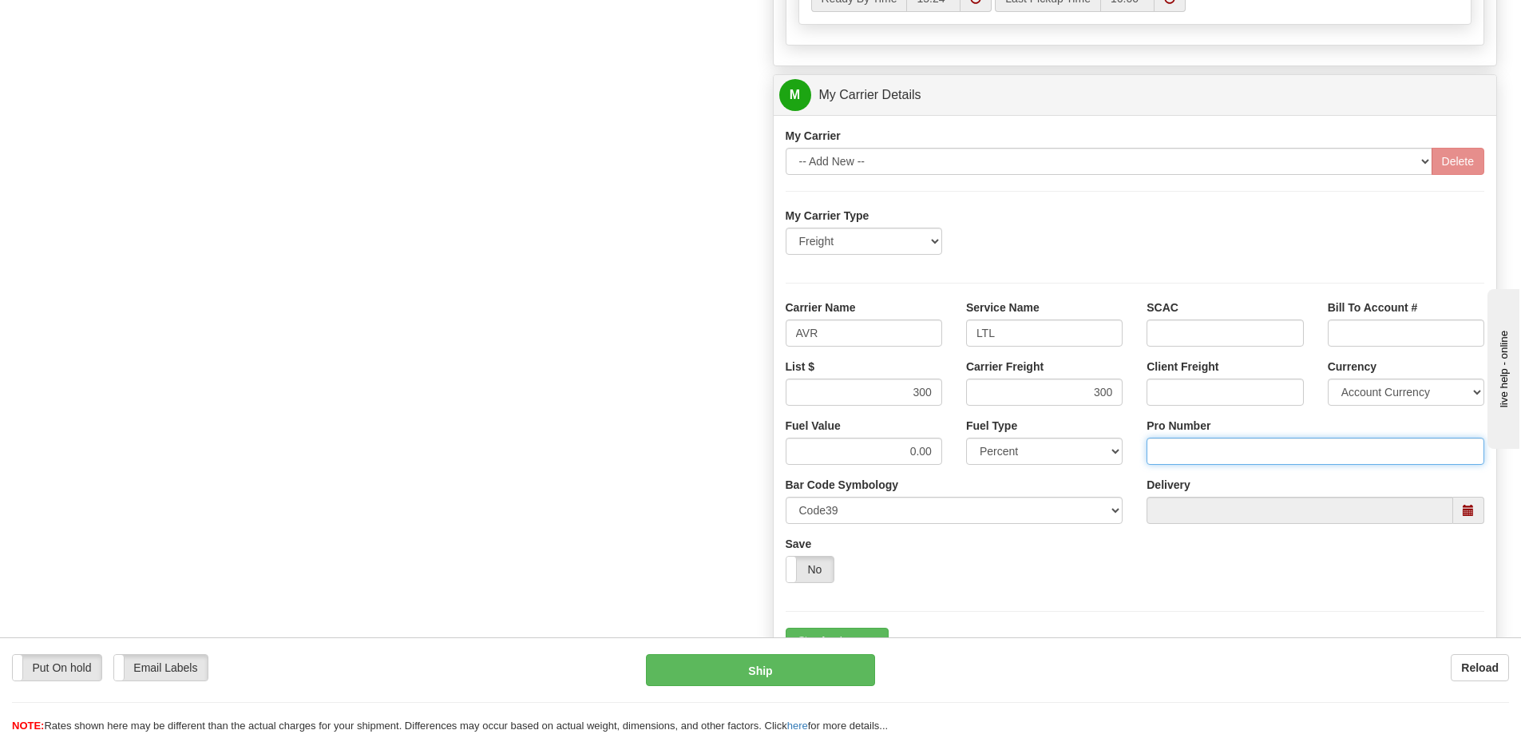
click at [1185, 450] on input "Pro Number" at bounding box center [1316, 451] width 338 height 27
type input "0760161672"
click button "Delete" at bounding box center [0, 0] width 0 height 0
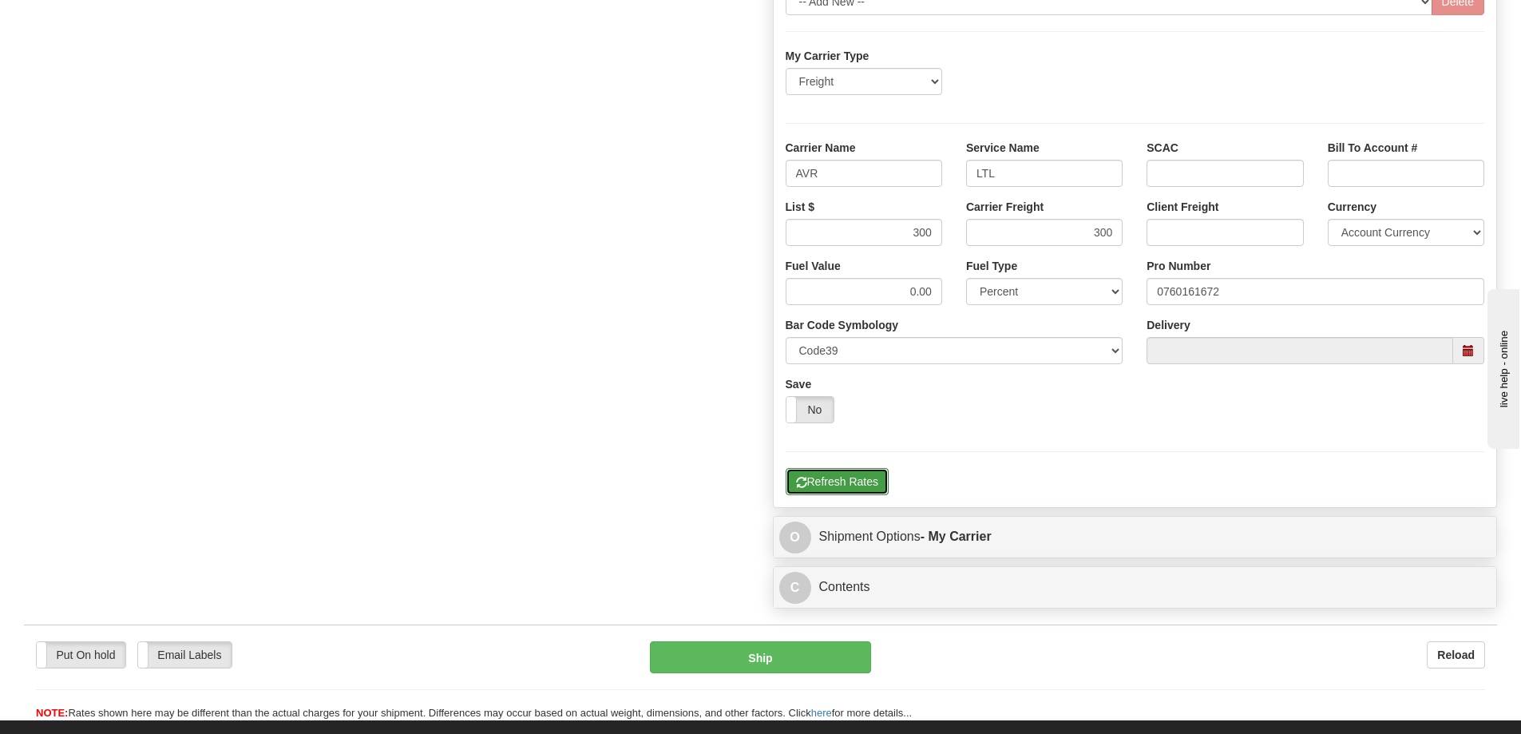
click at [847, 471] on button "Refresh Rates" at bounding box center [837, 481] width 103 height 27
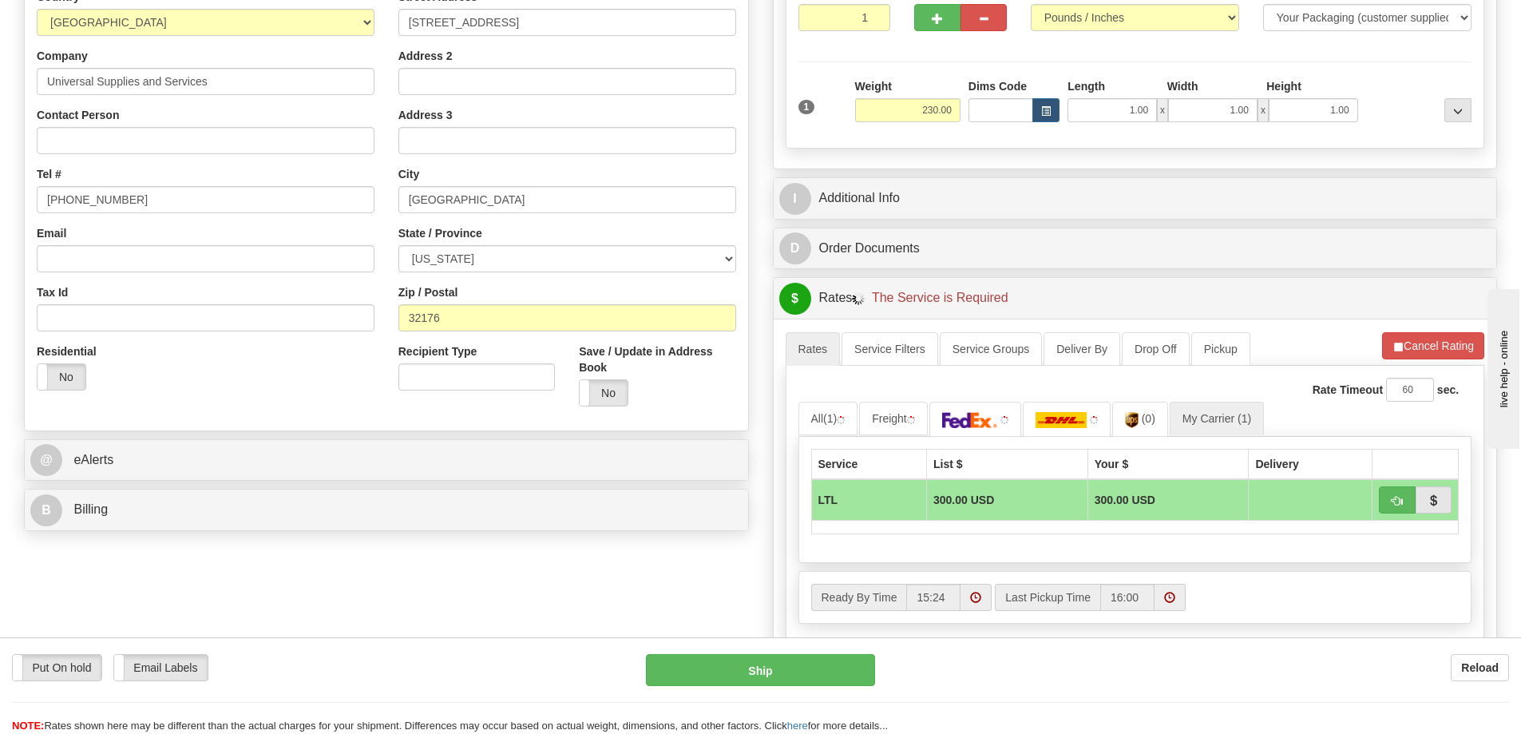
scroll to position [279, 0]
click at [1390, 495] on button "button" at bounding box center [1397, 500] width 37 height 27
type input "00"
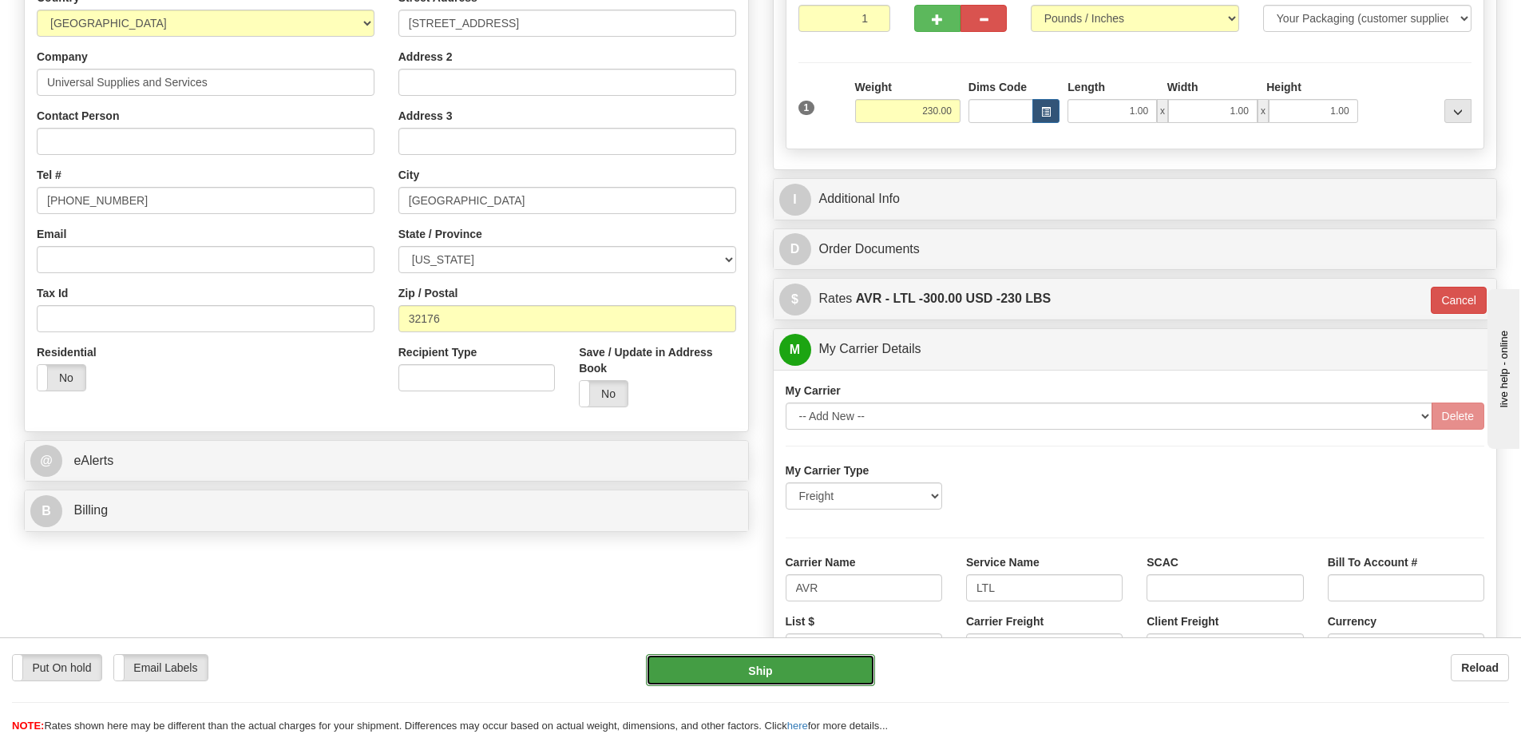
click at [730, 675] on button "Ship" at bounding box center [760, 670] width 229 height 32
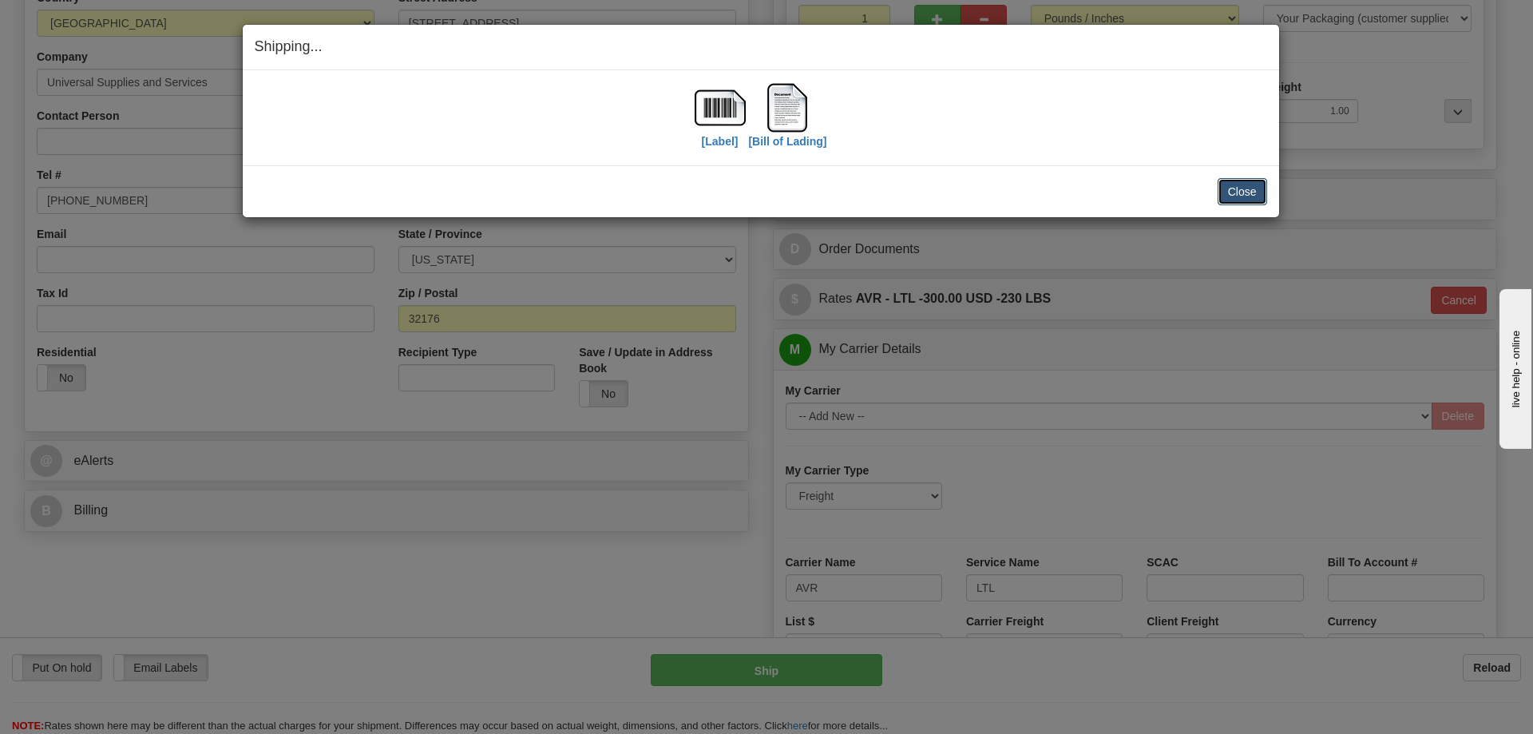
click at [1247, 195] on button "Close" at bounding box center [1243, 191] width 50 height 27
click at [1235, 182] on button "Close" at bounding box center [1243, 191] width 50 height 27
click at [1236, 200] on button "Close" at bounding box center [1243, 191] width 50 height 27
click at [1238, 184] on button "Close" at bounding box center [1243, 191] width 50 height 27
click at [1243, 188] on button "Close" at bounding box center [1243, 191] width 50 height 27
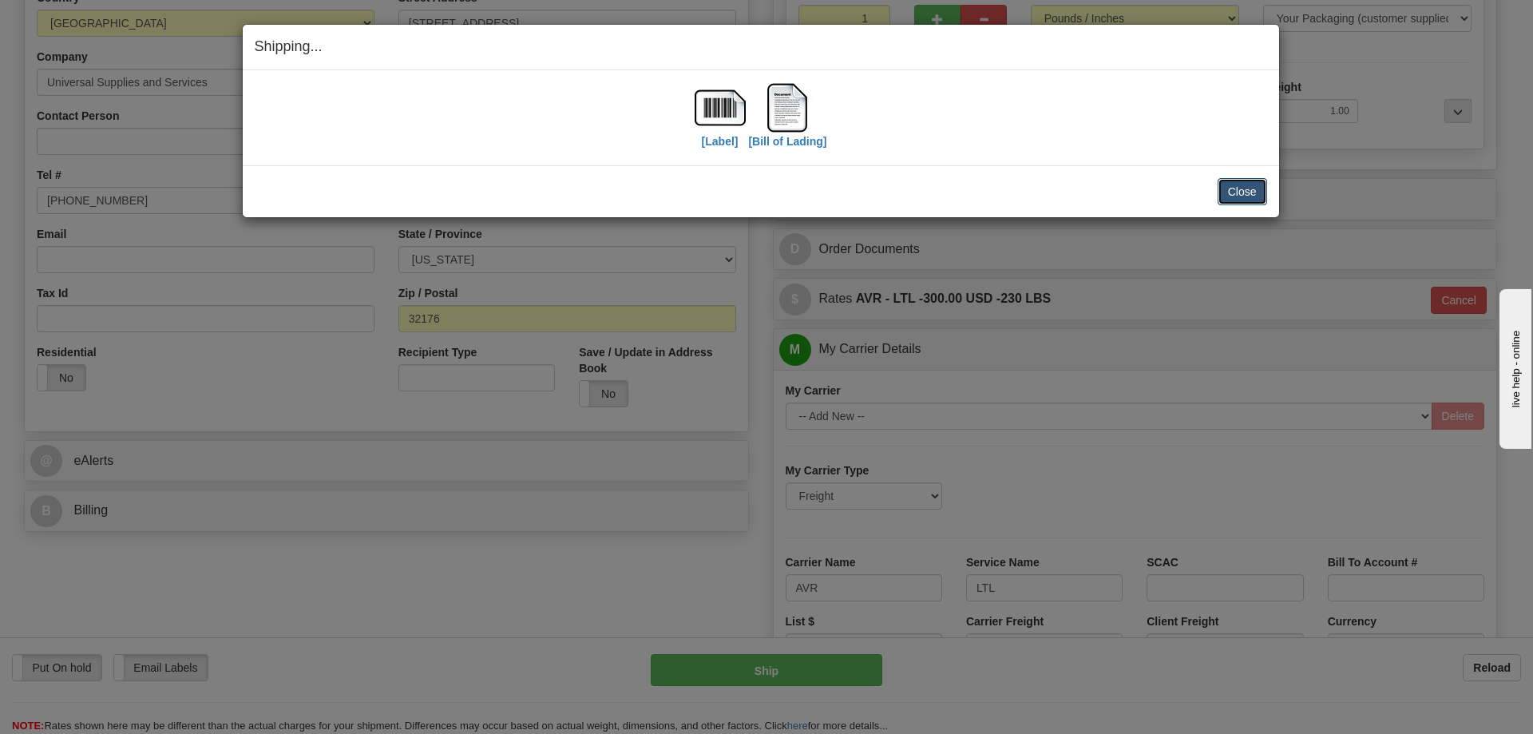
click at [1243, 188] on button "Close" at bounding box center [1243, 191] width 50 height 27
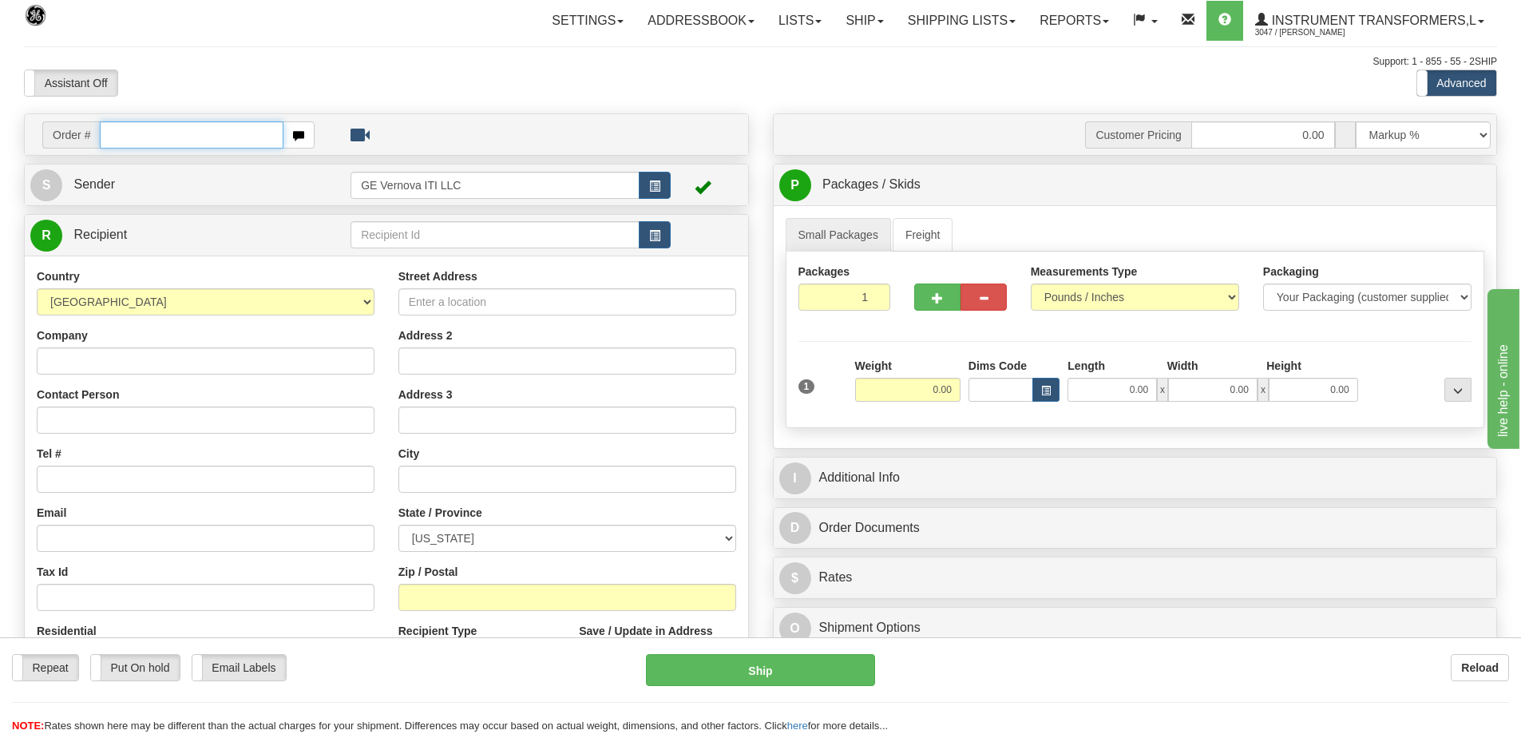
click at [142, 131] on input "text" at bounding box center [192, 134] width 184 height 27
type input "86703746"
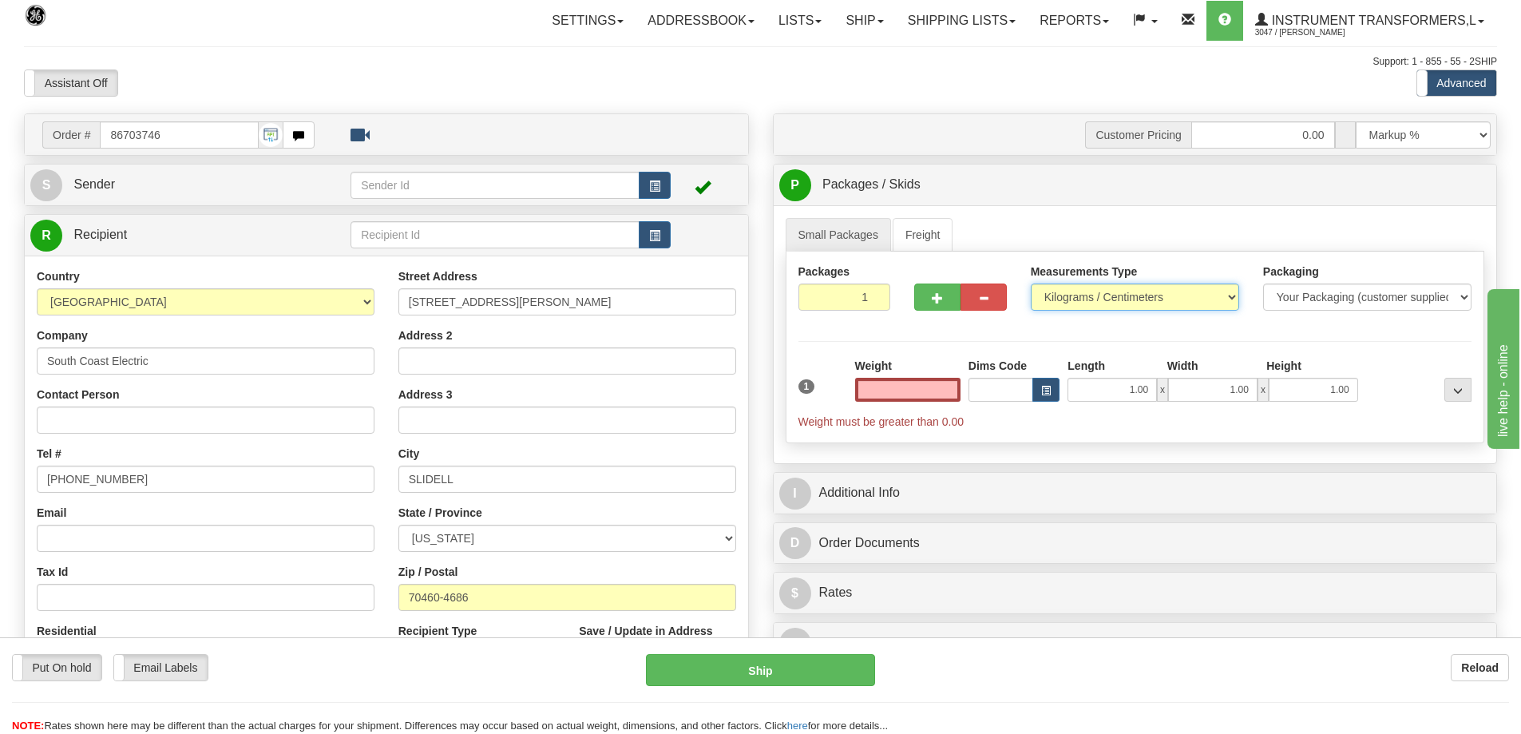
type input "0.00"
click at [1071, 302] on select "Pounds / Inches Kilograms / Centimeters" at bounding box center [1135, 297] width 208 height 27
select select "0"
click at [1031, 284] on select "Pounds / Inches Kilograms / Centimeters" at bounding box center [1135, 297] width 208 height 27
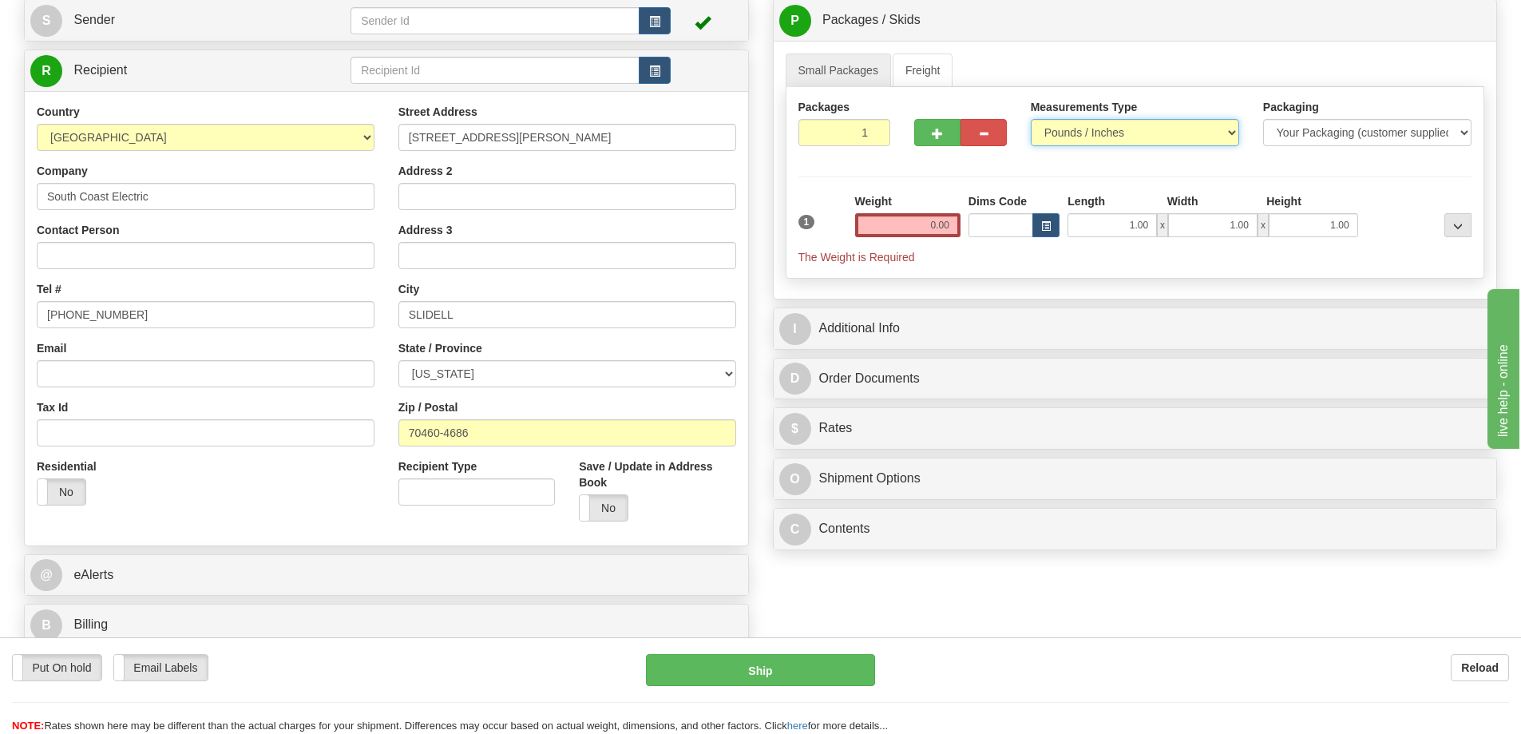
scroll to position [240, 0]
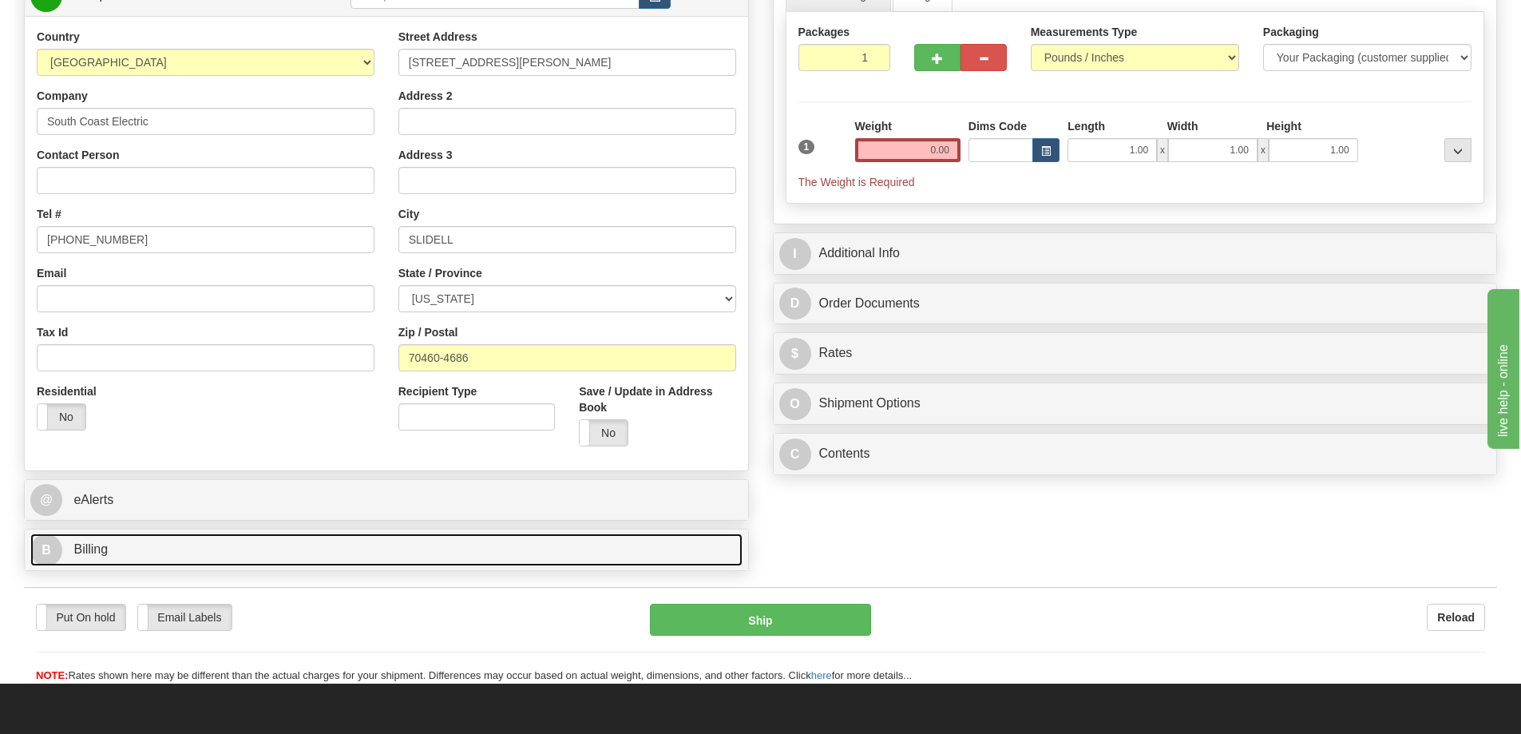
click at [298, 536] on link "B Billing" at bounding box center [386, 549] width 712 height 33
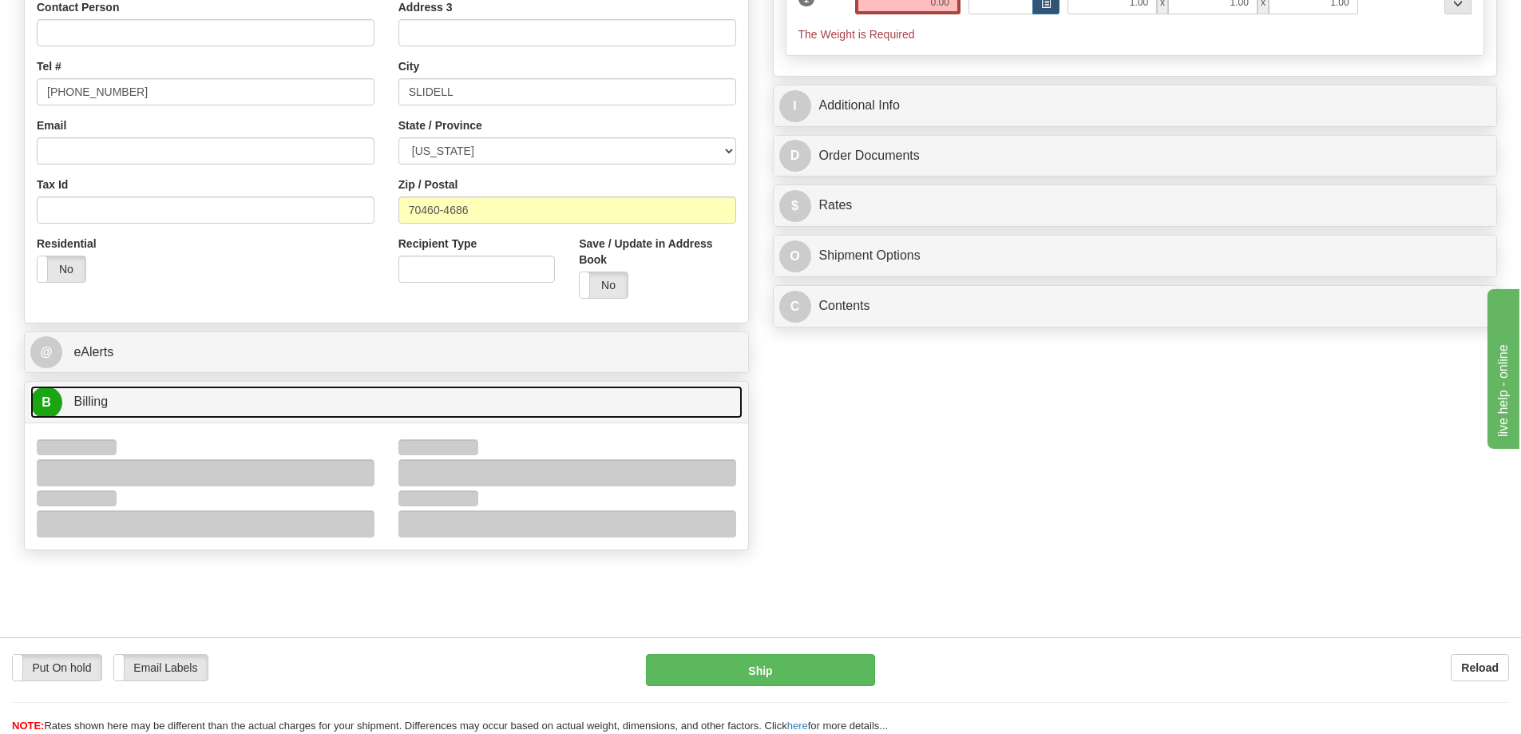
scroll to position [399, 0]
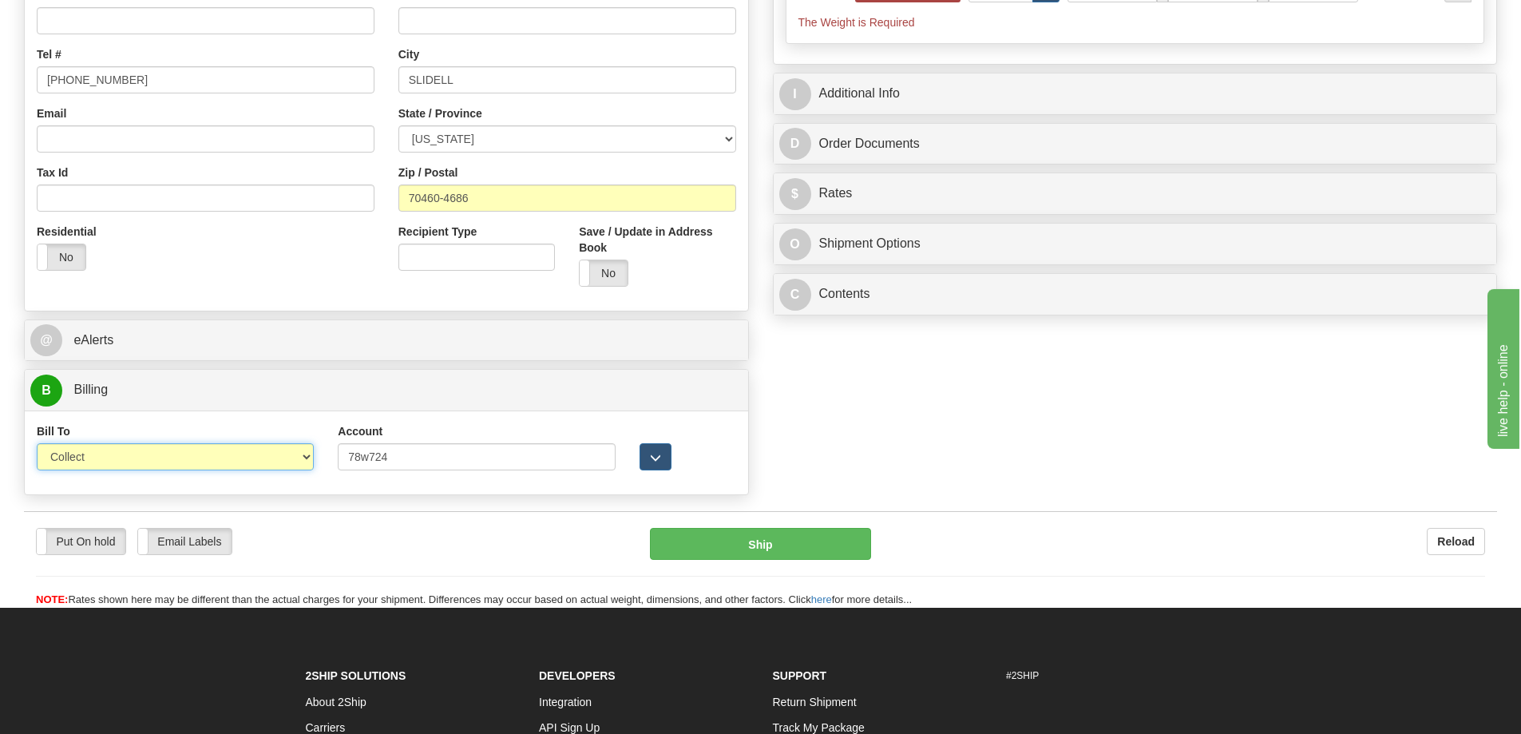
click at [296, 462] on select "Sender Recipient Third Party Collect" at bounding box center [175, 456] width 277 height 27
select select "1"
click at [37, 443] on select "Sender Recipient Third Party Collect" at bounding box center [175, 456] width 277 height 27
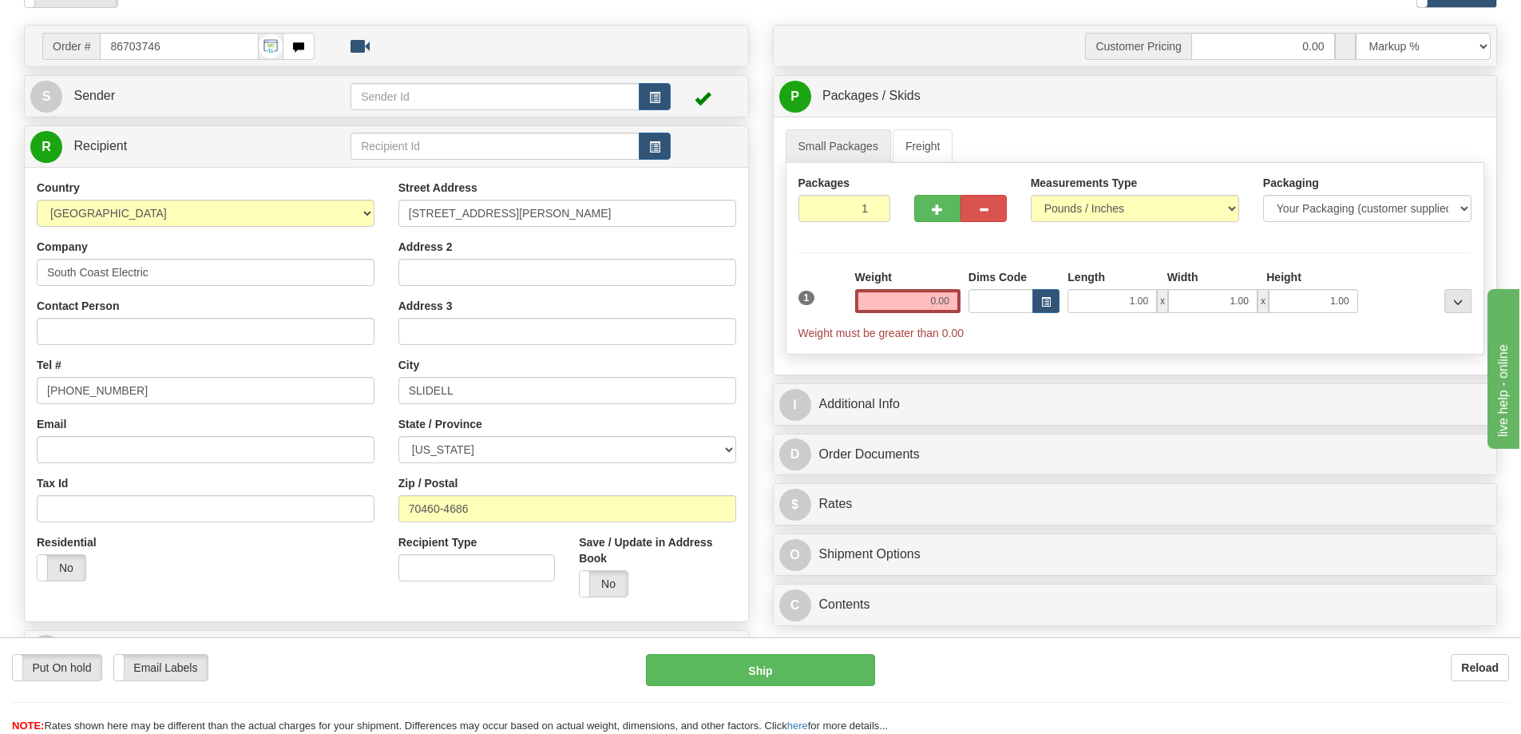
scroll to position [80, 0]
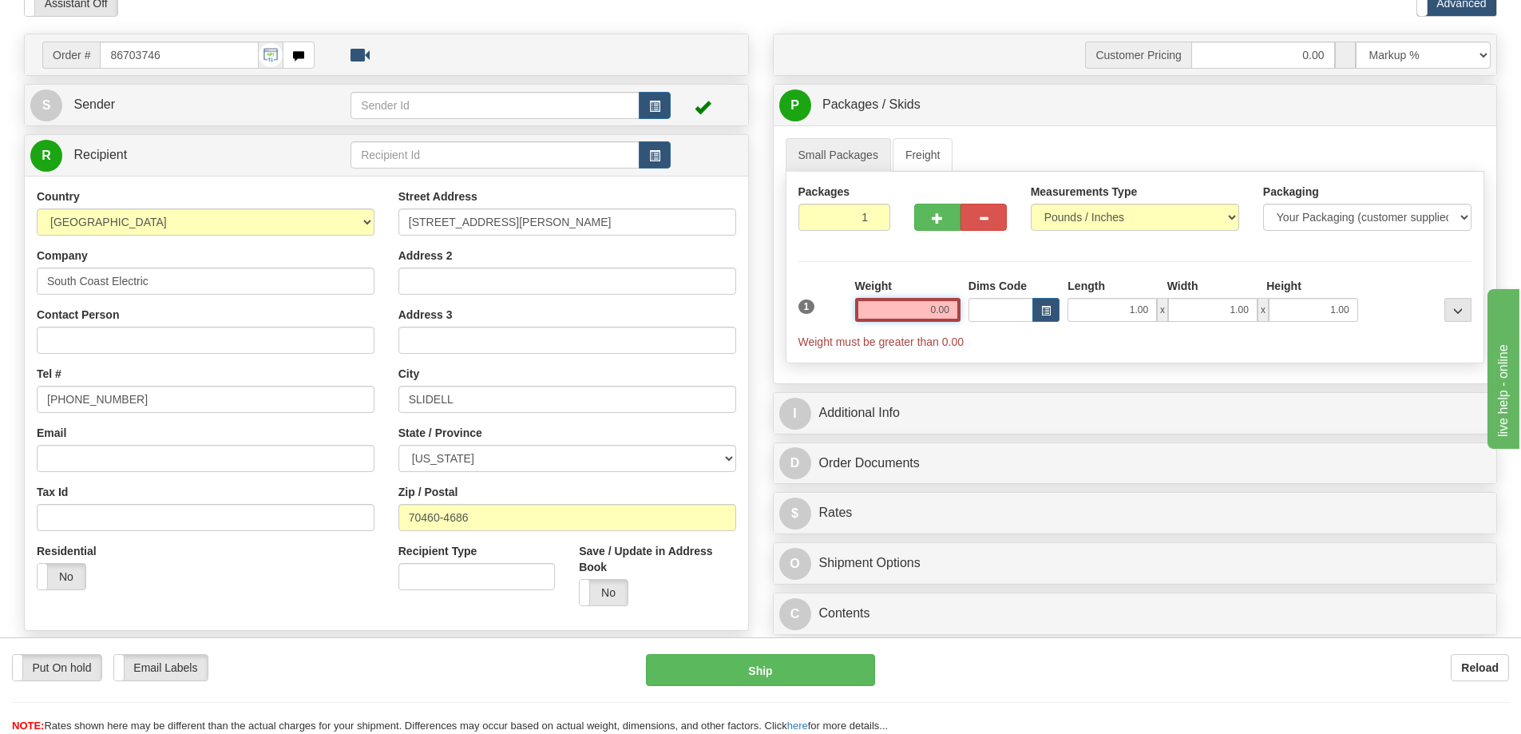
click at [898, 317] on input "0.00" at bounding box center [907, 310] width 105 height 24
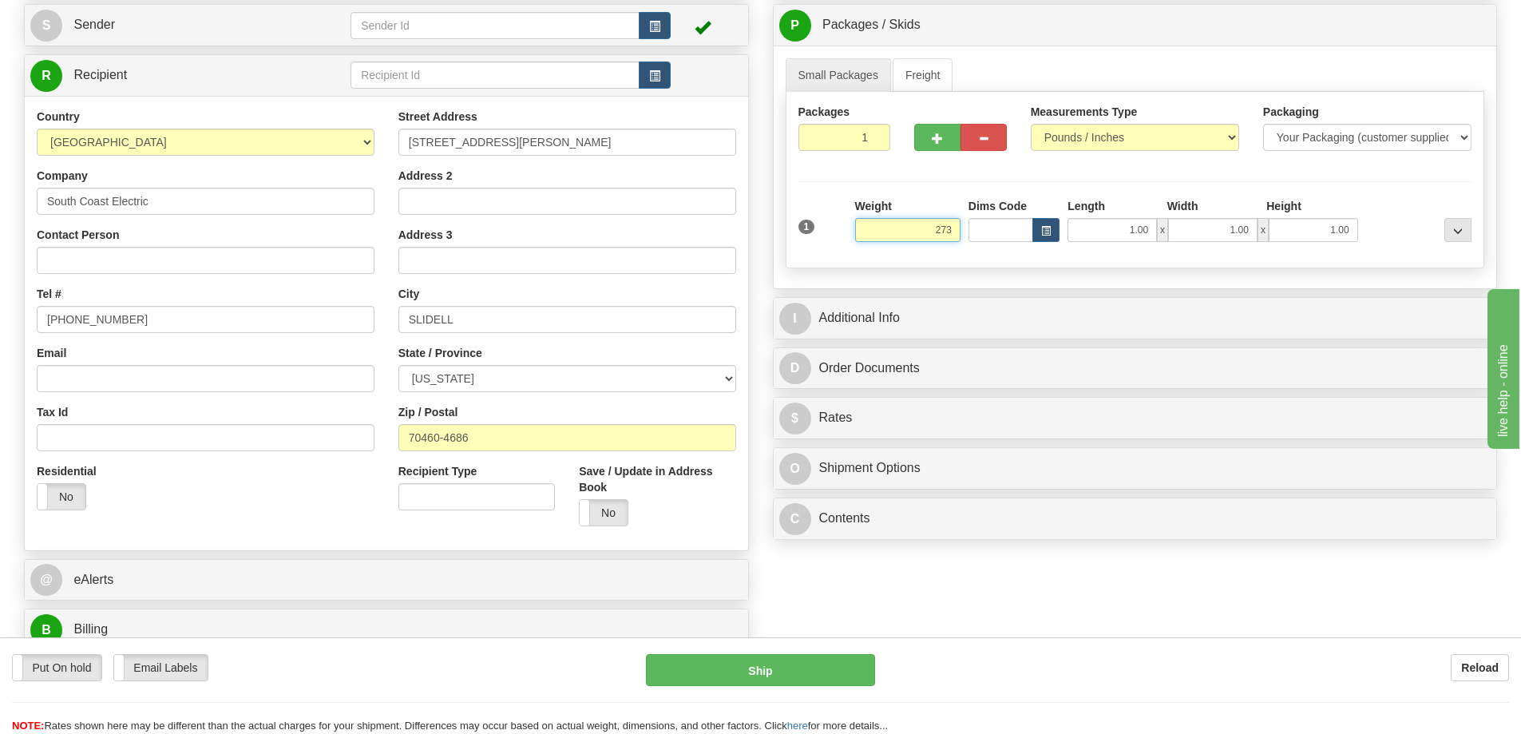
scroll to position [240, 0]
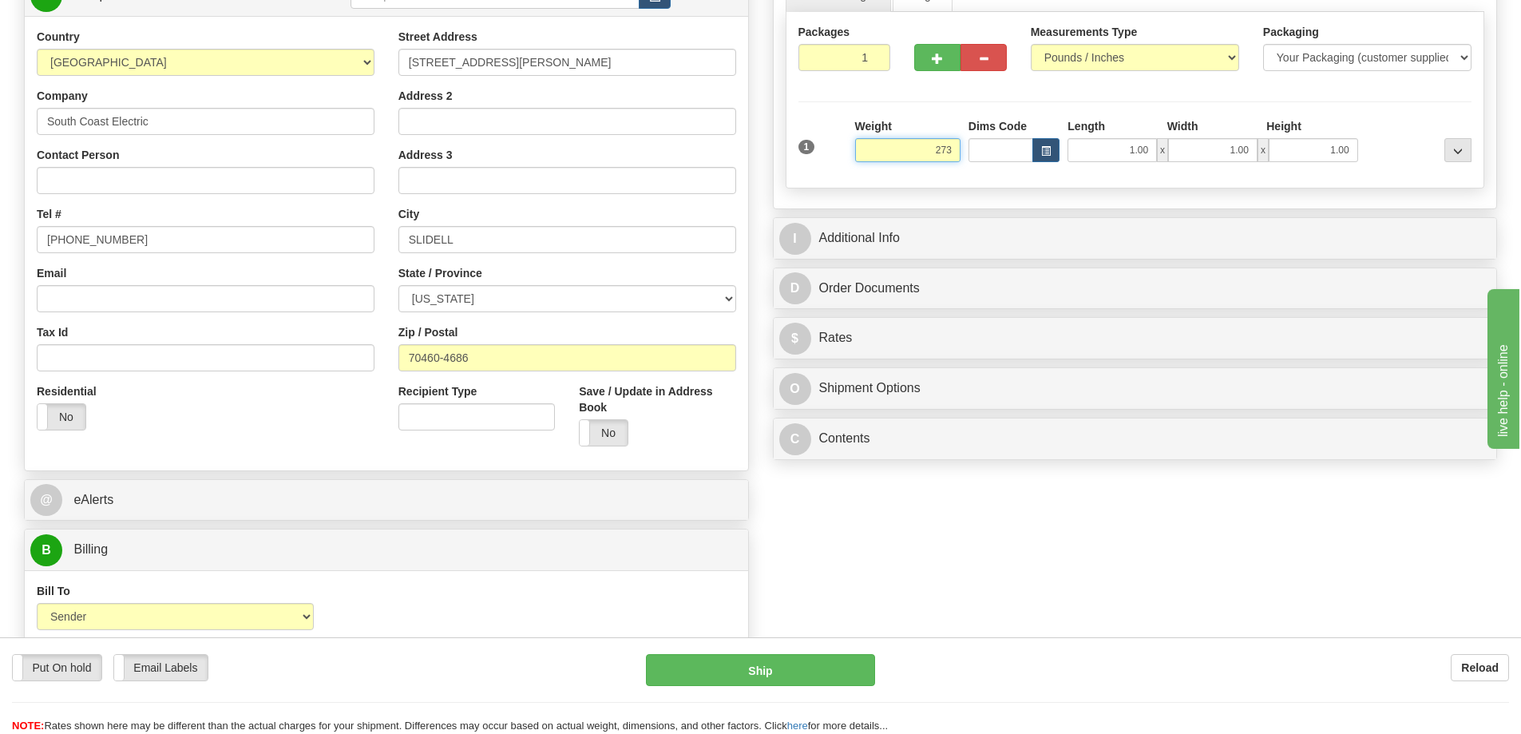
click button "Delete" at bounding box center [0, 0] width 0 height 0
type input "273.00"
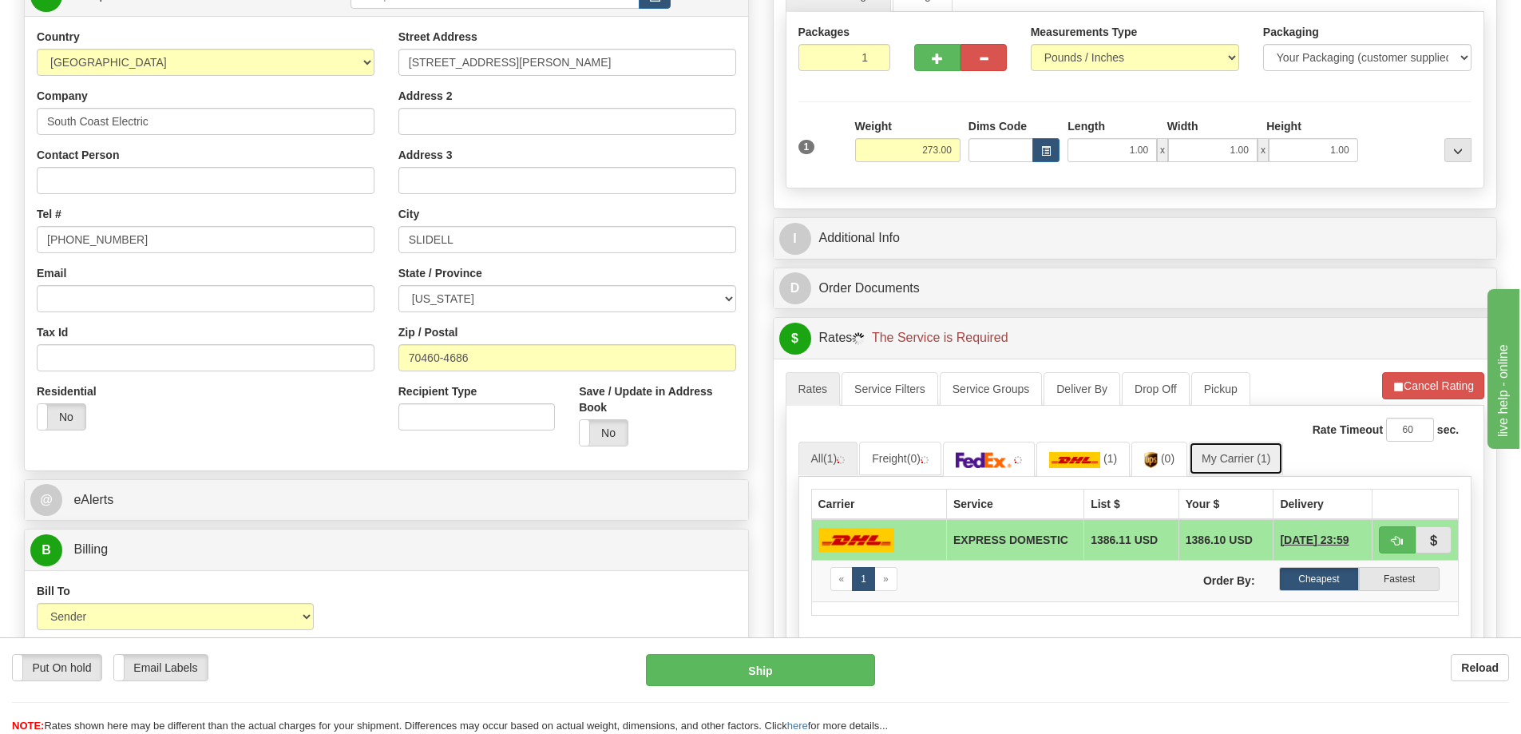
click at [1241, 457] on link "My Carrier (1)" at bounding box center [1236, 459] width 94 height 34
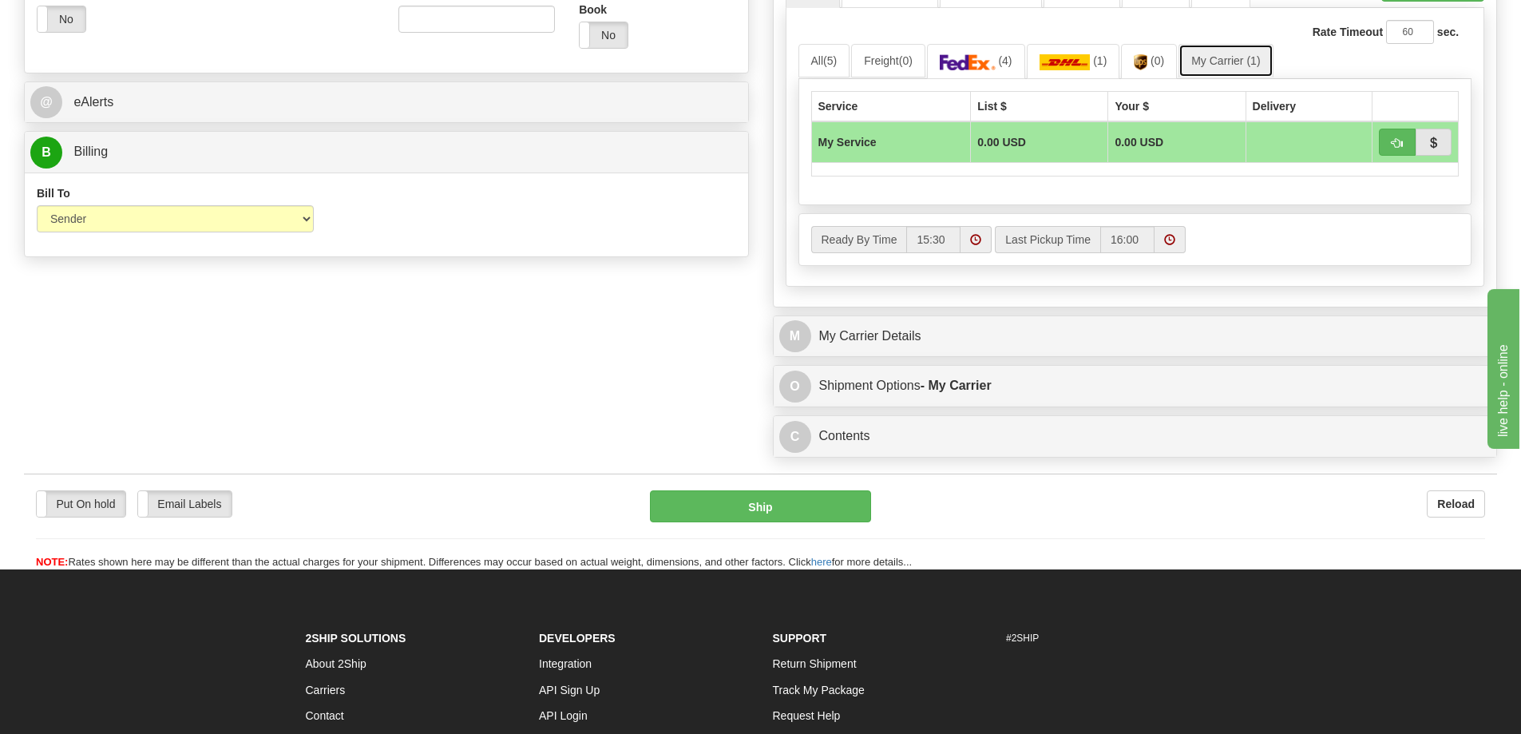
scroll to position [639, 0]
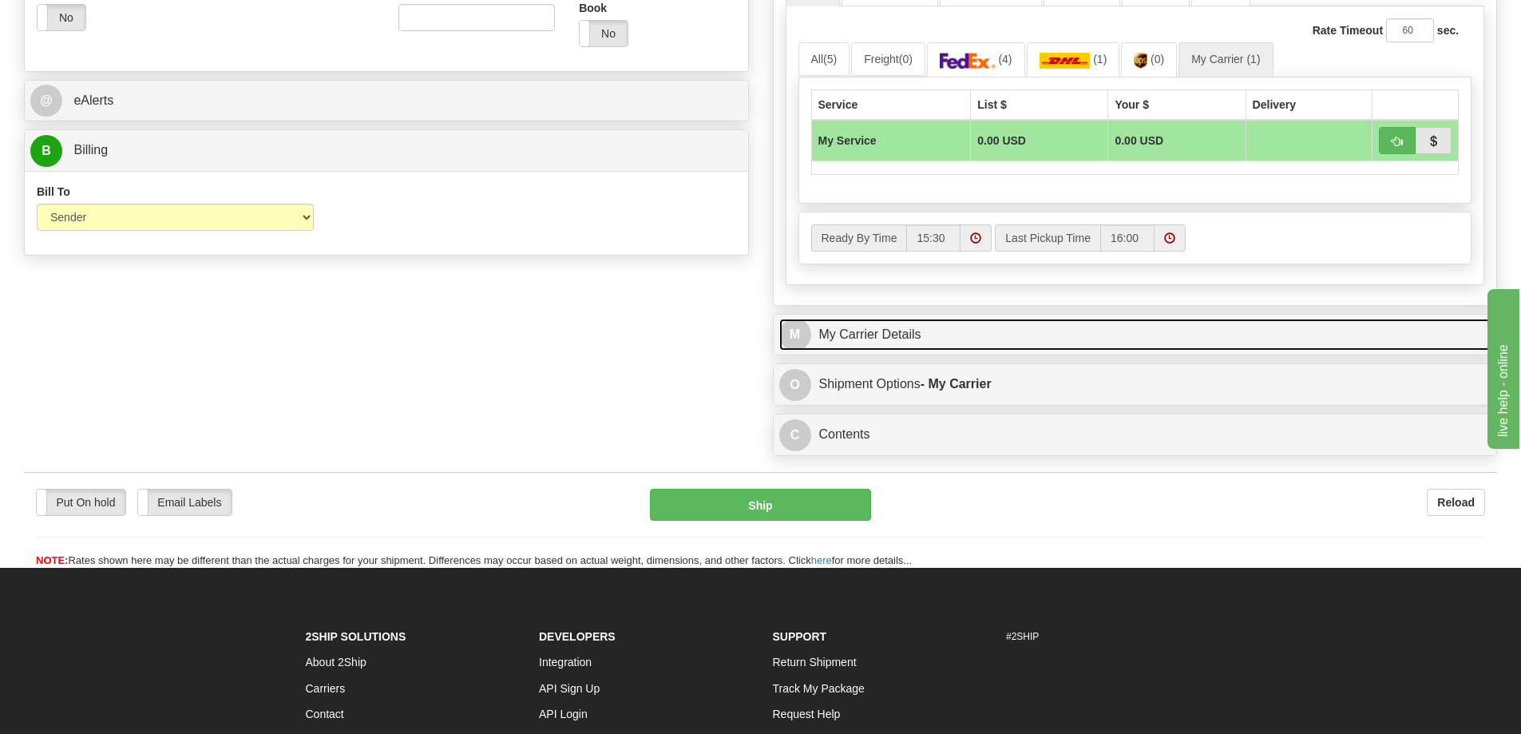
click at [986, 343] on link "M My Carrier Details" at bounding box center [1135, 335] width 712 height 33
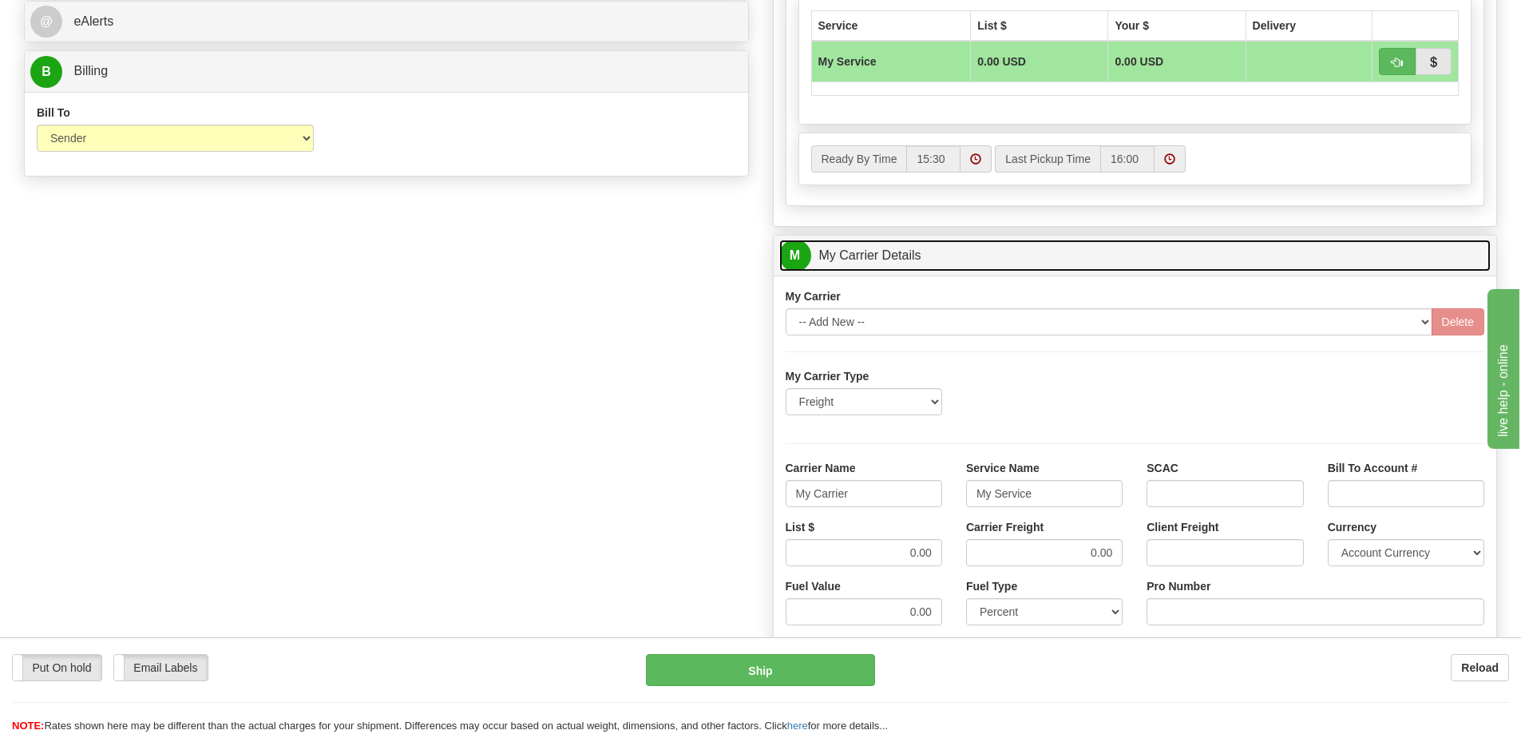
scroll to position [719, 0]
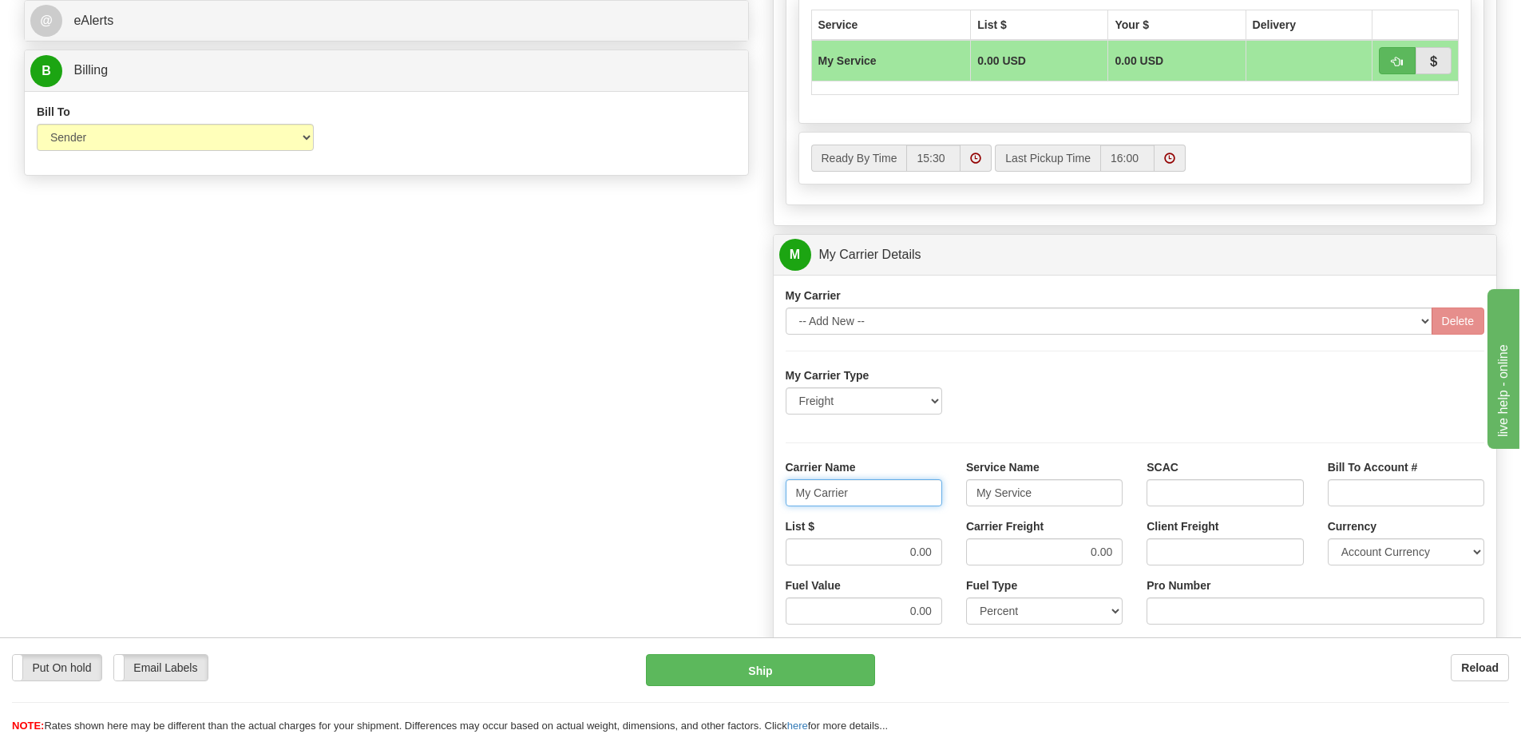
drag, startPoint x: 859, startPoint y: 489, endPoint x: 787, endPoint y: 493, distance: 72.0
click at [787, 493] on input "My Carrier" at bounding box center [864, 492] width 157 height 27
drag, startPoint x: 1030, startPoint y: 485, endPoint x: 958, endPoint y: 490, distance: 72.8
click at [958, 490] on div "Service Name My Service" at bounding box center [1044, 488] width 180 height 59
click at [997, 490] on input "Service Name" at bounding box center [1044, 492] width 157 height 27
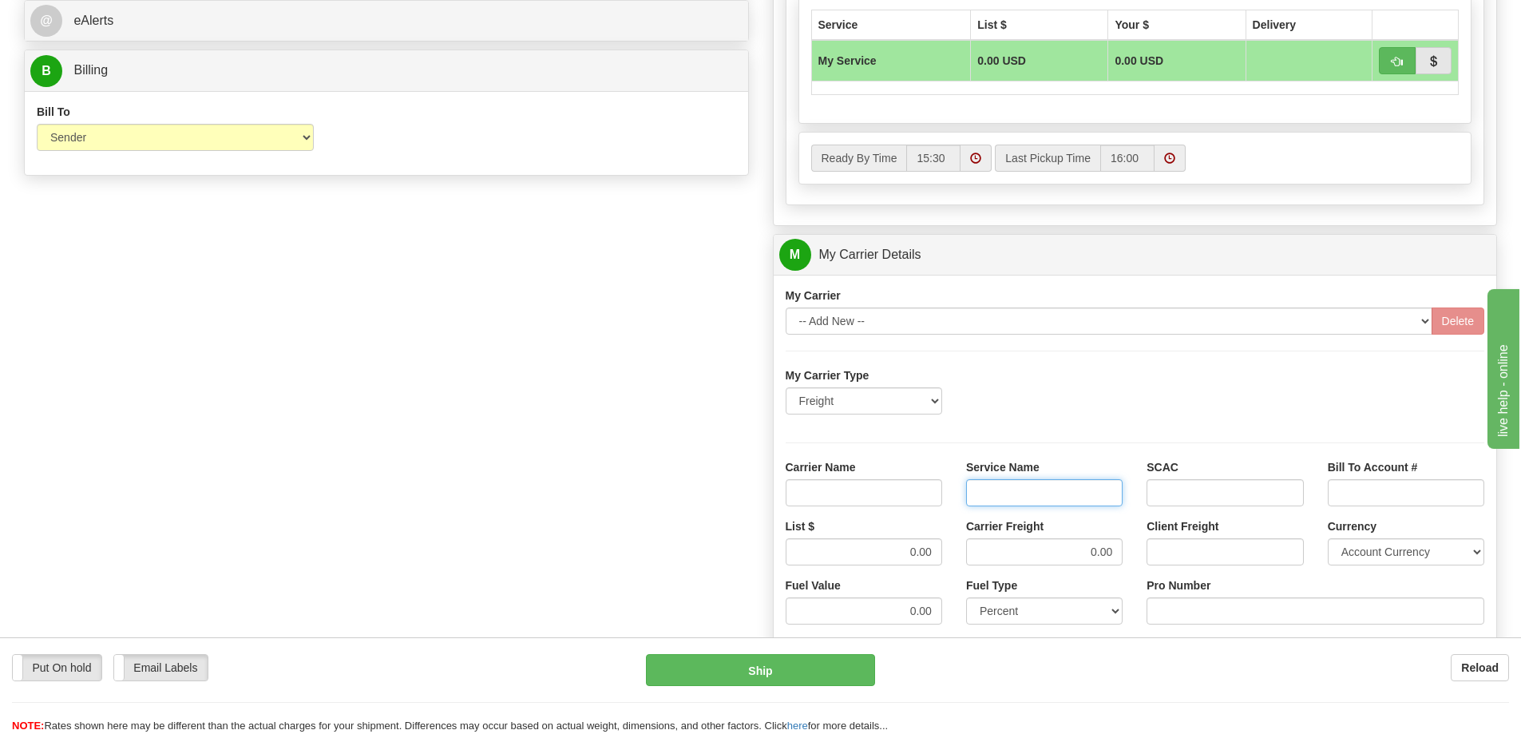
type input "LTL"
click at [926, 490] on input "Carrier Name" at bounding box center [864, 492] width 157 height 27
type input "AVR"
drag, startPoint x: 899, startPoint y: 555, endPoint x: 935, endPoint y: 554, distance: 35.9
click at [935, 554] on input "0.00" at bounding box center [864, 551] width 157 height 27
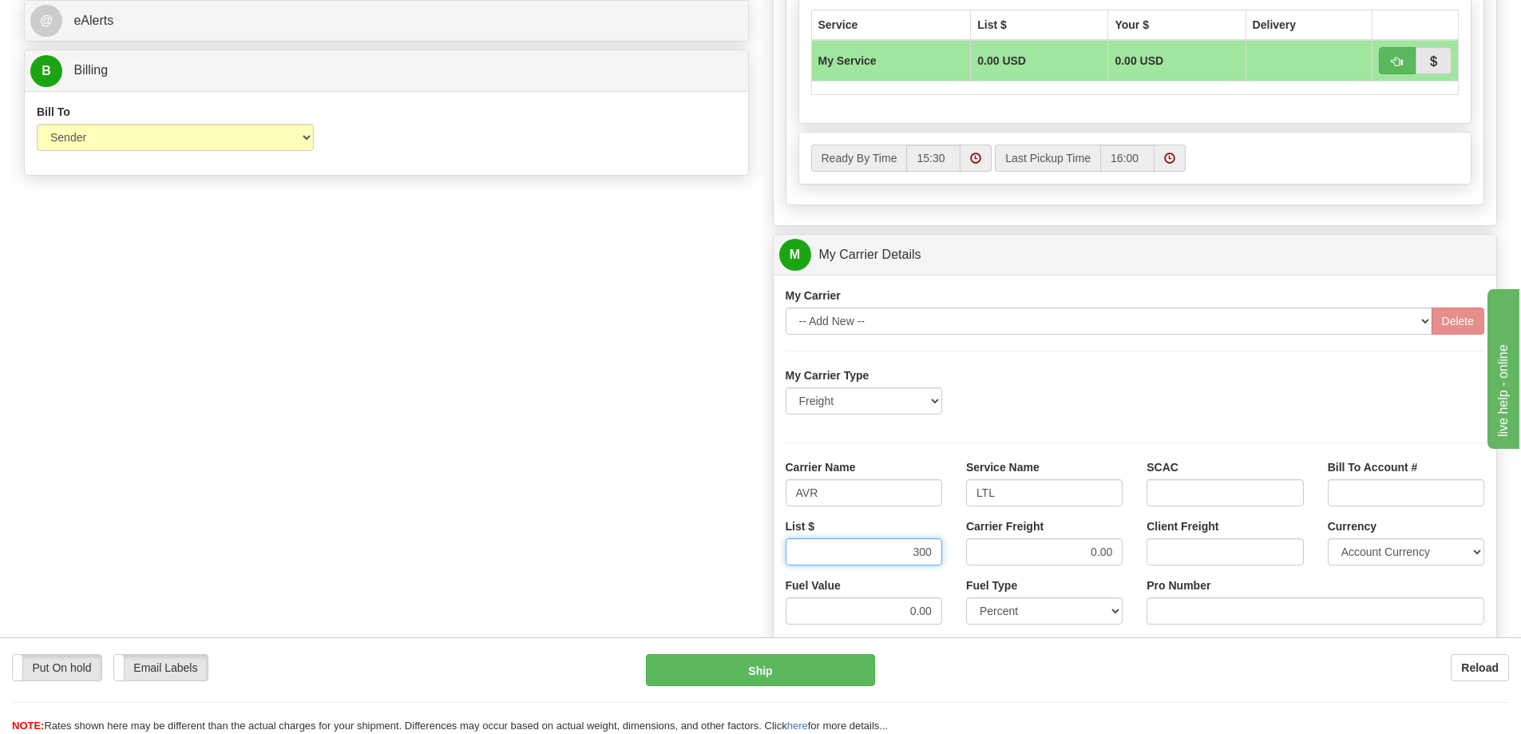
type input "300"
drag, startPoint x: 1076, startPoint y: 552, endPoint x: 1127, endPoint y: 553, distance: 51.1
click at [1127, 553] on div "Carrier Freight 0.00" at bounding box center [1044, 547] width 180 height 59
type input "300"
click at [1210, 615] on input "Pro Number" at bounding box center [1316, 610] width 338 height 27
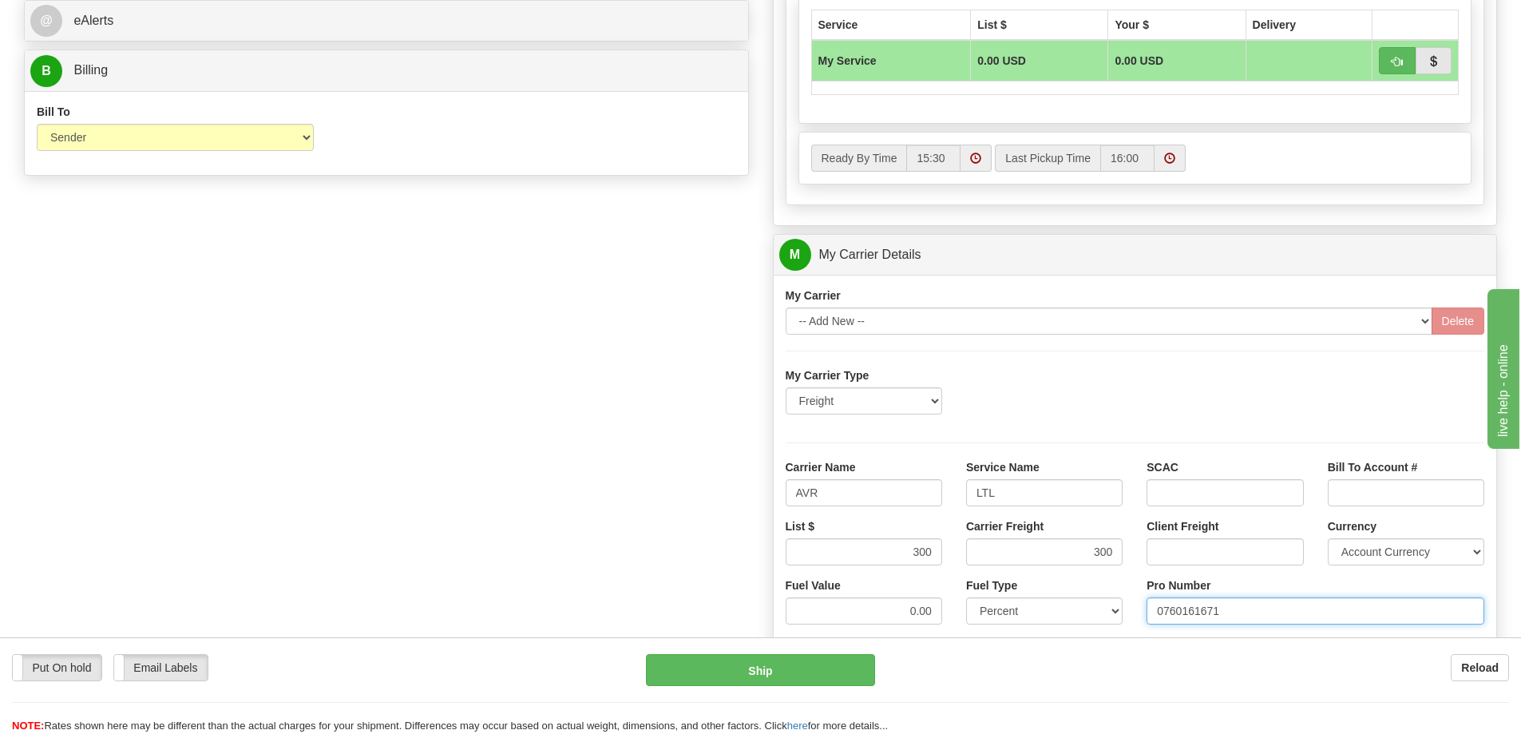
type input "0760161671"
click button "Delete" at bounding box center [0, 0] width 0 height 0
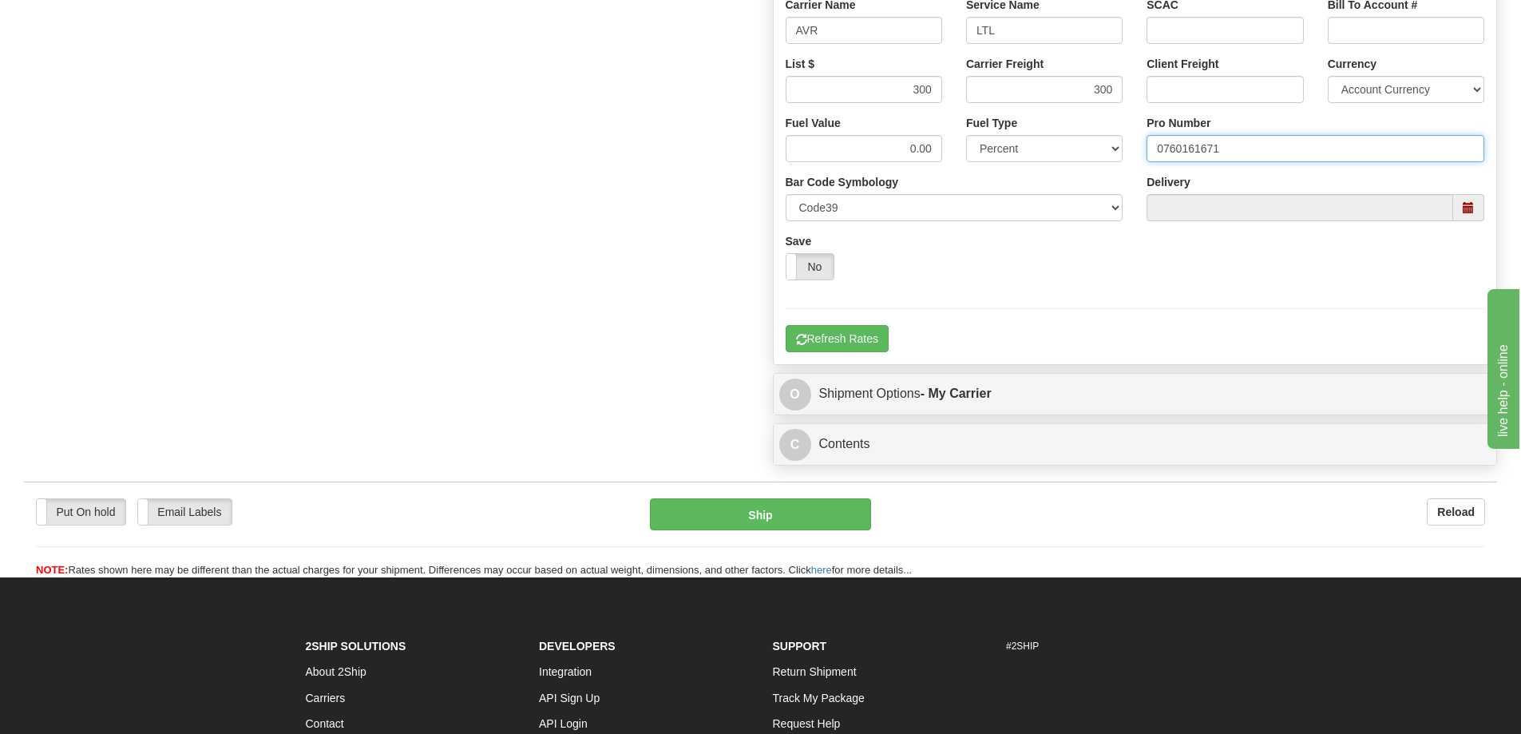
scroll to position [1198, 0]
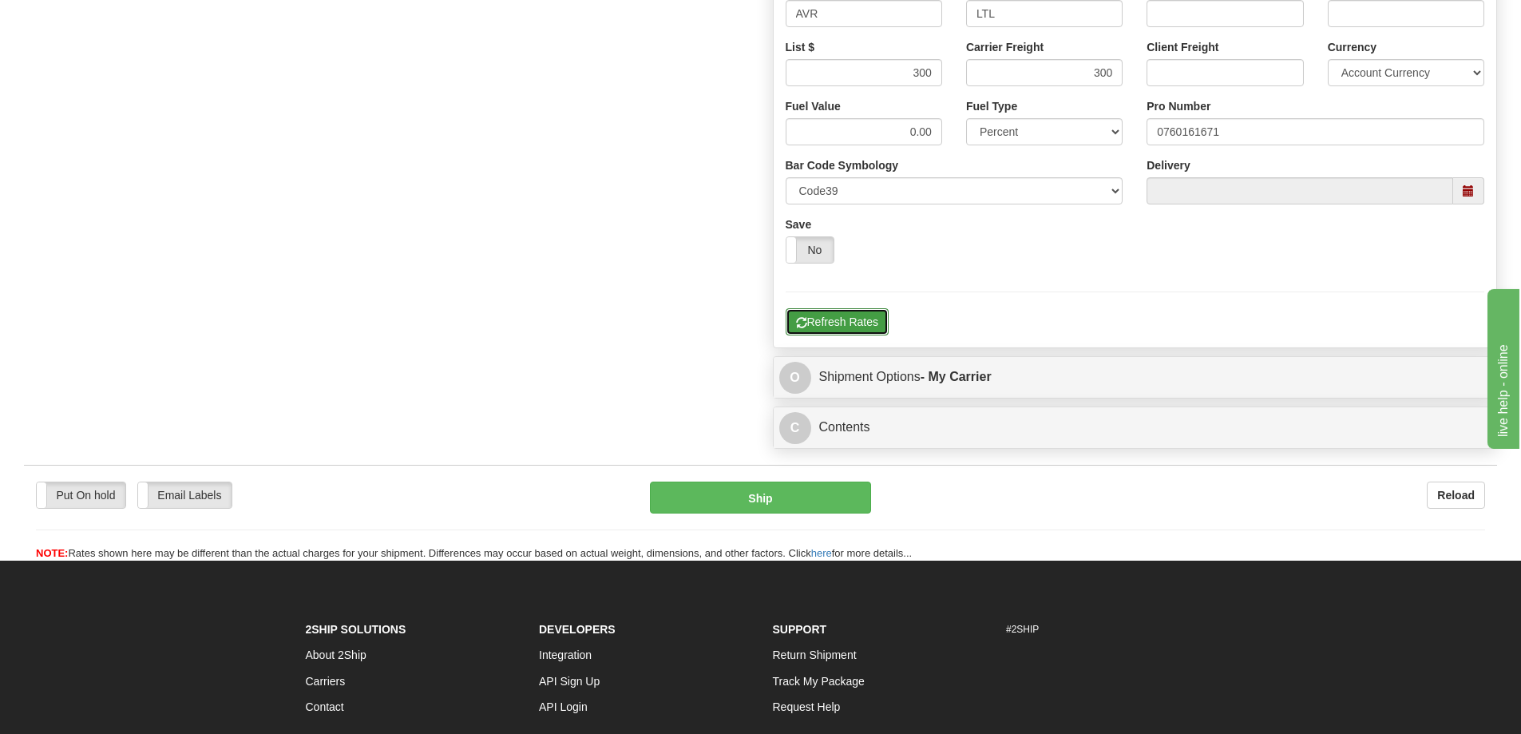
click at [856, 324] on button "Refresh Rates" at bounding box center [837, 321] width 103 height 27
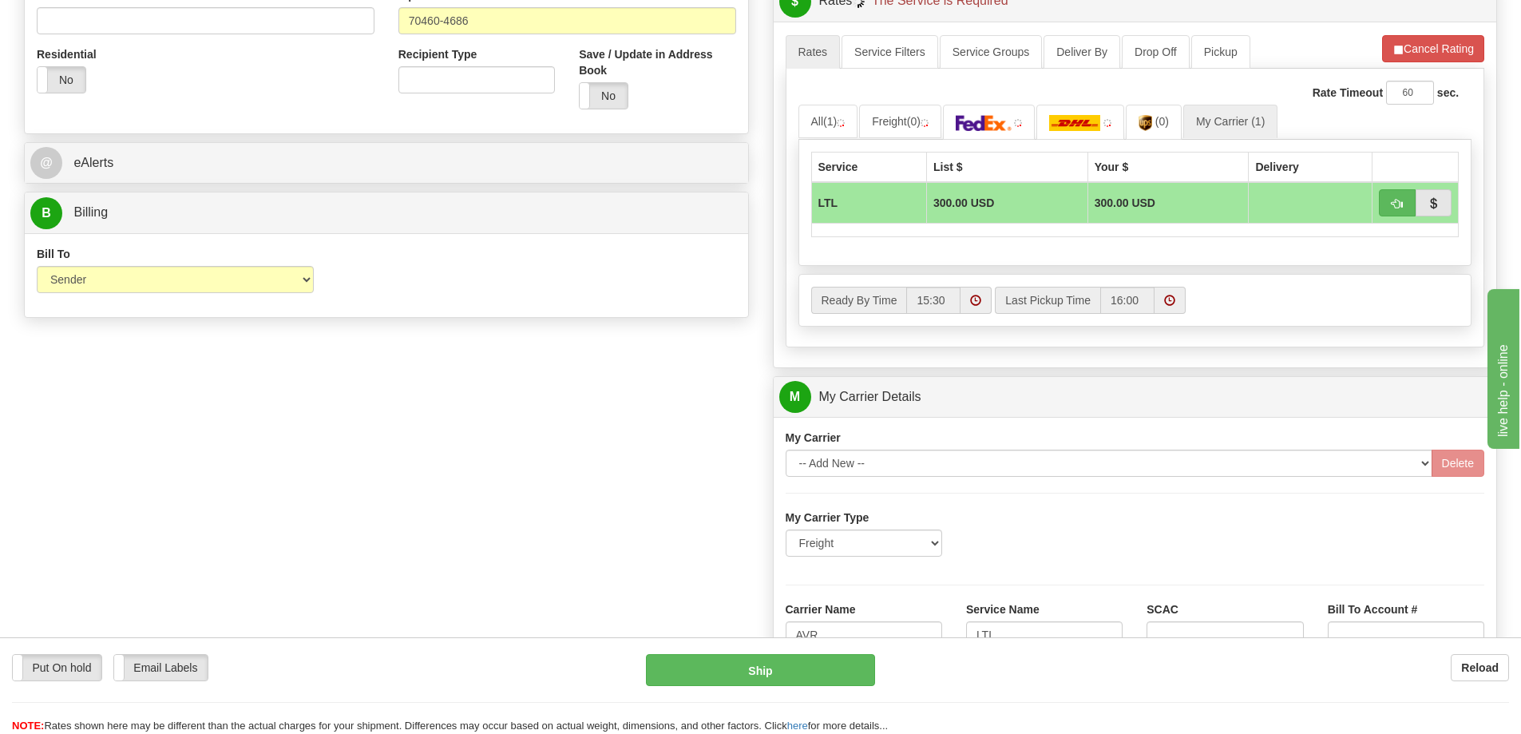
scroll to position [559, 0]
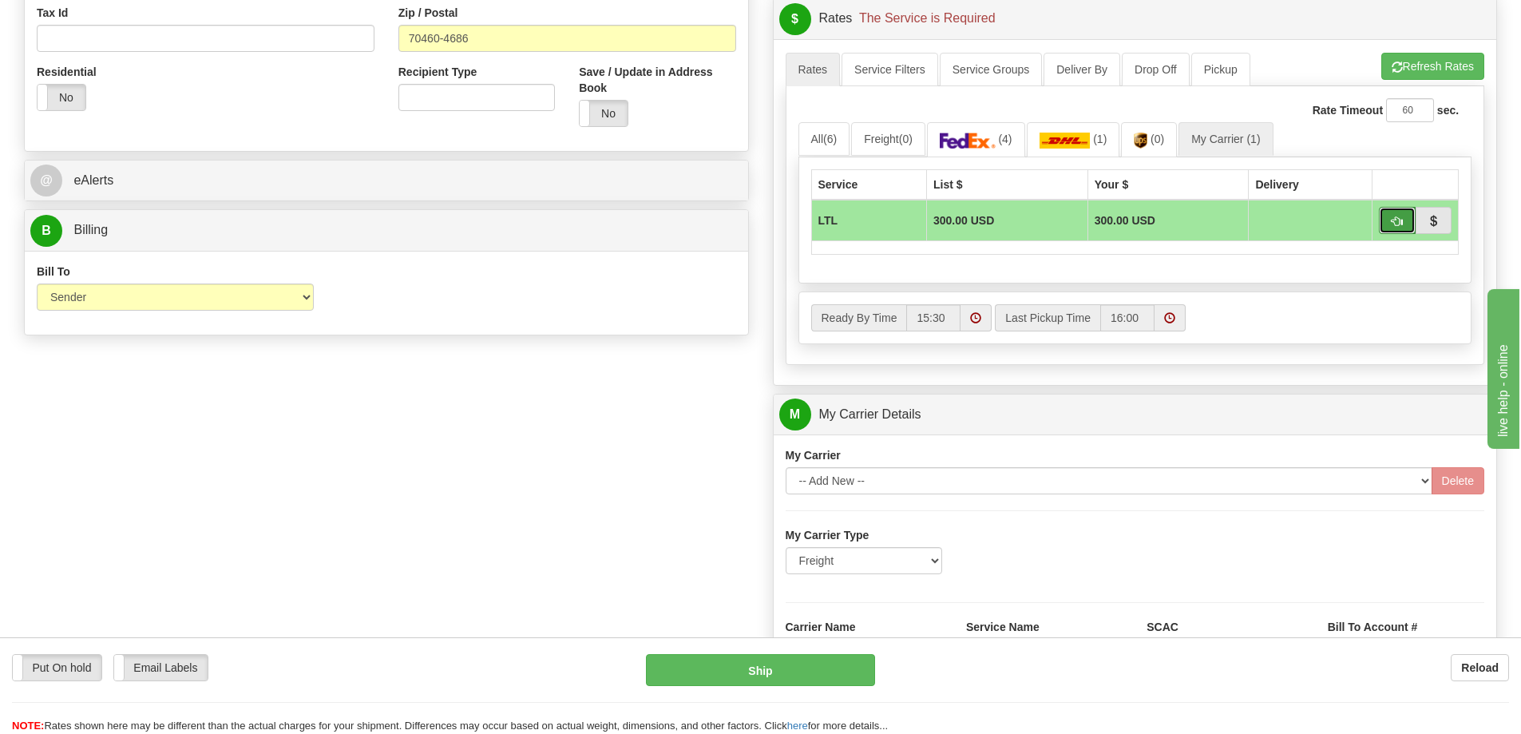
click at [1401, 226] on span "button" at bounding box center [1397, 221] width 11 height 10
type input "00"
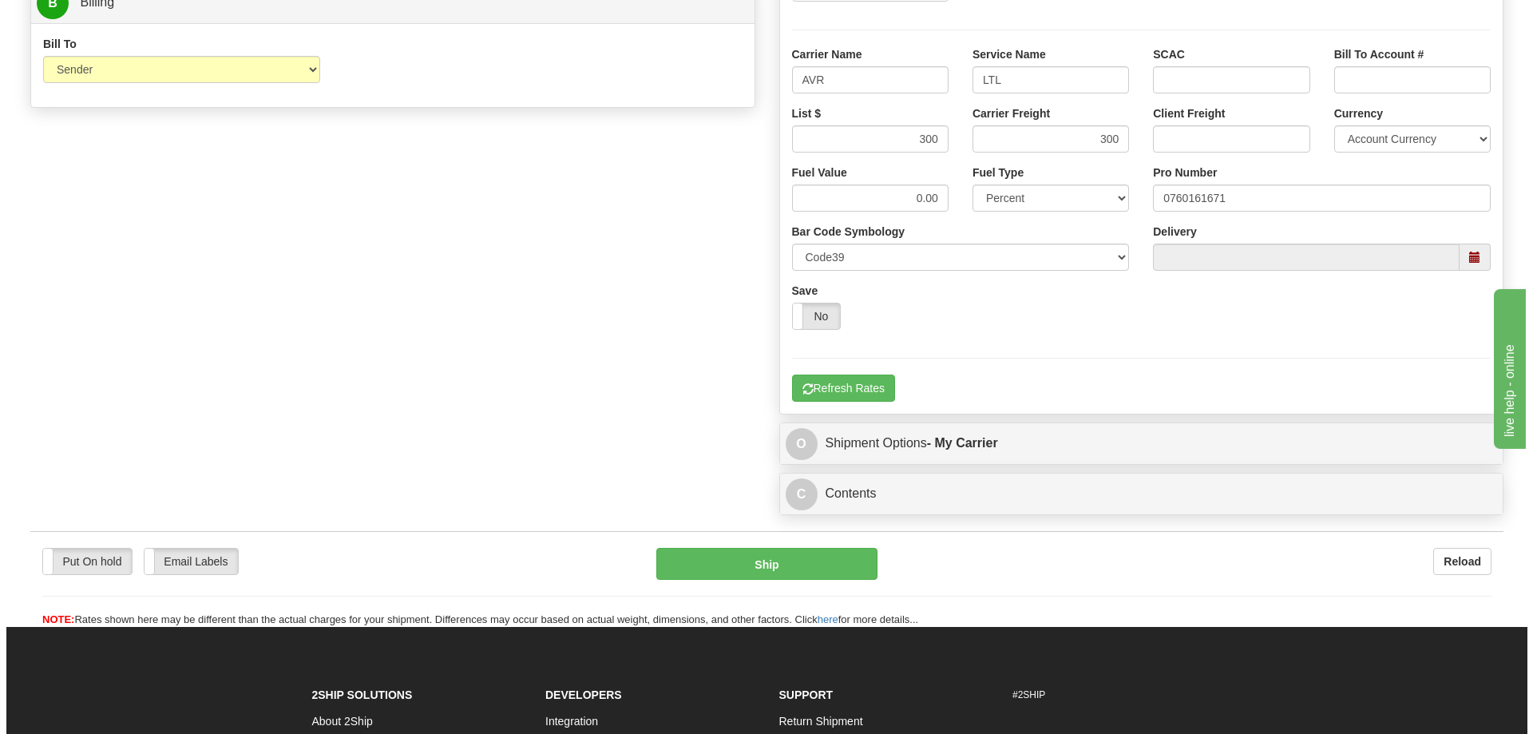
scroll to position [878, 0]
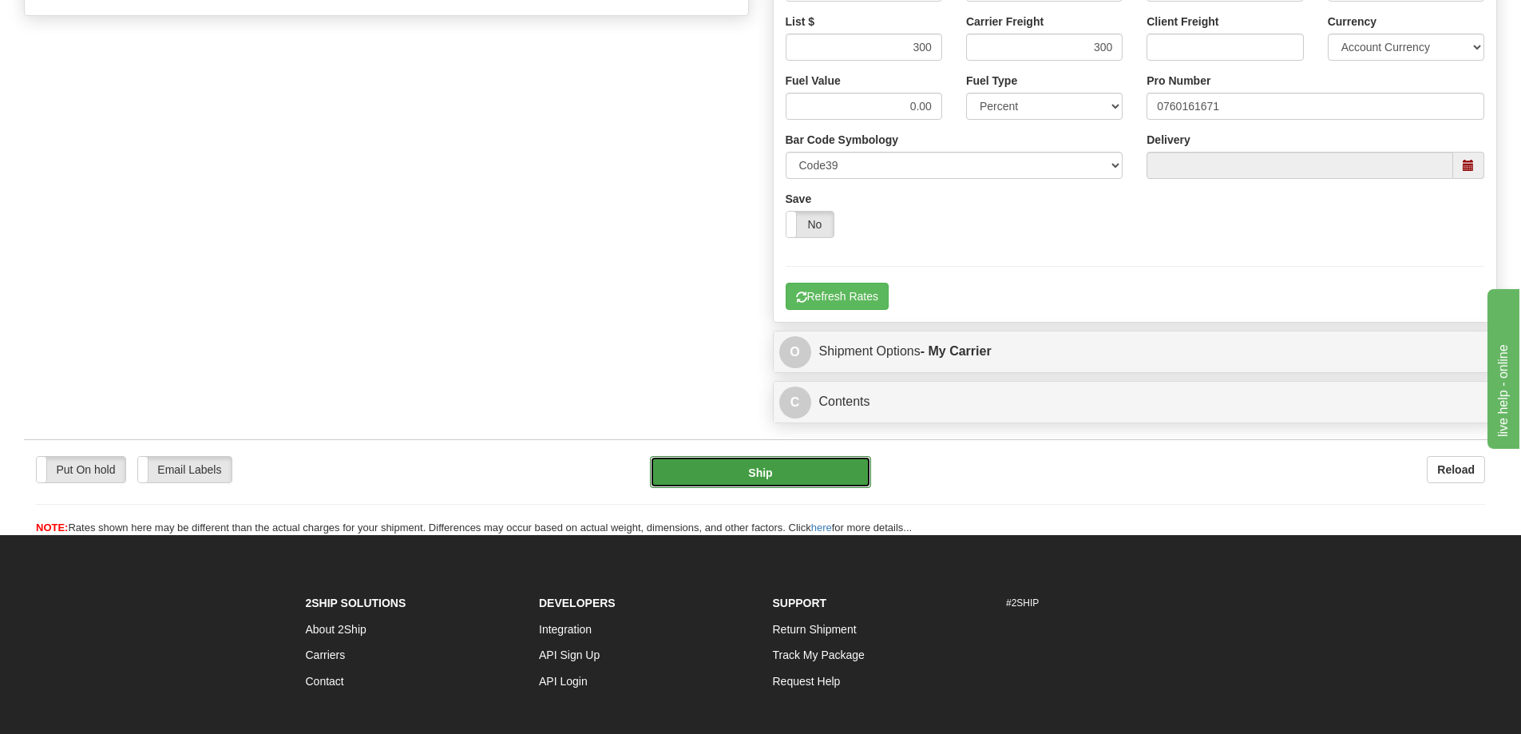
click at [772, 478] on button "Ship" at bounding box center [760, 472] width 221 height 32
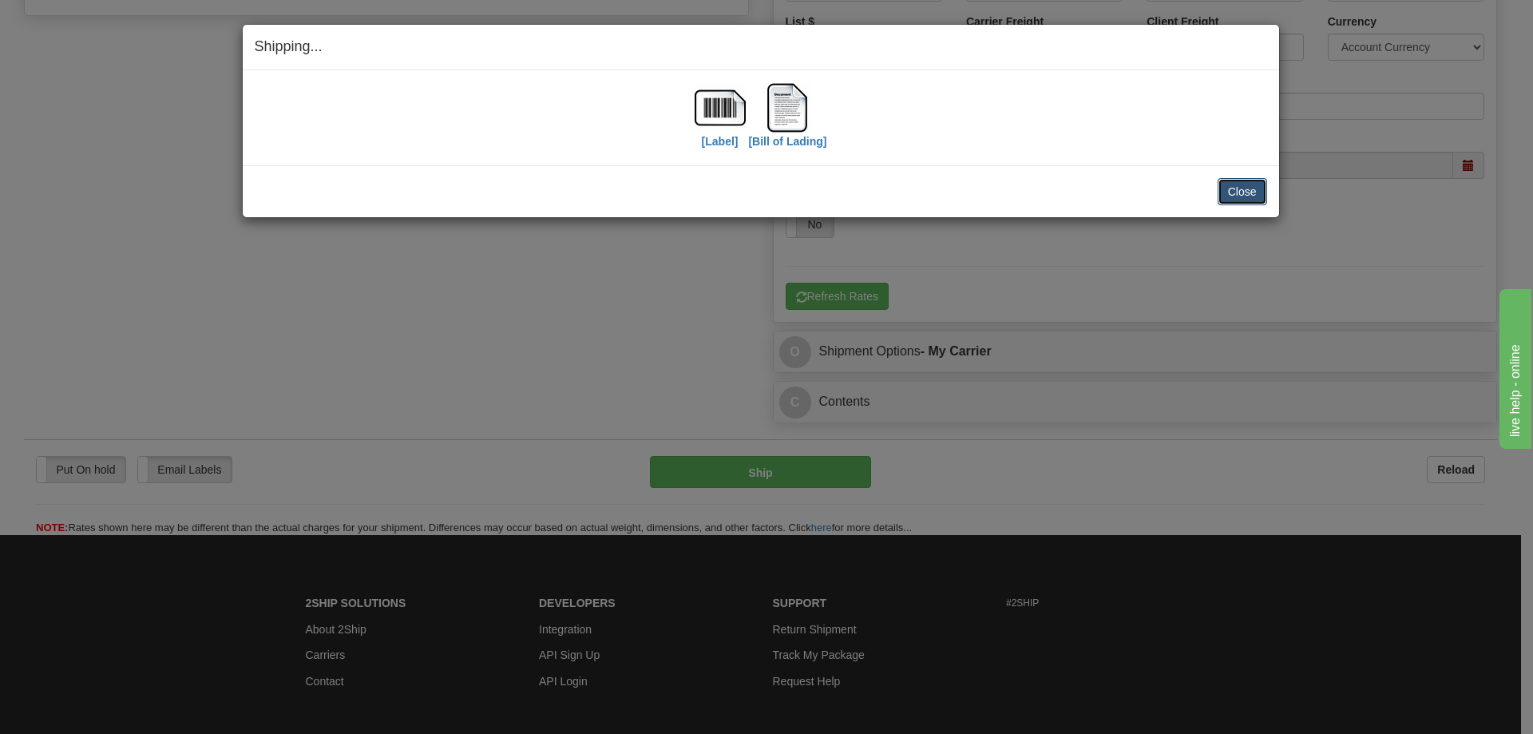
click at [1259, 195] on button "Close" at bounding box center [1243, 191] width 50 height 27
